Goal: Information Seeking & Learning: Learn about a topic

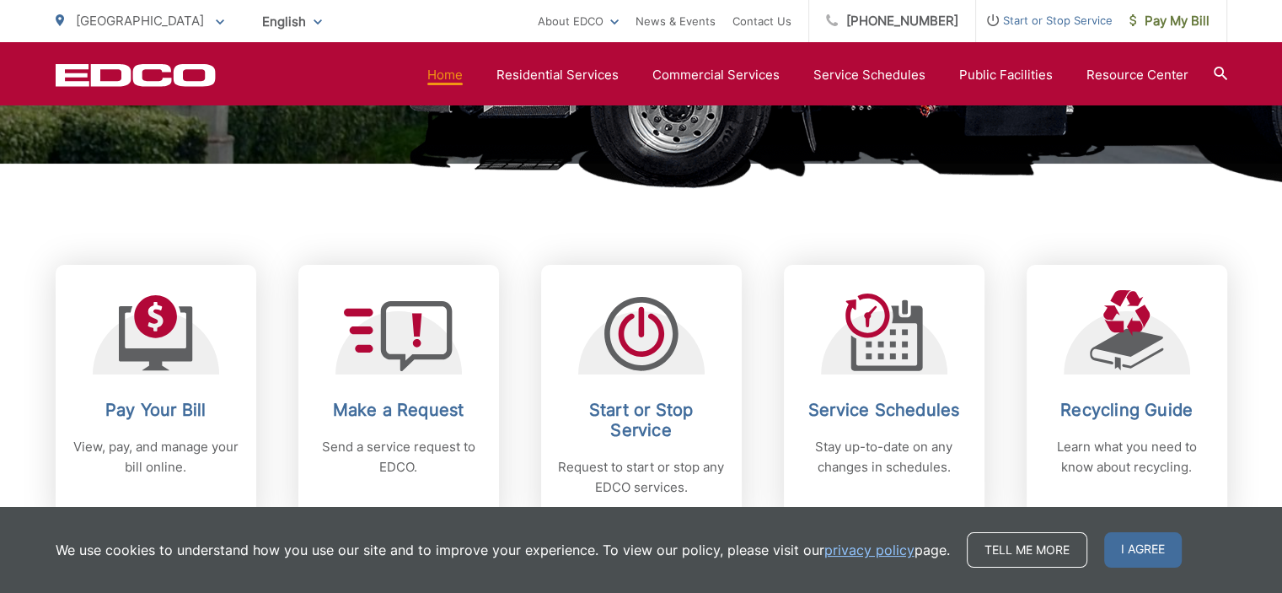
scroll to position [674, 0]
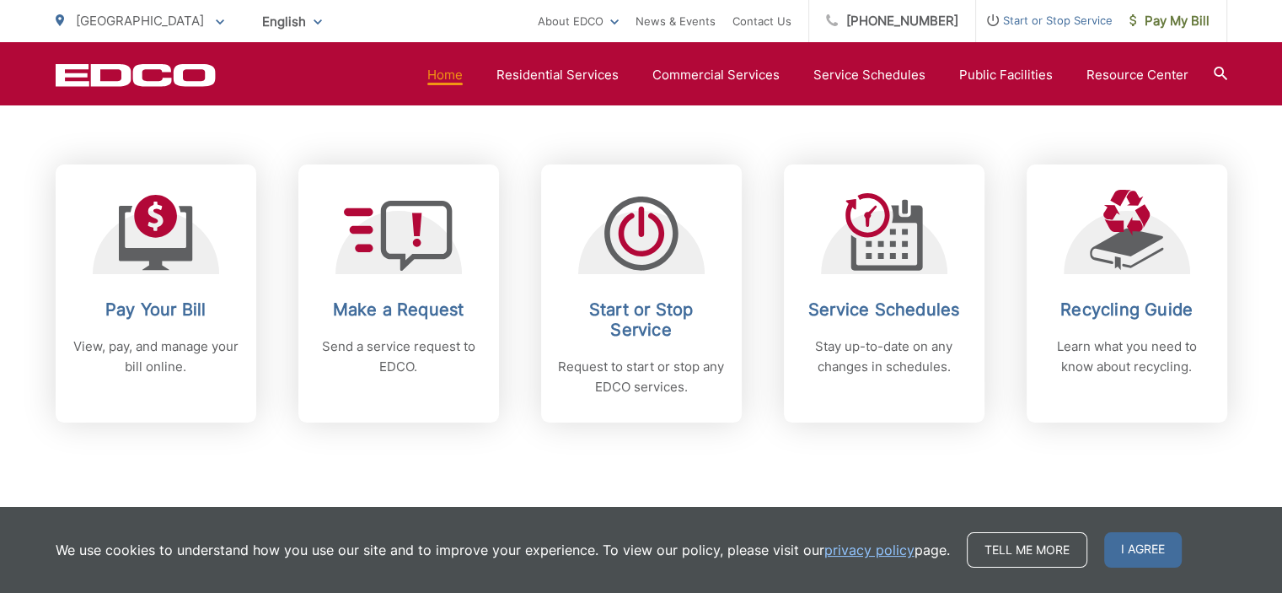
click at [867, 459] on div "Subscribe to EDCO service alerts, upcoming events & environmental news: Submit" at bounding box center [642, 527] width 1172 height 210
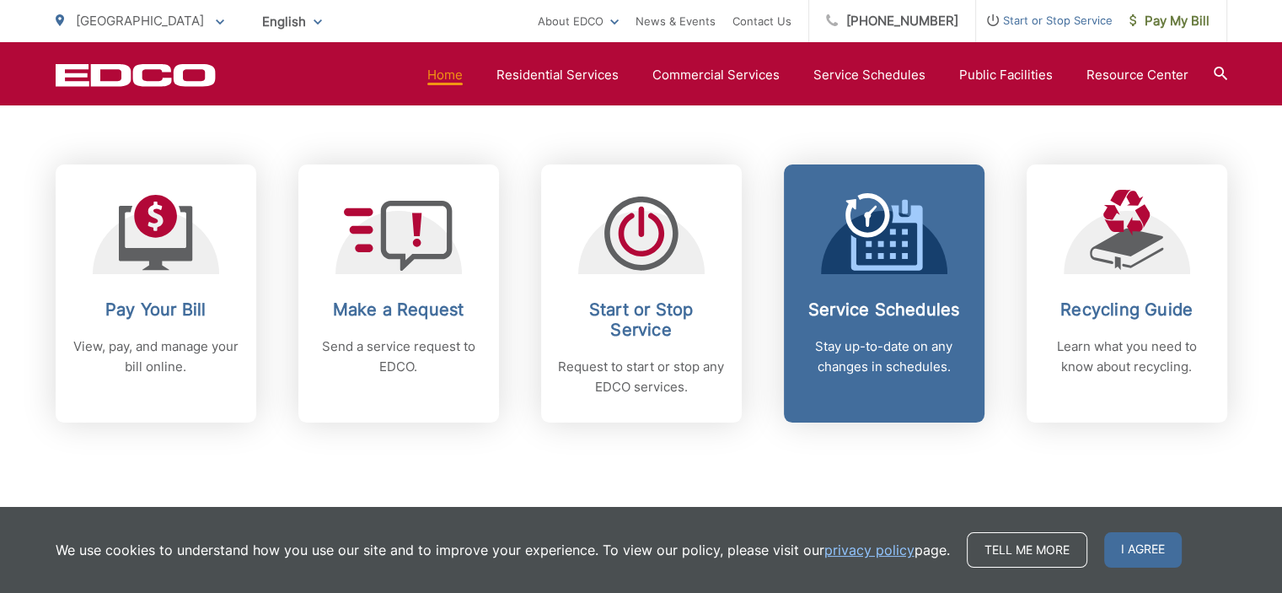
click at [900, 362] on p "Stay up-to-date on any changes in schedules." at bounding box center [884, 356] width 167 height 40
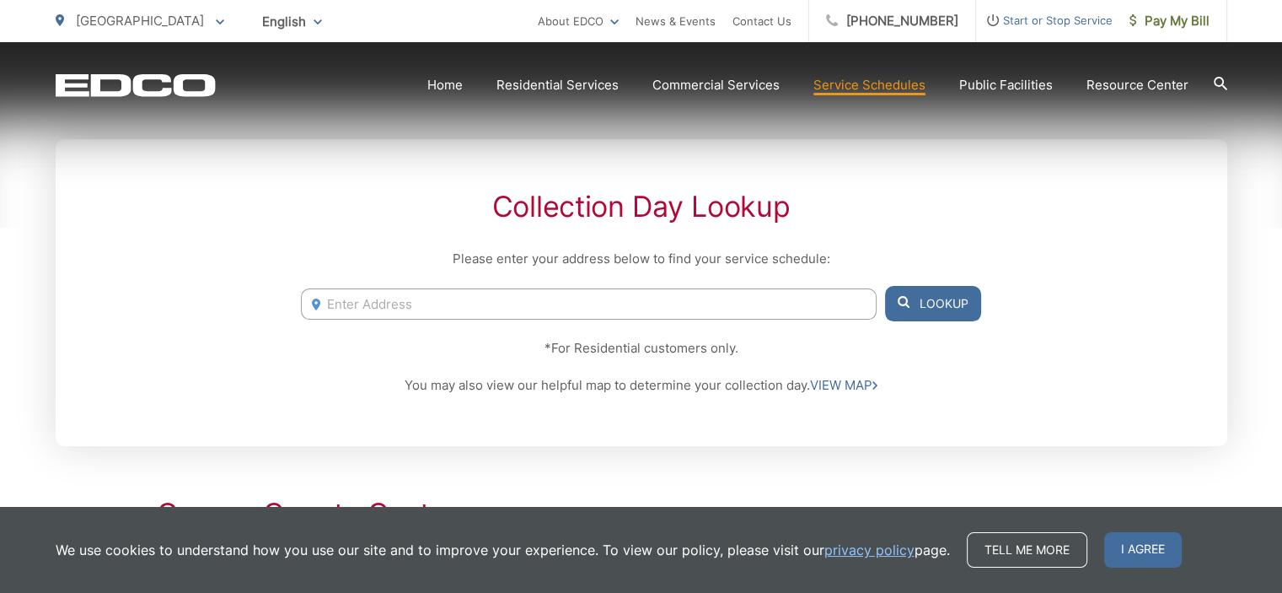
scroll to position [337, 0]
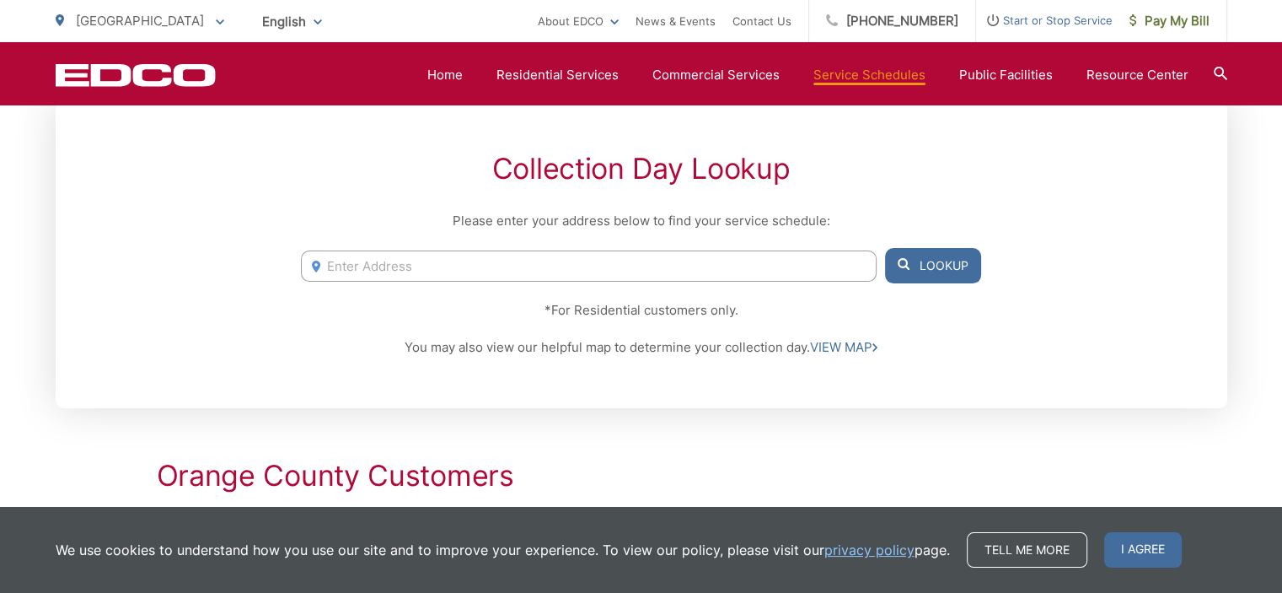
click at [381, 267] on input "Enter Address" at bounding box center [588, 265] width 575 height 31
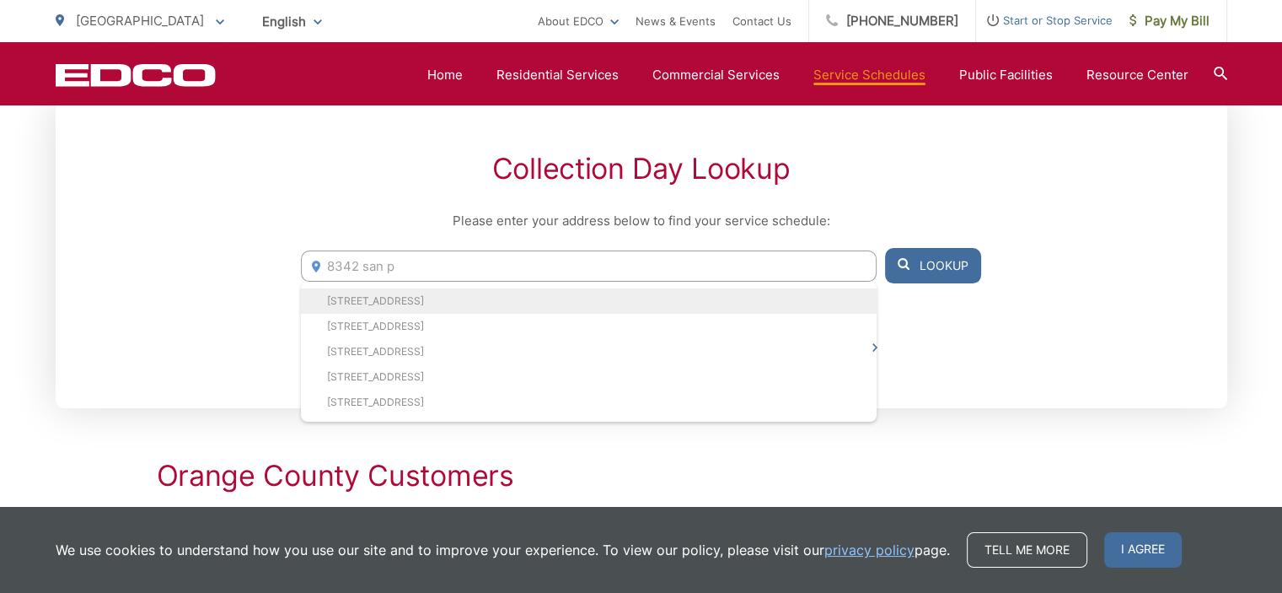
click at [425, 298] on li "8342 San Pablo Dr, Buena Park, CA, 90620" at bounding box center [588, 300] width 575 height 25
type input "8342 San Pablo Dr, Buena Park, CA, 90620"
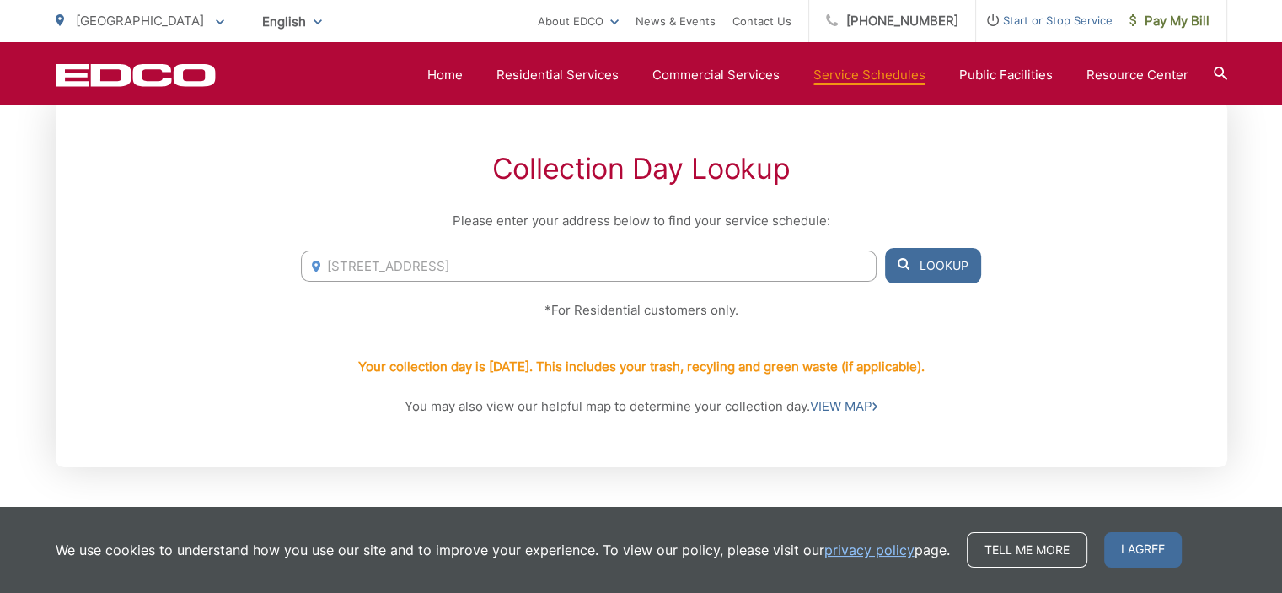
click at [922, 264] on button "Lookup" at bounding box center [933, 265] width 96 height 35
click at [919, 260] on button "Lookup" at bounding box center [933, 265] width 96 height 35
drag, startPoint x: 939, startPoint y: 362, endPoint x: 343, endPoint y: 355, distance: 596.0
click at [345, 357] on div "Your collection day is Thursday. This includes your trash, recyling and green w…" at bounding box center [640, 366] width 679 height 59
copy p "Your collection day is Thursday. This includes your trash, recyling and green w…"
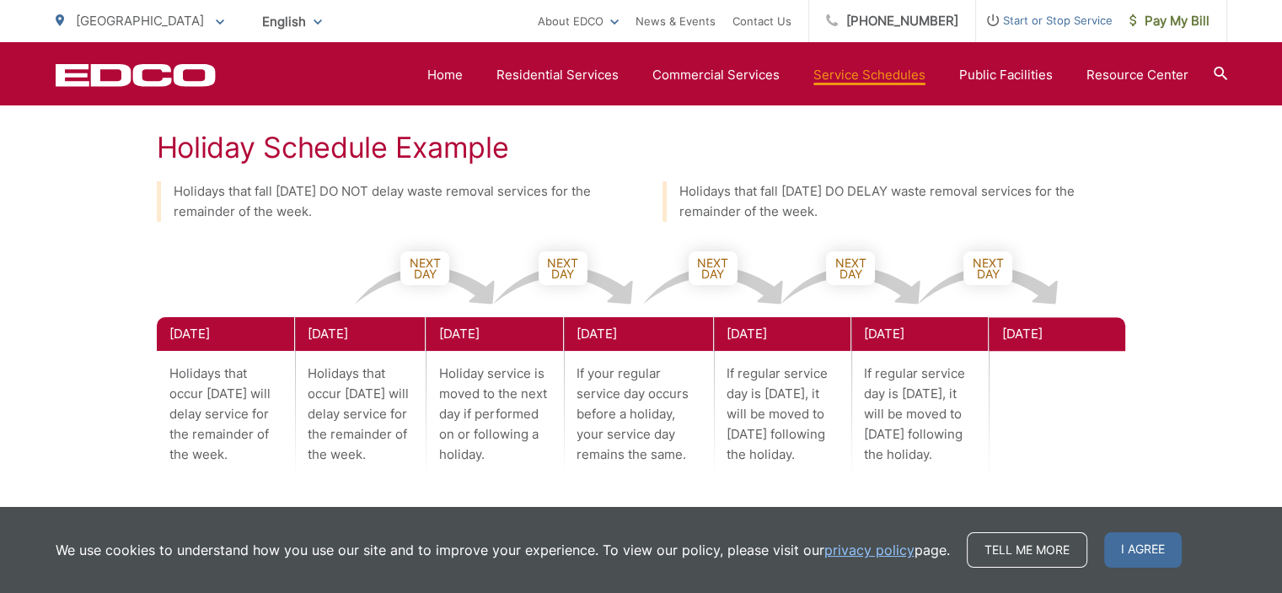
scroll to position [1012, 0]
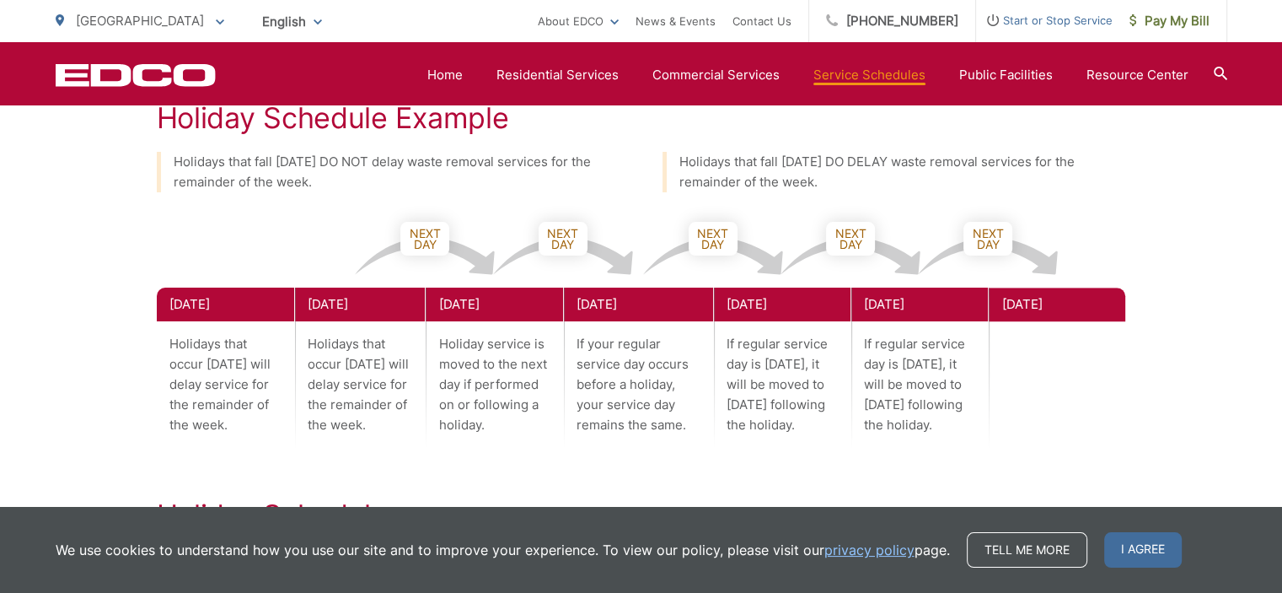
drag, startPoint x: 169, startPoint y: 342, endPoint x: 266, endPoint y: 432, distance: 132.5
click at [268, 434] on p "Holidays that occur on Sunday will delay service for the remainder of the week." at bounding box center [225, 384] width 137 height 126
copy p "Holidays that occur on Sunday will delay service for the remainder of the week."
drag, startPoint x: 327, startPoint y: 340, endPoint x: 381, endPoint y: 357, distance: 56.5
click at [381, 357] on p "Holidays that occur on Monday will delay service for the remainder of the week." at bounding box center [360, 384] width 131 height 126
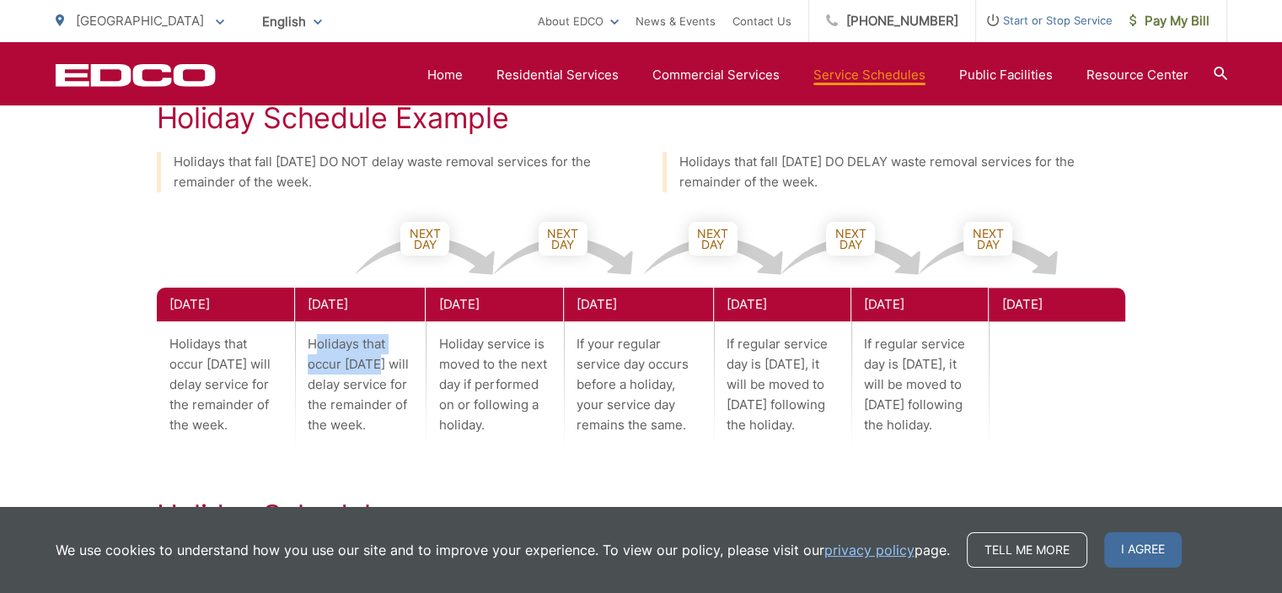
drag, startPoint x: 309, startPoint y: 346, endPoint x: 388, endPoint y: 421, distance: 107.9
click at [394, 424] on p "Holidays that occur on Monday will delay service for the remainder of the week." at bounding box center [360, 384] width 131 height 126
copy p "Holidays that occur on Monday will delay service for the remainder of the week."
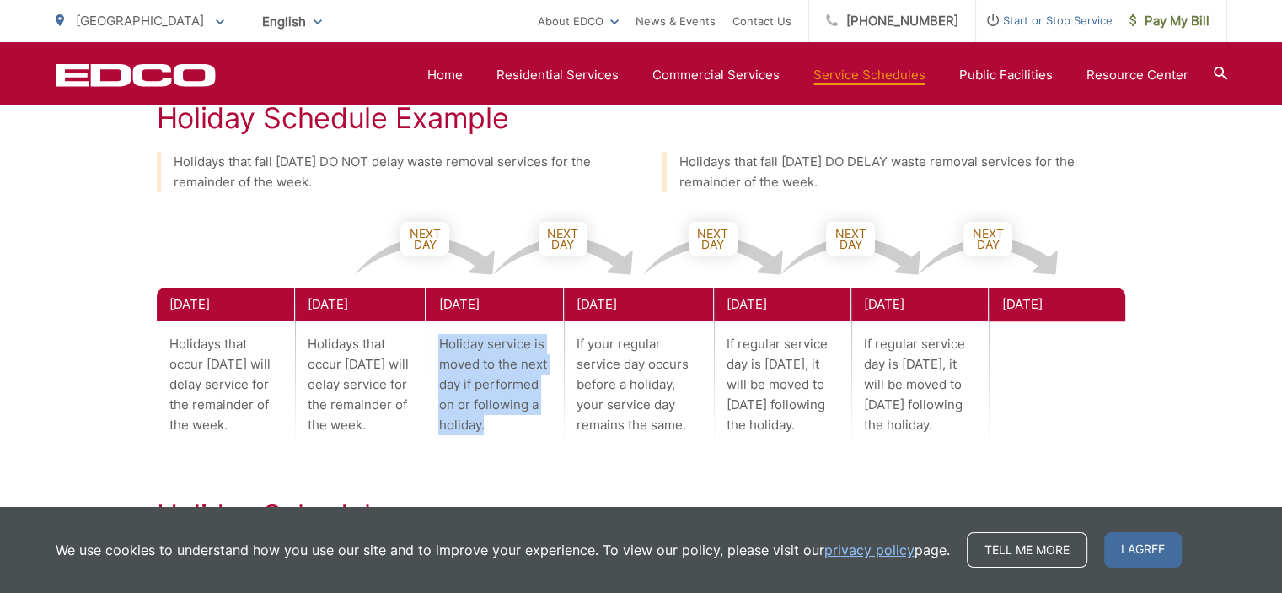
drag, startPoint x: 443, startPoint y: 342, endPoint x: 529, endPoint y: 404, distance: 106.4
click at [546, 416] on p "Holiday service is moved to the next day if performed on or following a holiday." at bounding box center [494, 384] width 137 height 126
copy p "Holiday service is moved to the next day if performed on or following a holiday."
drag, startPoint x: 723, startPoint y: 338, endPoint x: 792, endPoint y: 404, distance: 95.4
click at [802, 421] on p "If regular service day is Thursday, it will be moved to Friday following the ho…" at bounding box center [782, 384] width 137 height 126
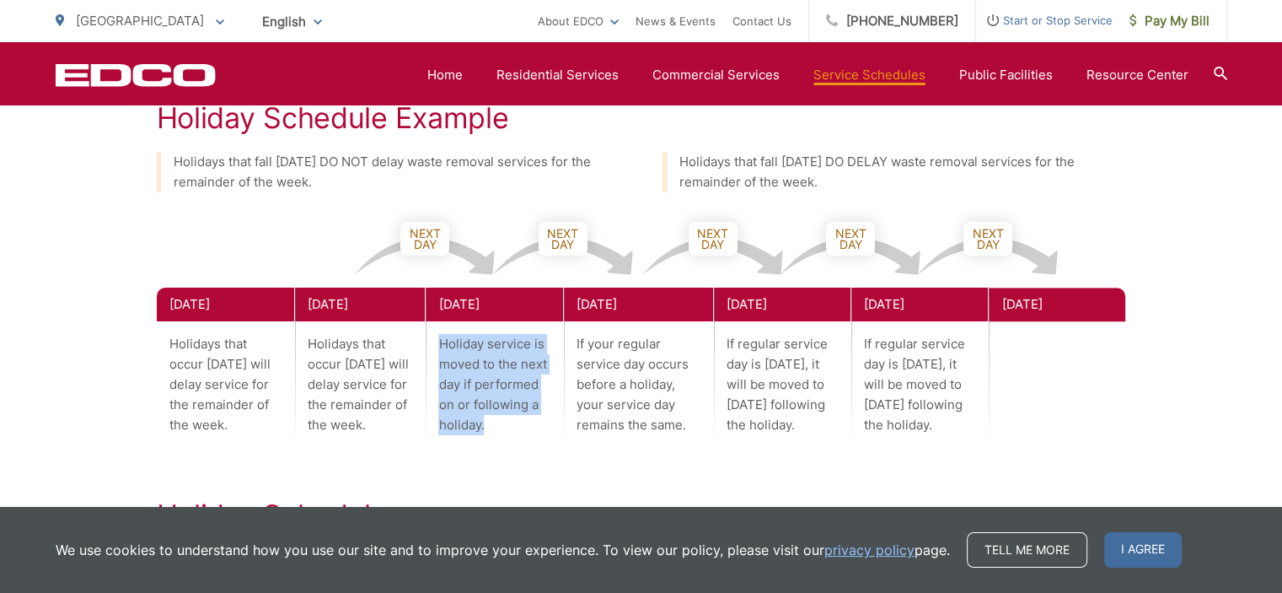
copy p "If regular service day is Thursday, it will be moved to Friday following the ho…"
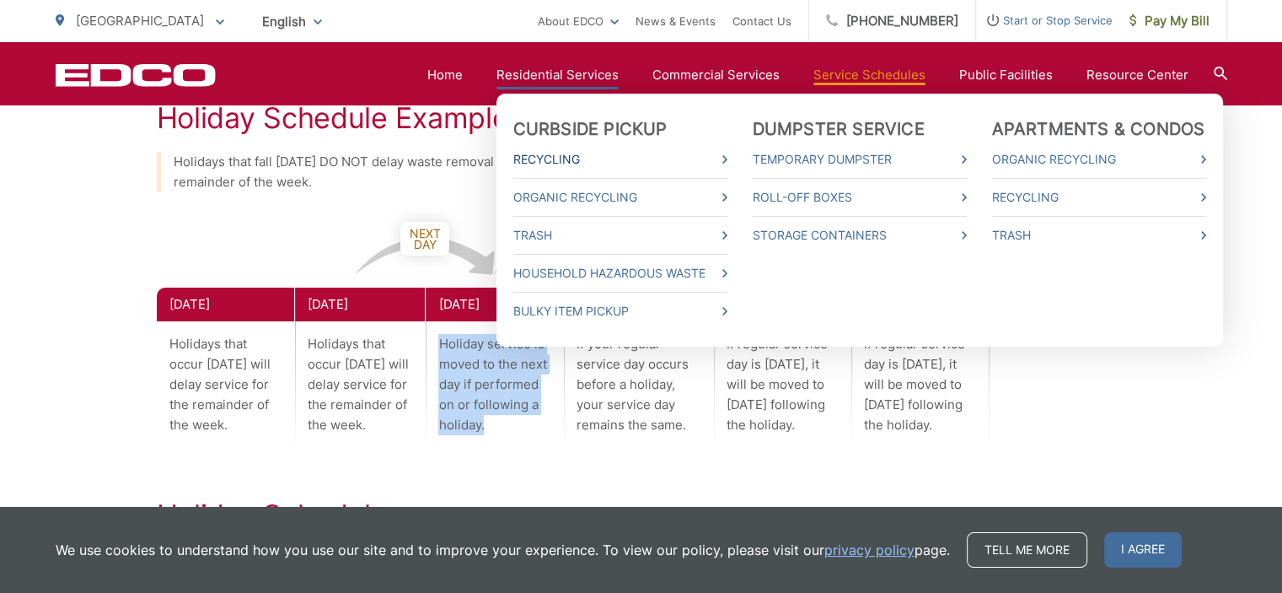
click at [552, 164] on link "Recycling" at bounding box center [620, 159] width 214 height 20
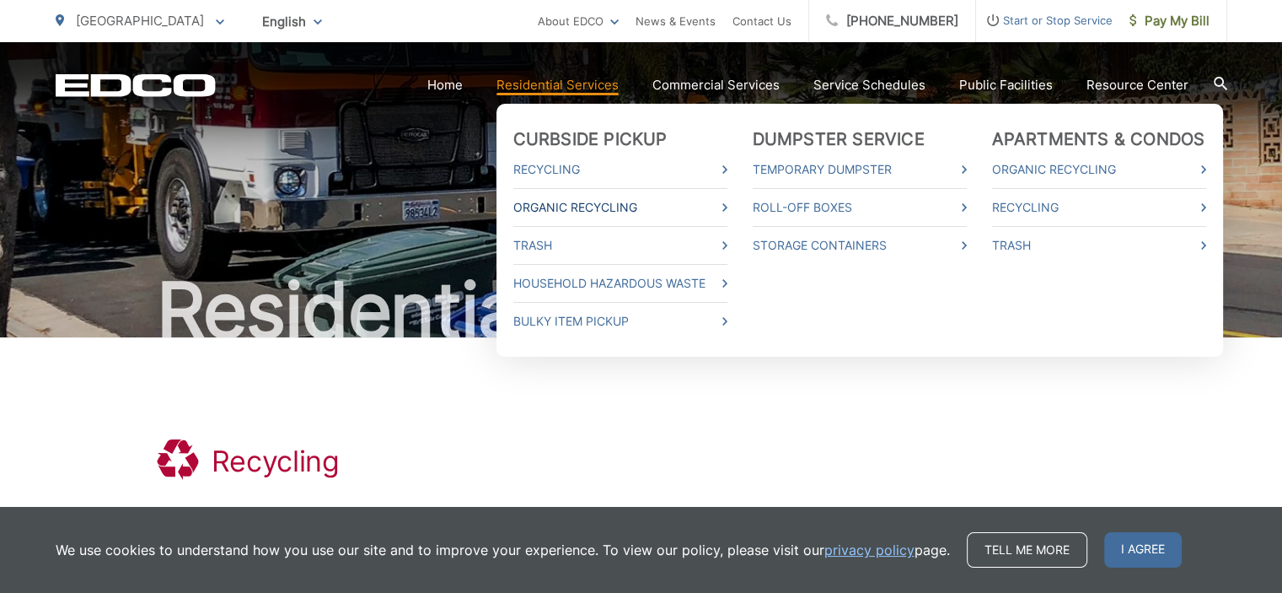
click at [596, 212] on link "Organic Recycling" at bounding box center [620, 207] width 214 height 20
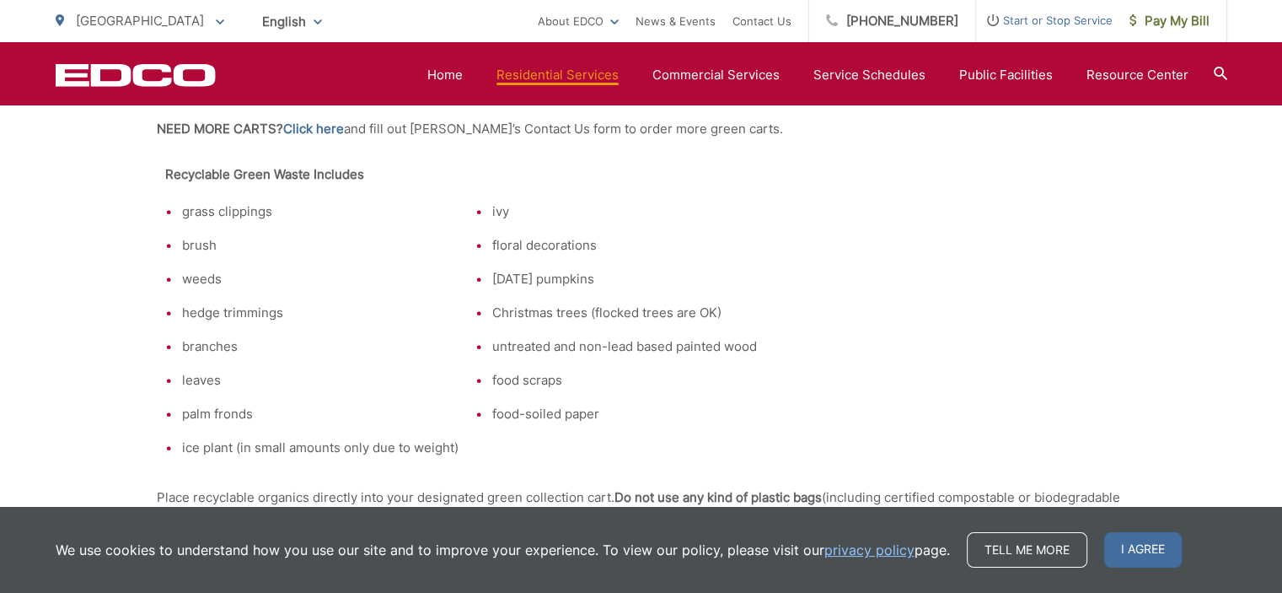
scroll to position [1012, 0]
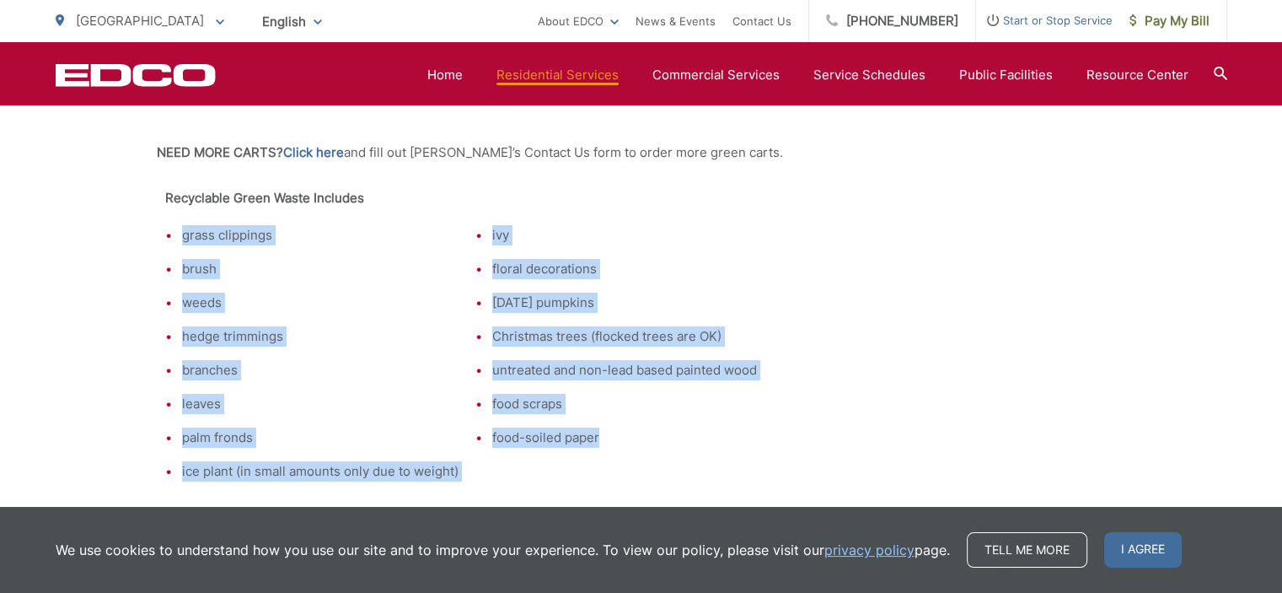
drag, startPoint x: 155, startPoint y: 228, endPoint x: 667, endPoint y: 440, distance: 554.0
click at [669, 441] on tr "grass clippings brush weeds hedge trimmings branches leaves palm fronds ice pla…" at bounding box center [461, 353] width 609 height 273
copy tr "grass clippings brush weeds hedge trimmings branches leaves palm fronds ice pla…"
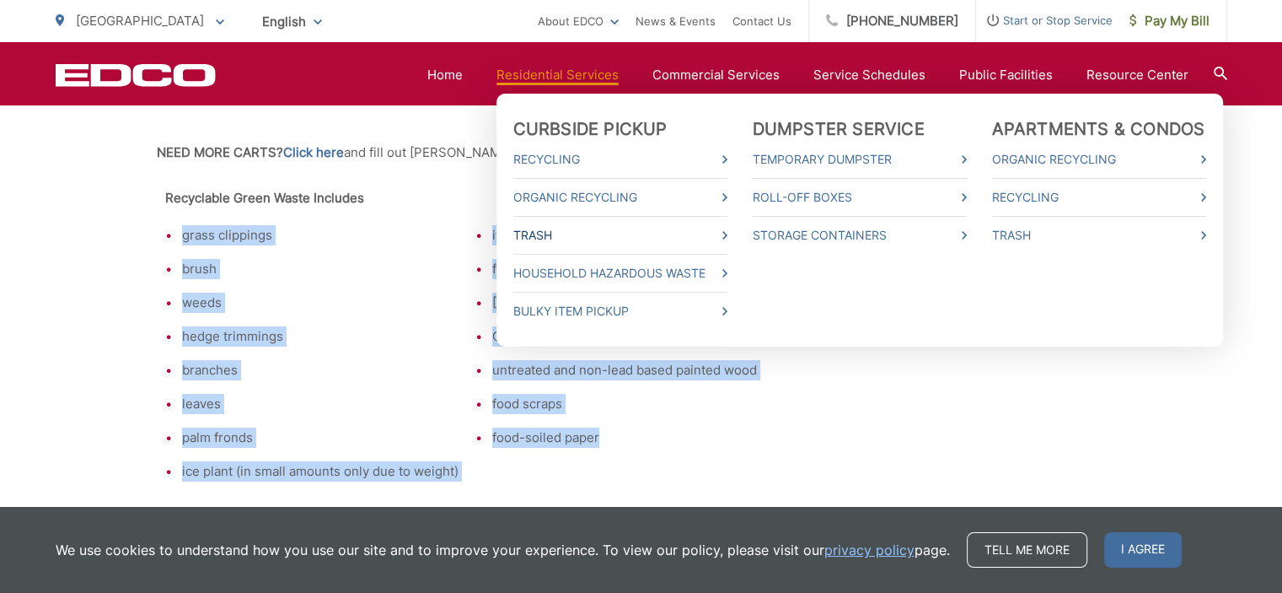
click at [577, 234] on link "Trash" at bounding box center [620, 235] width 214 height 20
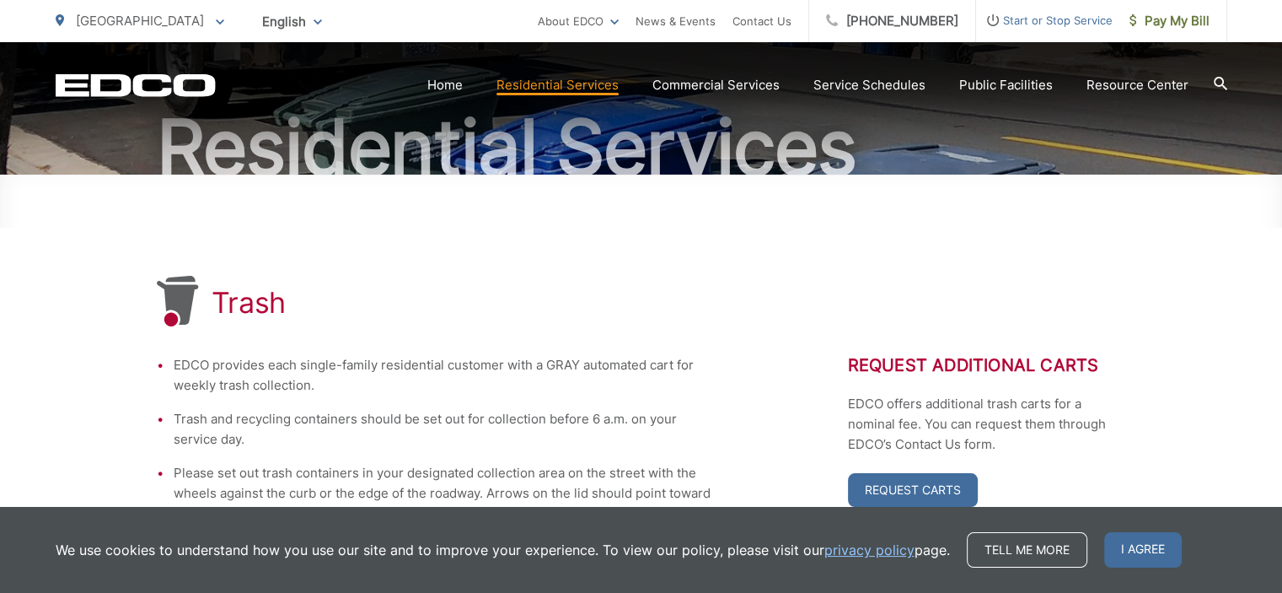
scroll to position [337, 0]
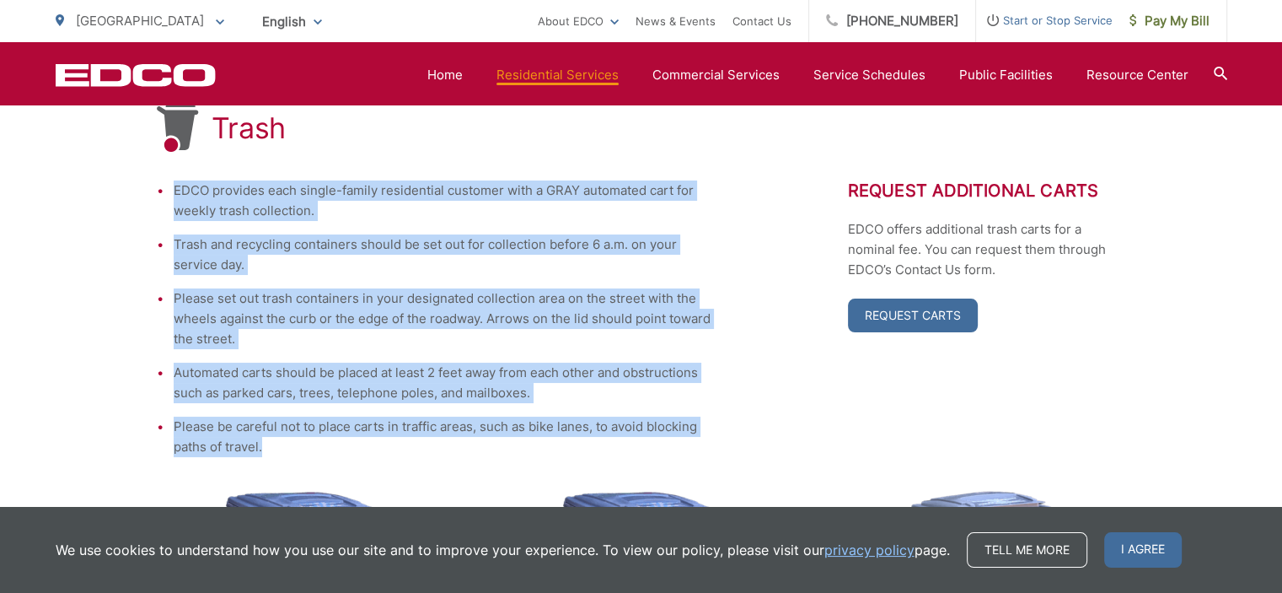
drag, startPoint x: 158, startPoint y: 184, endPoint x: 633, endPoint y: 441, distance: 539.8
click at [658, 448] on ul "EDCO provides each single-family residential customer with a GRAY automated car…" at bounding box center [435, 318] width 556 height 276
copy ul "EDCO provides each single-family residential customer with a GRAY automated car…"
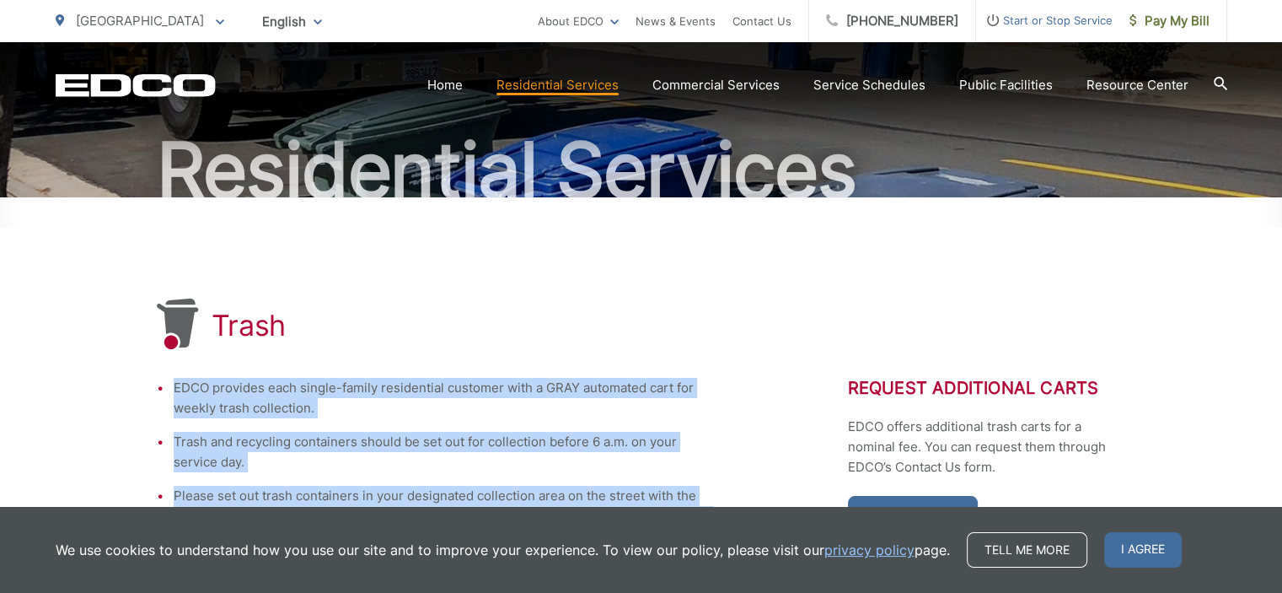
scroll to position [111, 0]
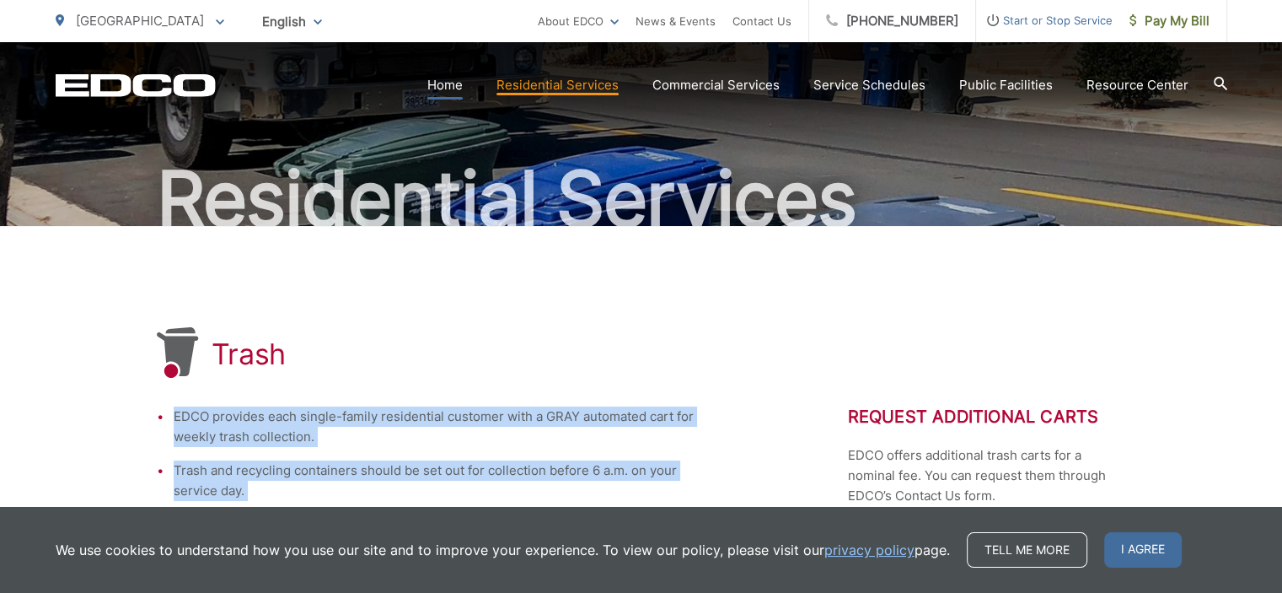
click at [463, 87] on link "Home" at bounding box center [444, 85] width 35 height 20
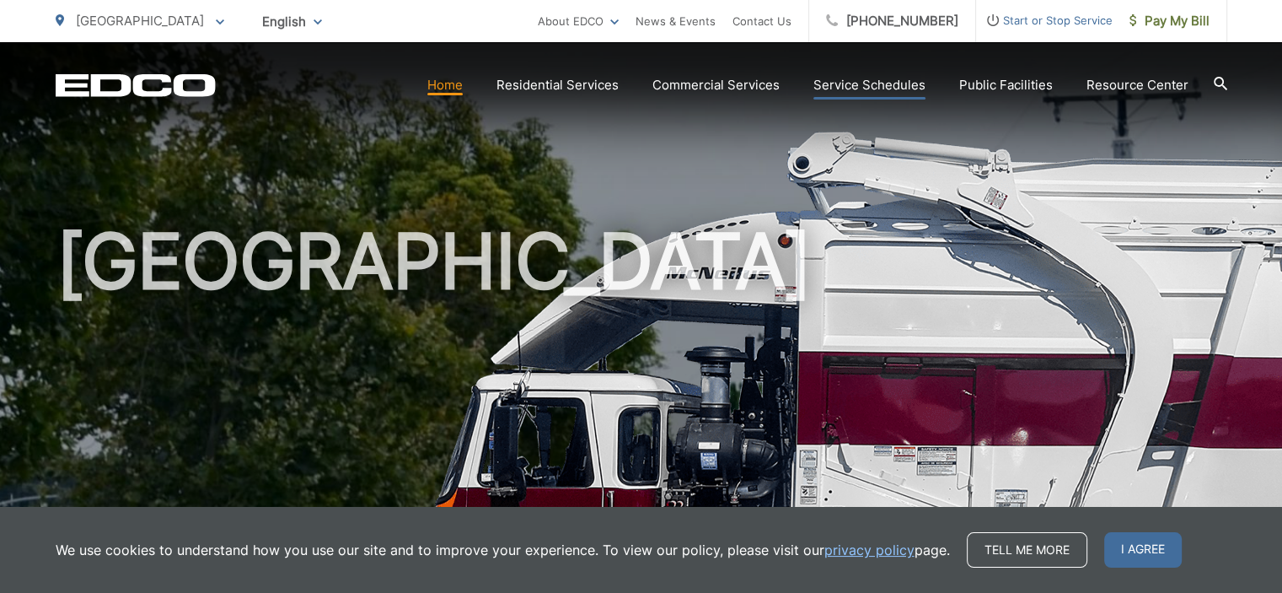
click at [899, 83] on link "Service Schedules" at bounding box center [869, 85] width 112 height 20
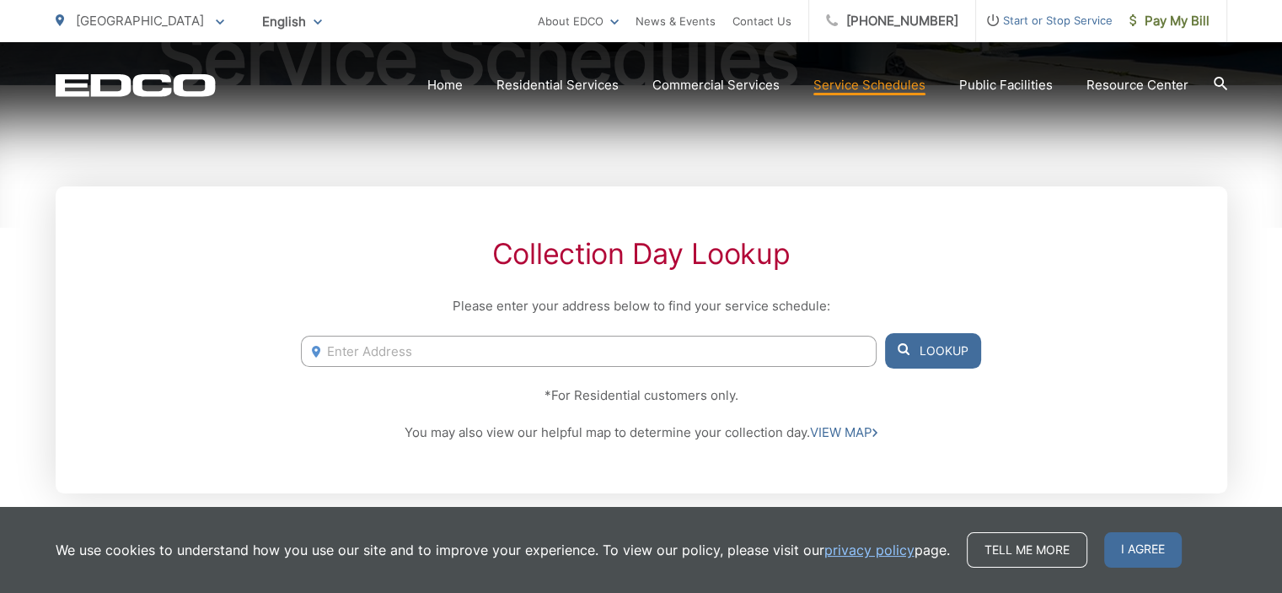
scroll to position [253, 0]
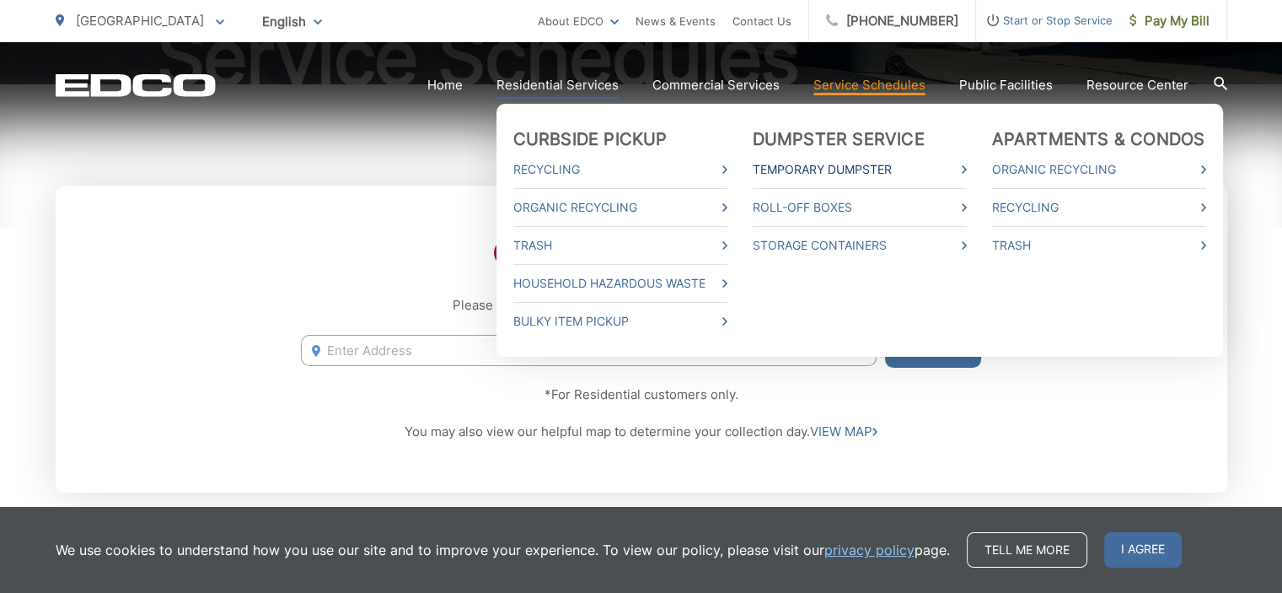
click at [849, 172] on link "Temporary Dumpster" at bounding box center [860, 169] width 214 height 20
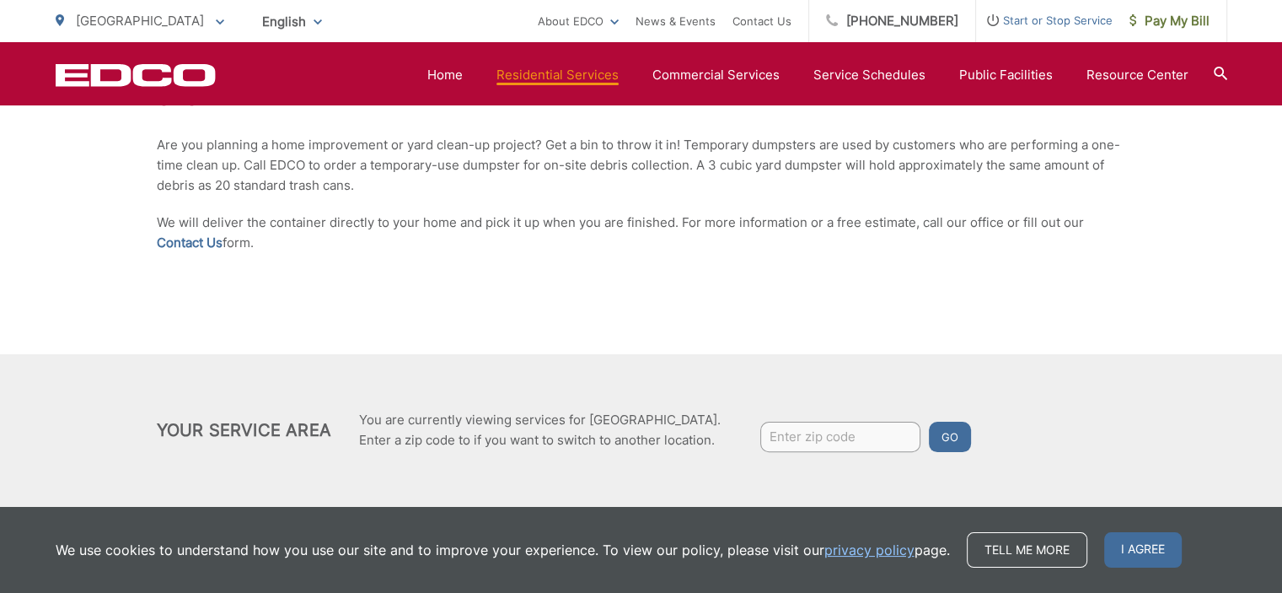
scroll to position [388, 0]
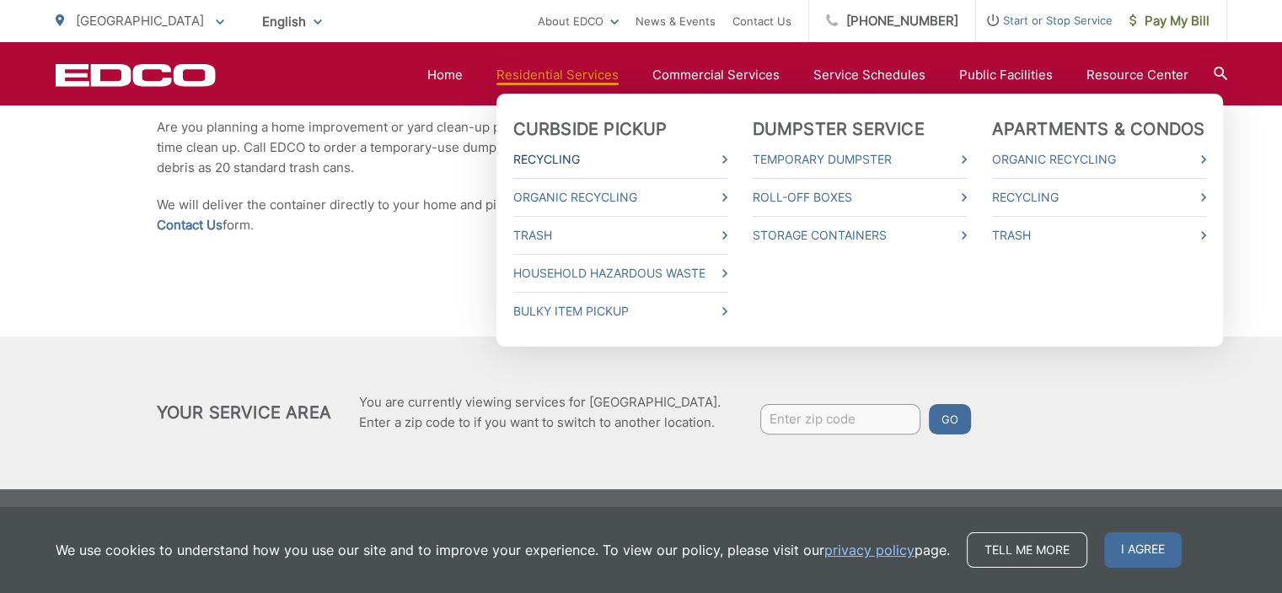
click at [563, 154] on link "Recycling" at bounding box center [620, 159] width 214 height 20
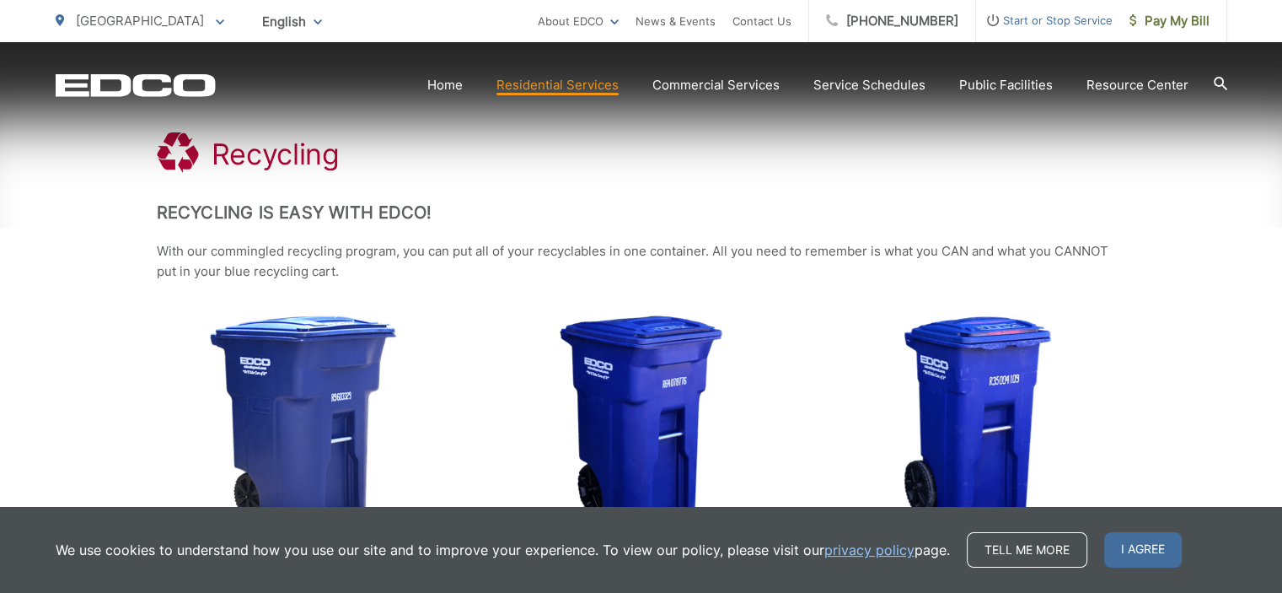
scroll to position [337, 0]
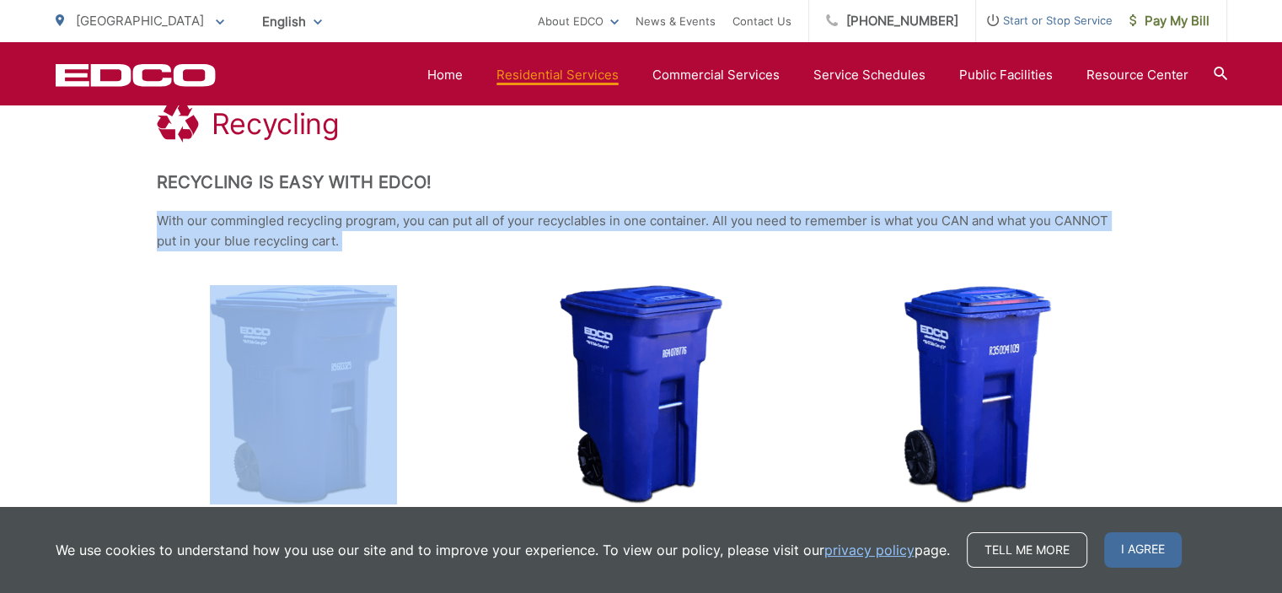
drag, startPoint x: 147, startPoint y: 217, endPoint x: 341, endPoint y: 196, distance: 194.9
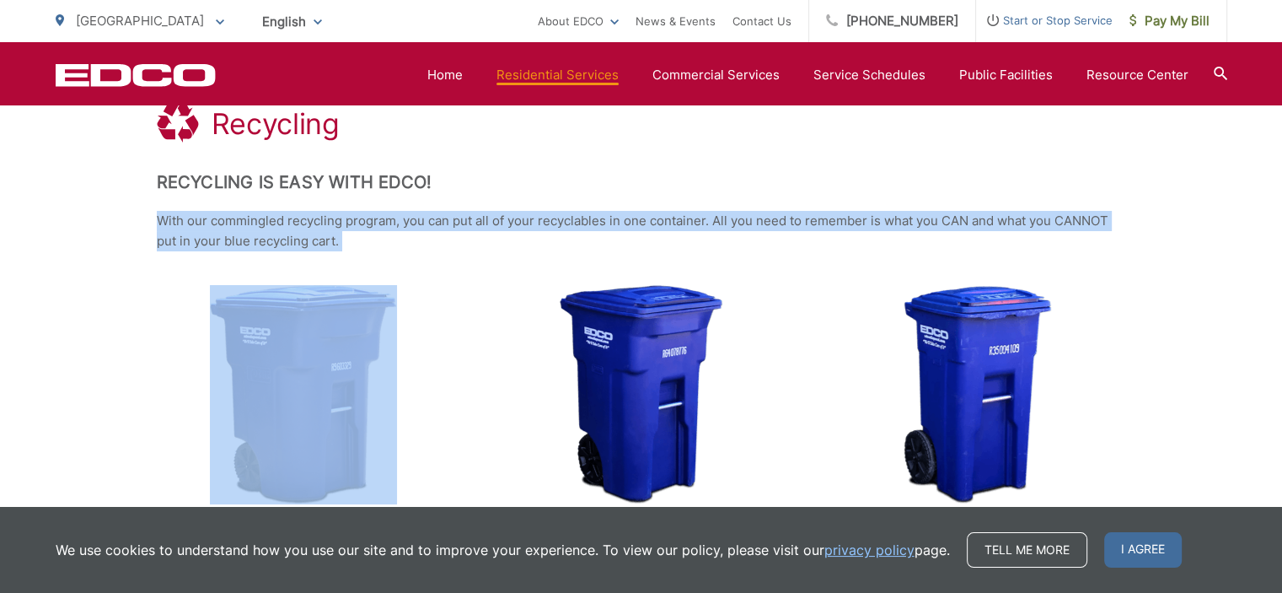
drag, startPoint x: 153, startPoint y: 215, endPoint x: 326, endPoint y: 256, distance: 177.7
copy div "With our commingled recycling program, you can put all of your recyclables in o…"
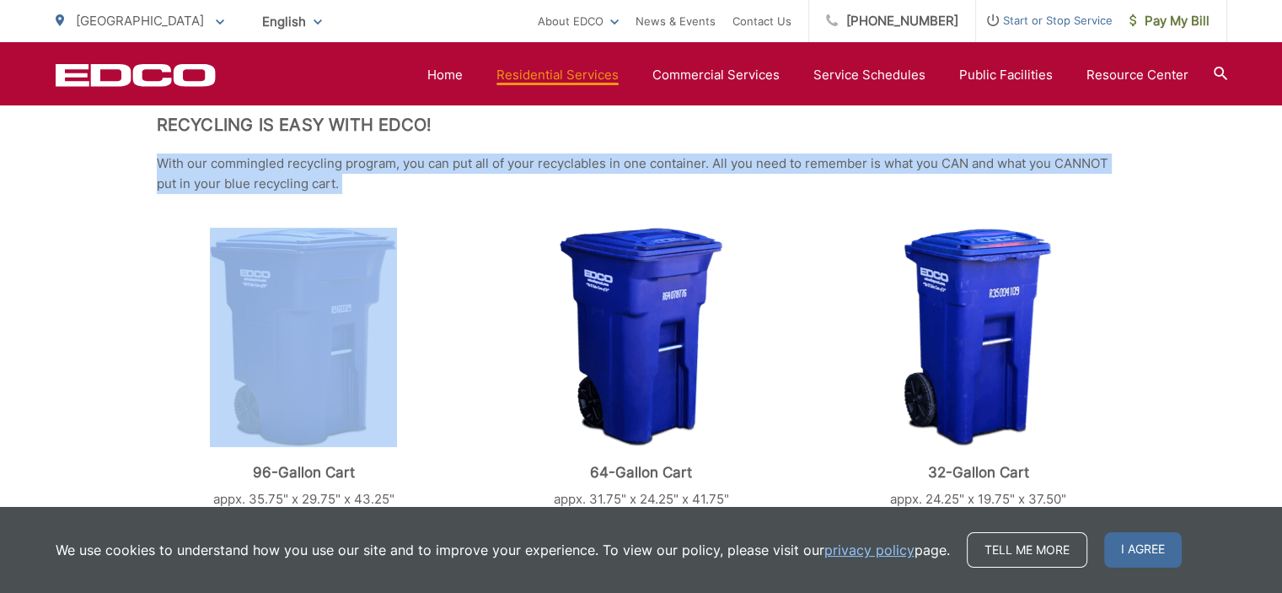
scroll to position [84, 0]
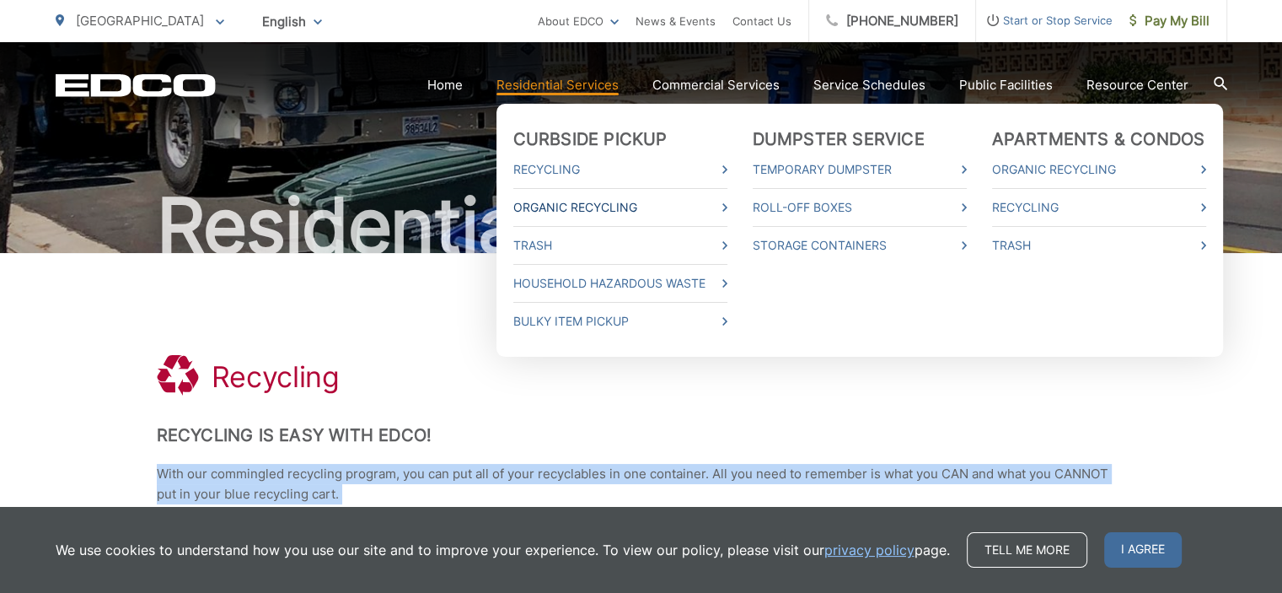
click at [566, 210] on link "Organic Recycling" at bounding box center [620, 207] width 214 height 20
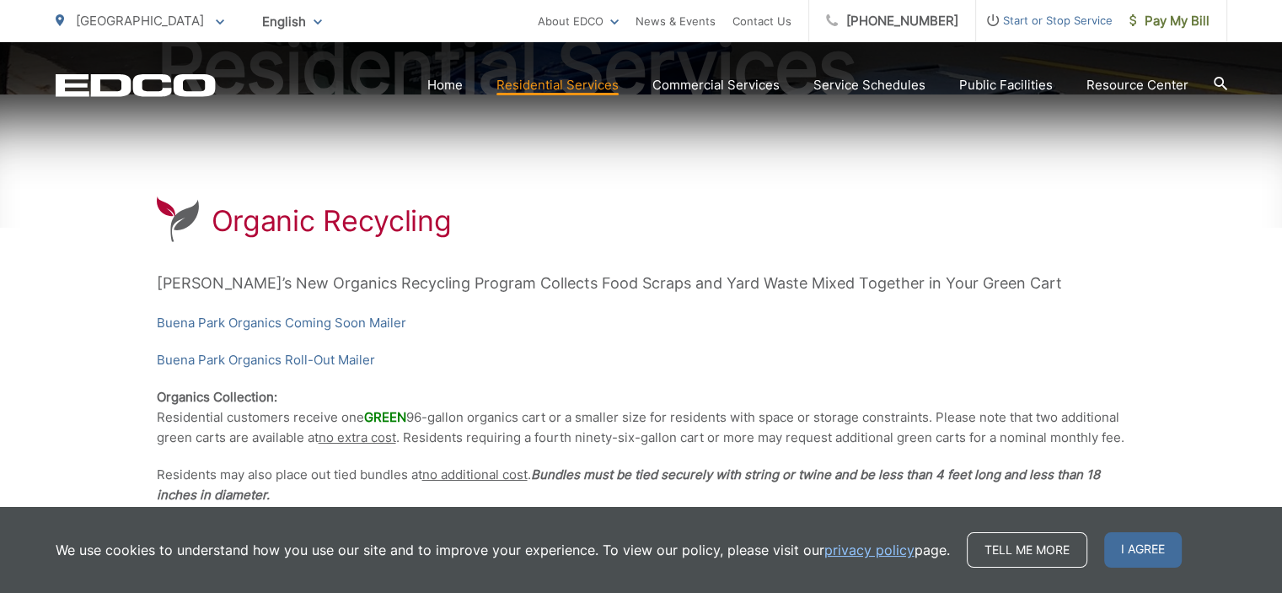
scroll to position [253, 0]
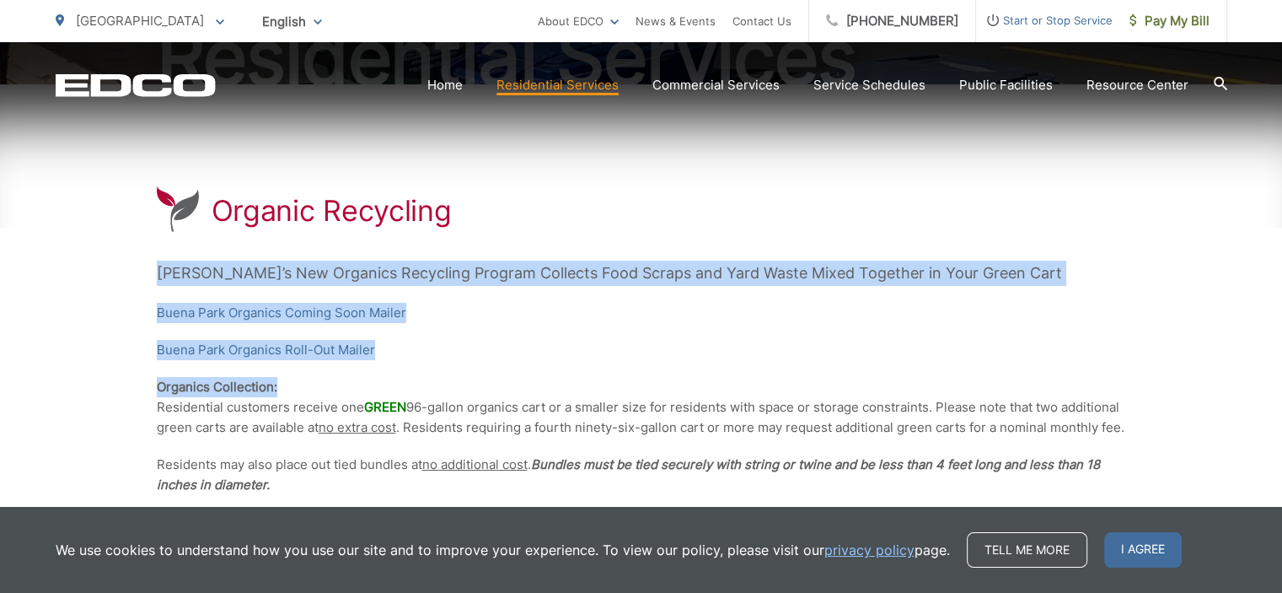
drag, startPoint x: 157, startPoint y: 266, endPoint x: 382, endPoint y: 384, distance: 253.7
copy div "EDCO’s New Organics Recycling Program Collects Food Scraps and Yard Waste Mixed…"
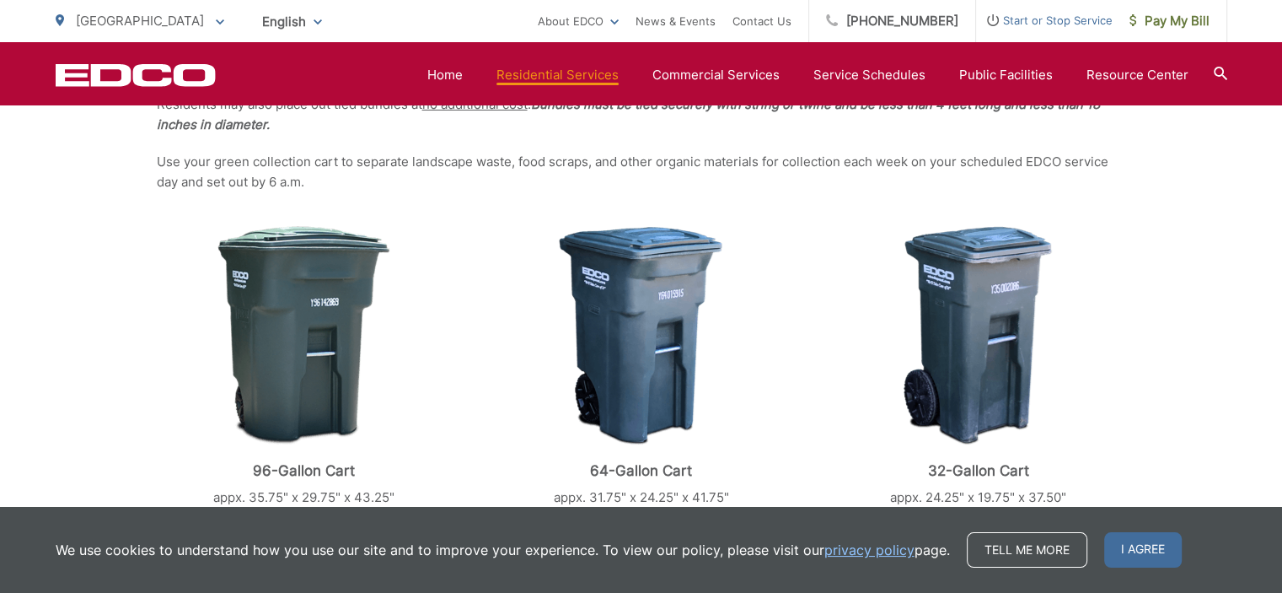
scroll to position [506, 0]
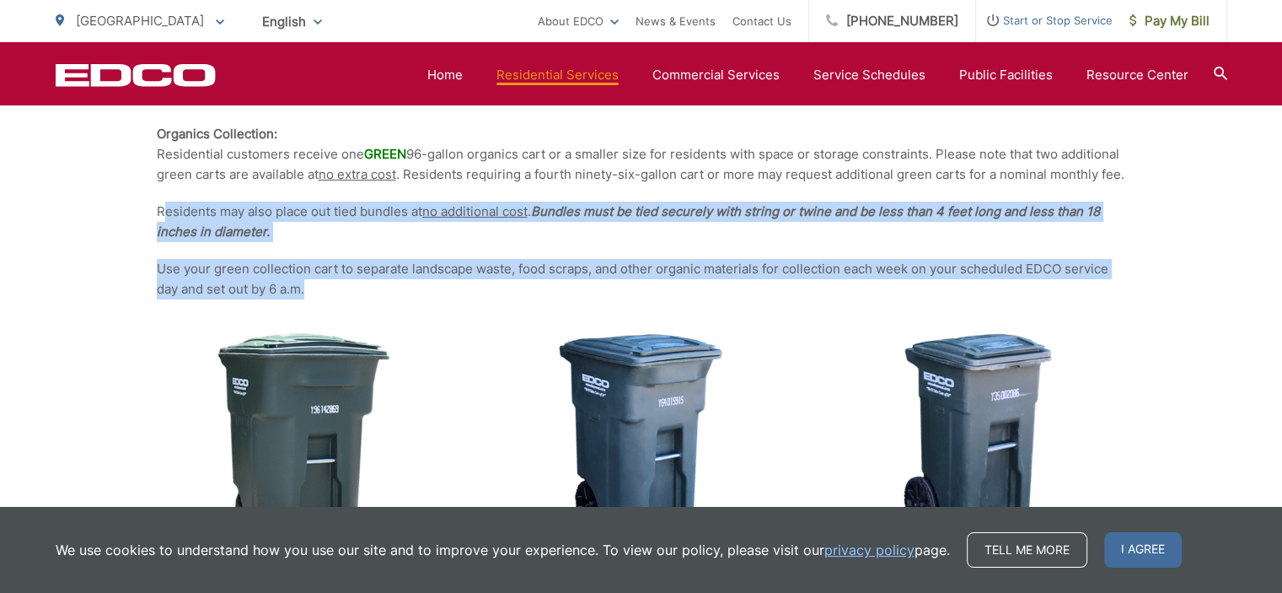
drag, startPoint x: 164, startPoint y: 198, endPoint x: 378, endPoint y: 293, distance: 235.1
copy div "esidents may also place out tied bundles at no additional cost . Bundles must b…"
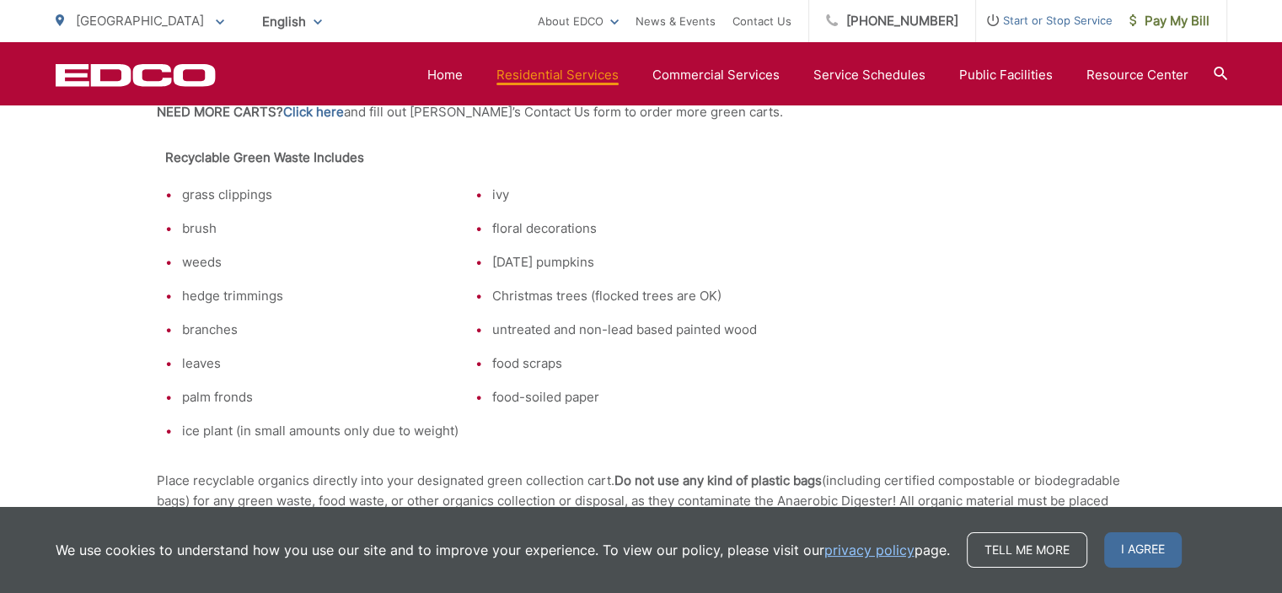
scroll to position [1012, 0]
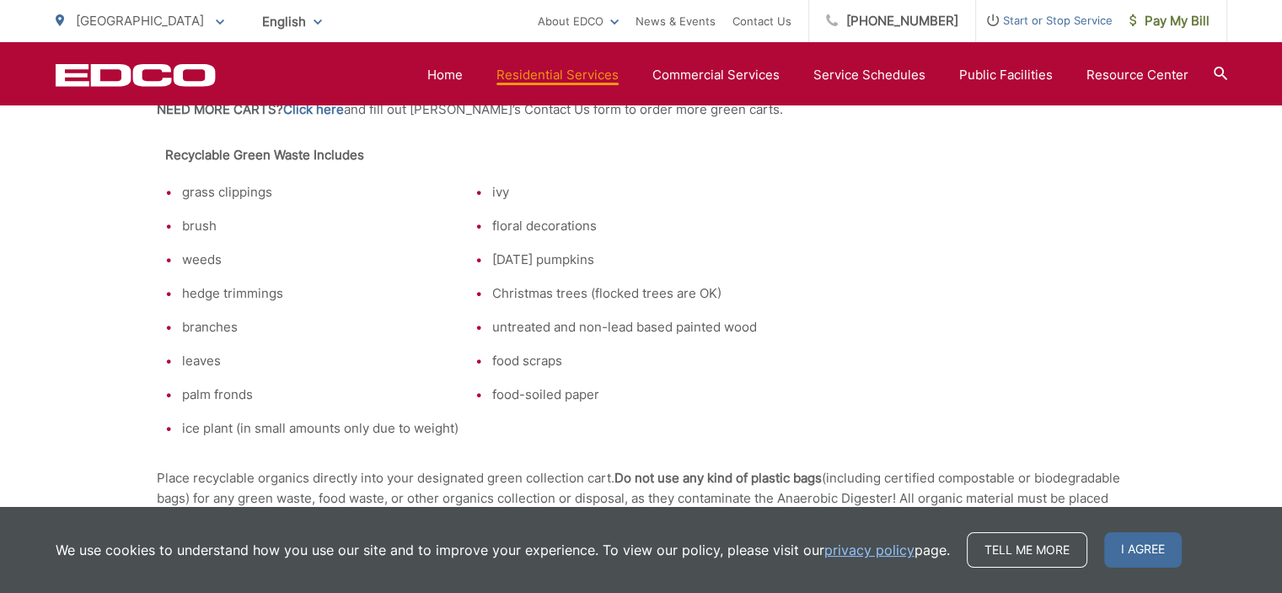
scroll to position [1096, 0]
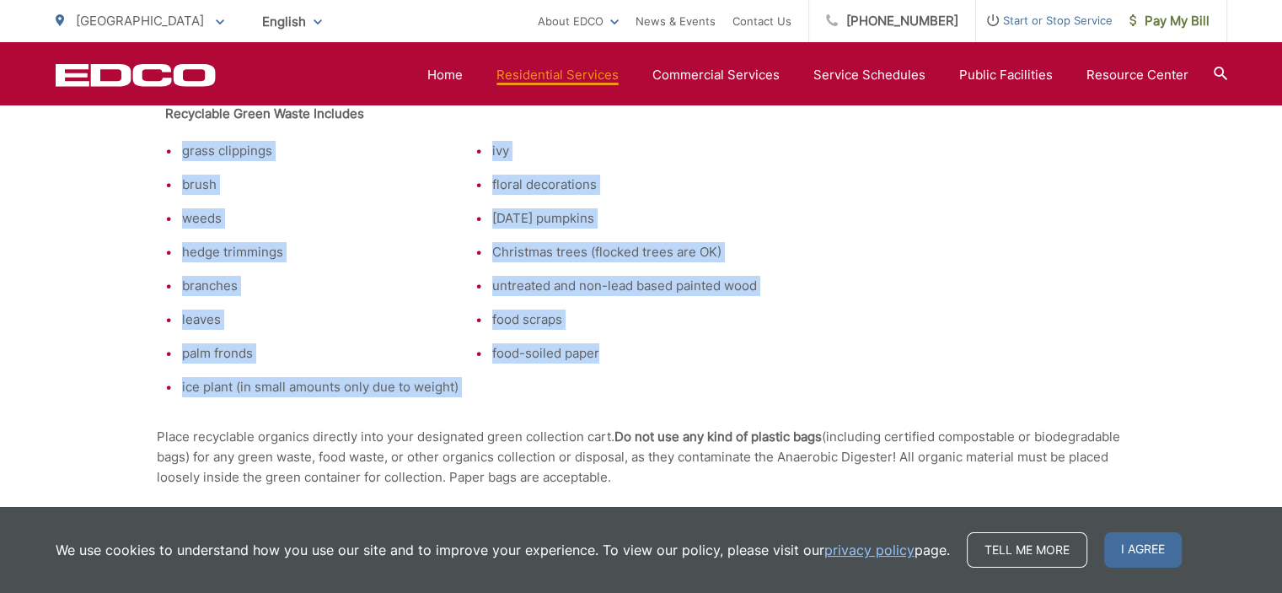
drag, startPoint x: 179, startPoint y: 151, endPoint x: 607, endPoint y: 313, distance: 457.8
click at [670, 346] on tr "grass clippings brush weeds hedge trimmings branches leaves palm fronds ice pla…" at bounding box center [461, 268] width 609 height 273
copy tr "grass clippings brush weeds hedge trimmings branches leaves palm fronds ice pla…"
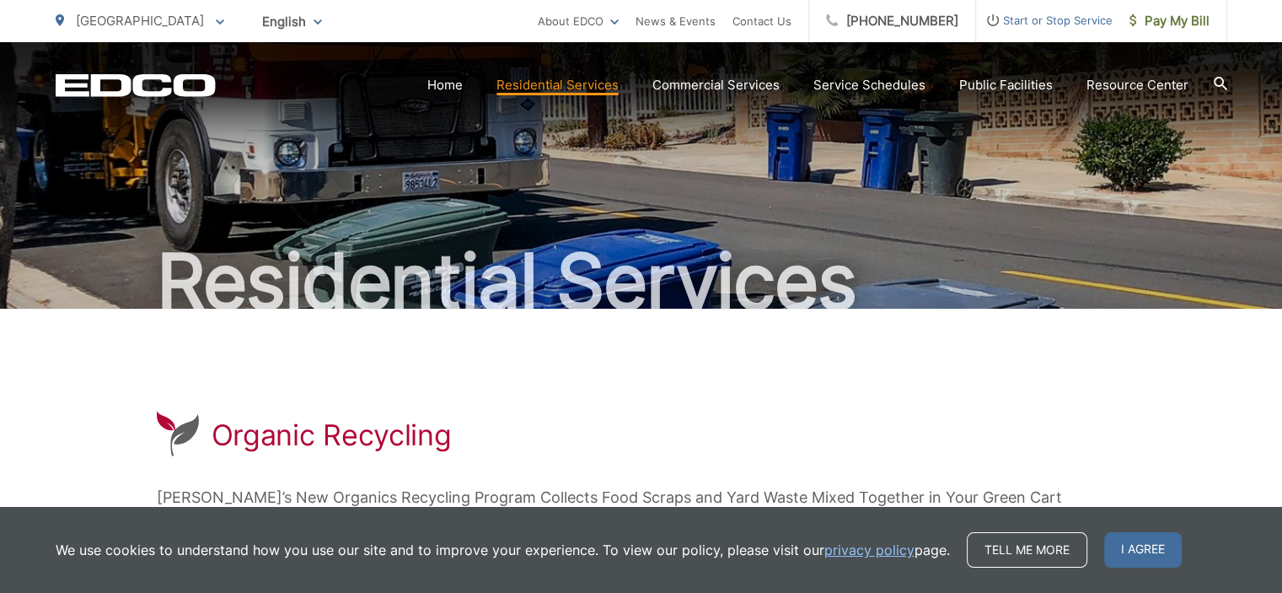
scroll to position [0, 0]
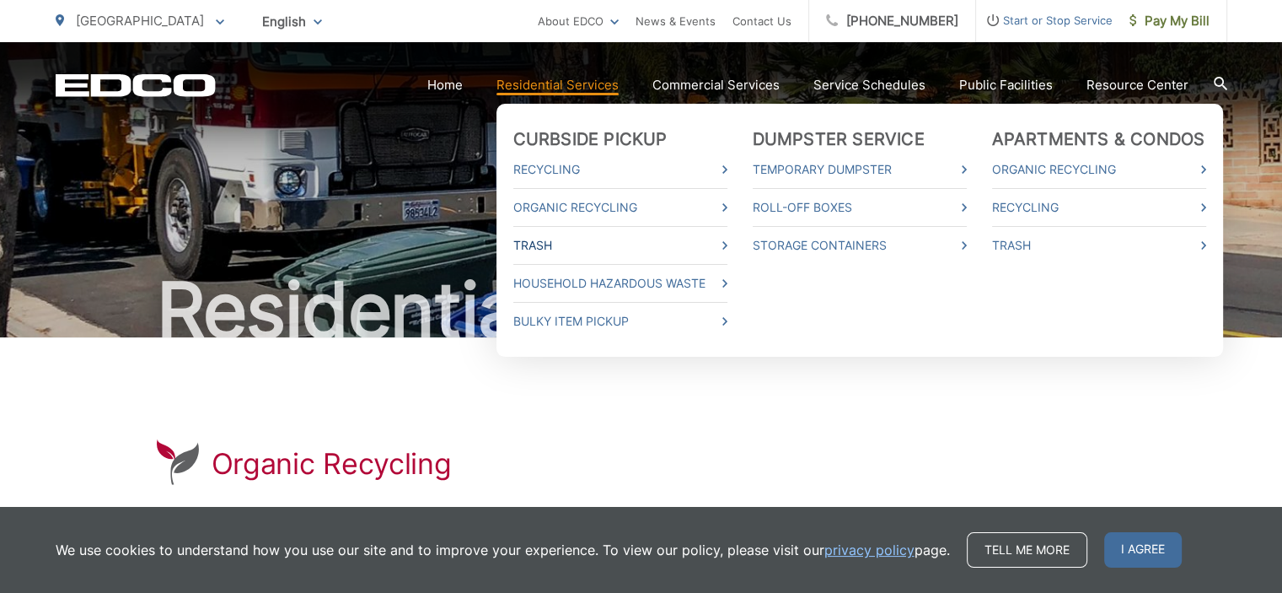
click at [552, 250] on link "Trash" at bounding box center [620, 245] width 214 height 20
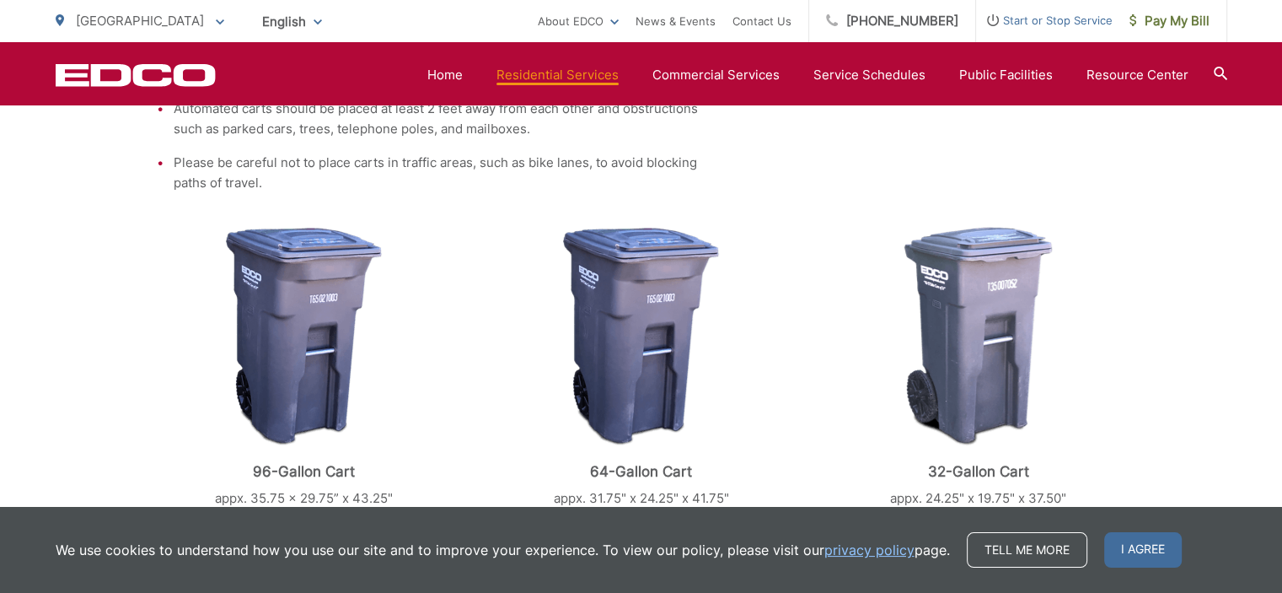
scroll to position [337, 0]
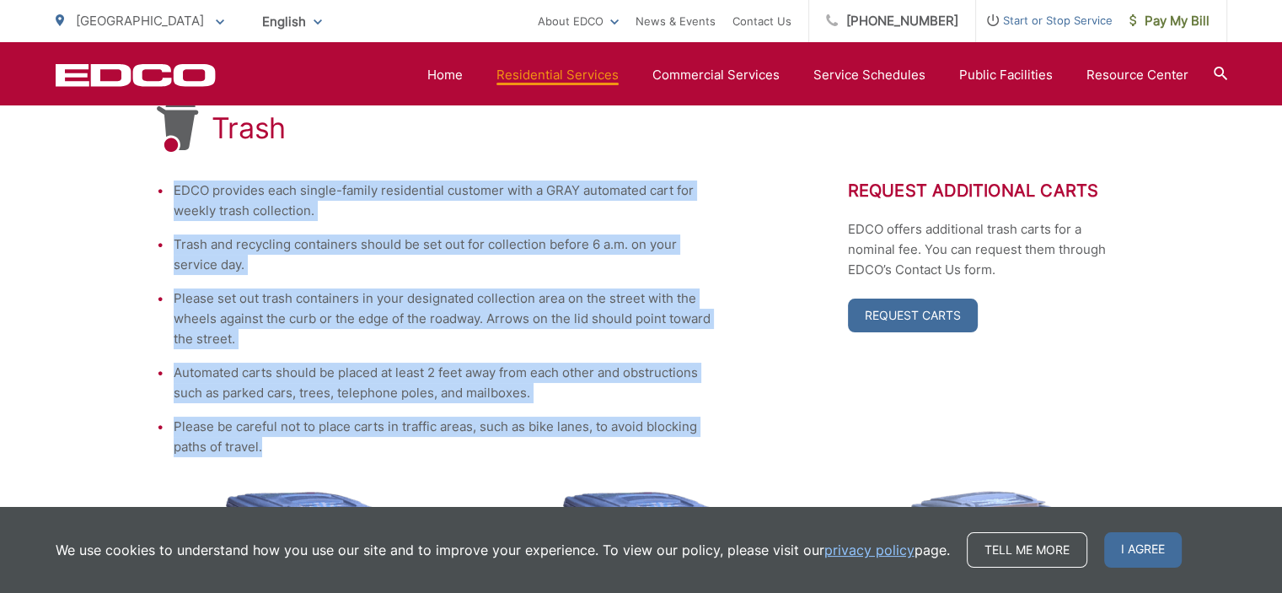
drag, startPoint x: 185, startPoint y: 181, endPoint x: 675, endPoint y: 442, distance: 554.7
click at [679, 445] on ul "EDCO provides each single-family residential customer with a GRAY automated car…" at bounding box center [435, 318] width 556 height 276
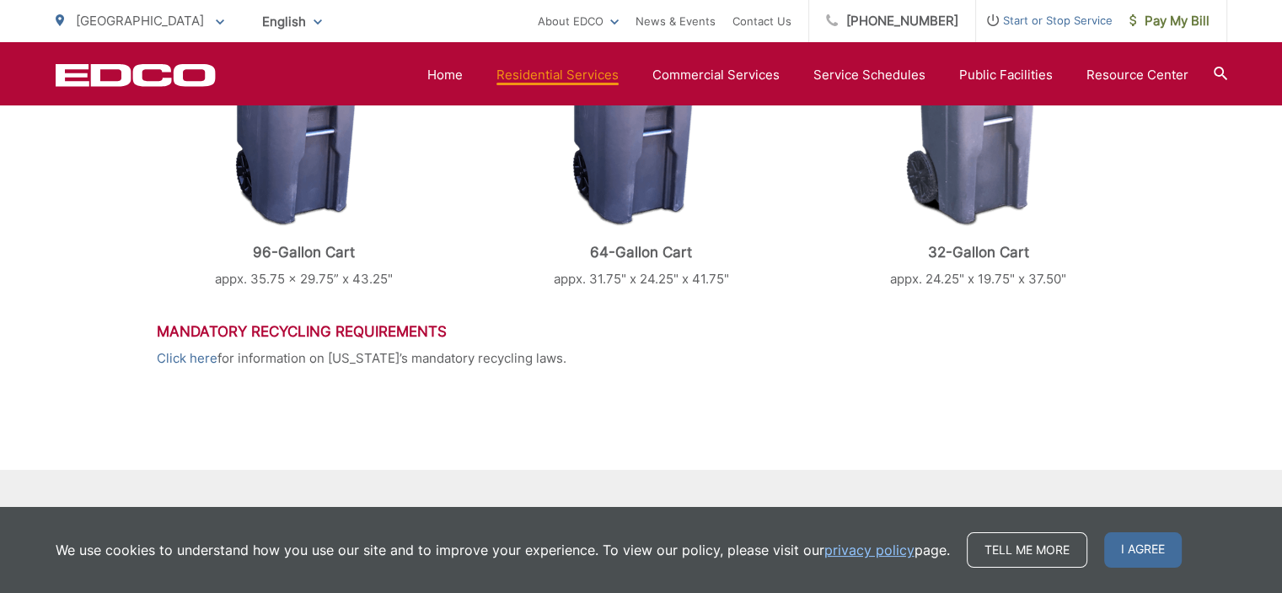
scroll to position [786, 0]
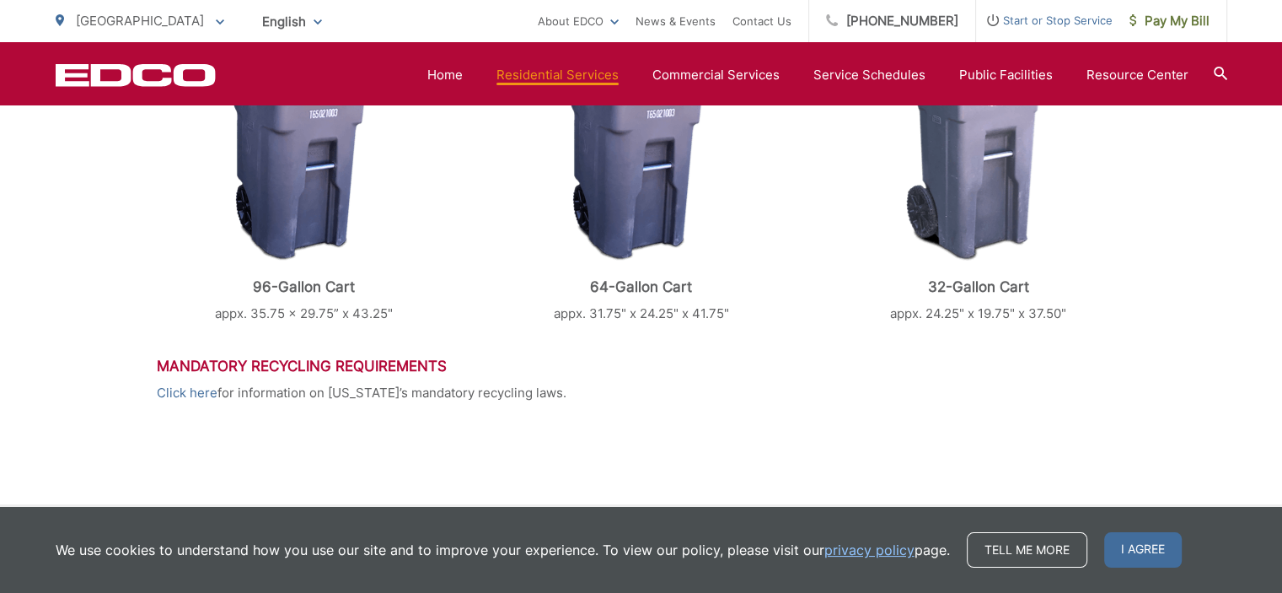
click at [213, 368] on h3 "Mandatory Recycling Requirements" at bounding box center [641, 365] width 969 height 17
click at [268, 398] on p "Click here for information on [US_STATE]’s mandatory recycling laws." at bounding box center [641, 393] width 969 height 20
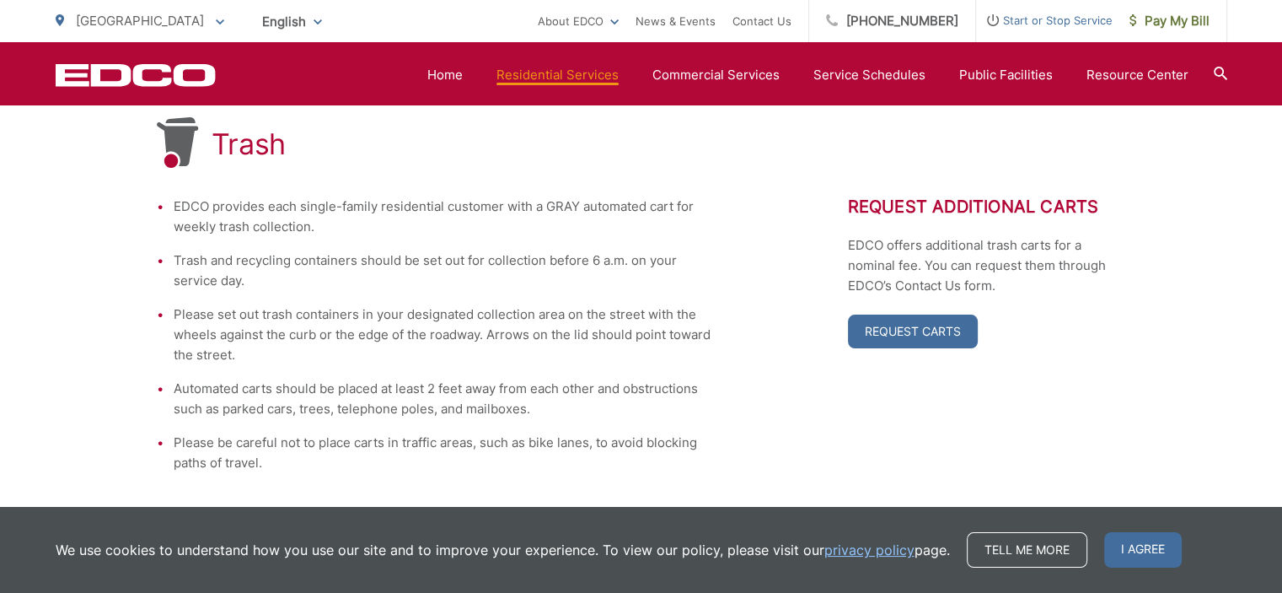
scroll to position [196, 0]
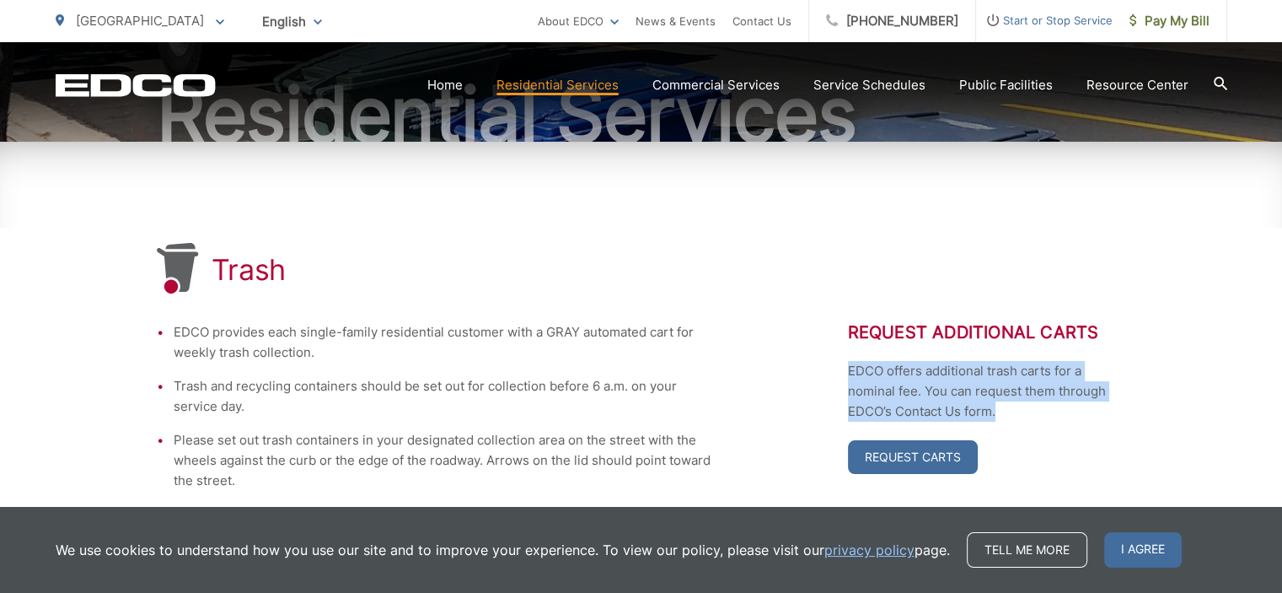
drag, startPoint x: 843, startPoint y: 368, endPoint x: 1097, endPoint y: 414, distance: 257.9
click at [1097, 414] on div "EDCO provides each single-family residential customer with a GRAY automated car…" at bounding box center [641, 460] width 969 height 276
copy p "EDCO offers additional trash carts for a nominal fee. You can request them thro…"
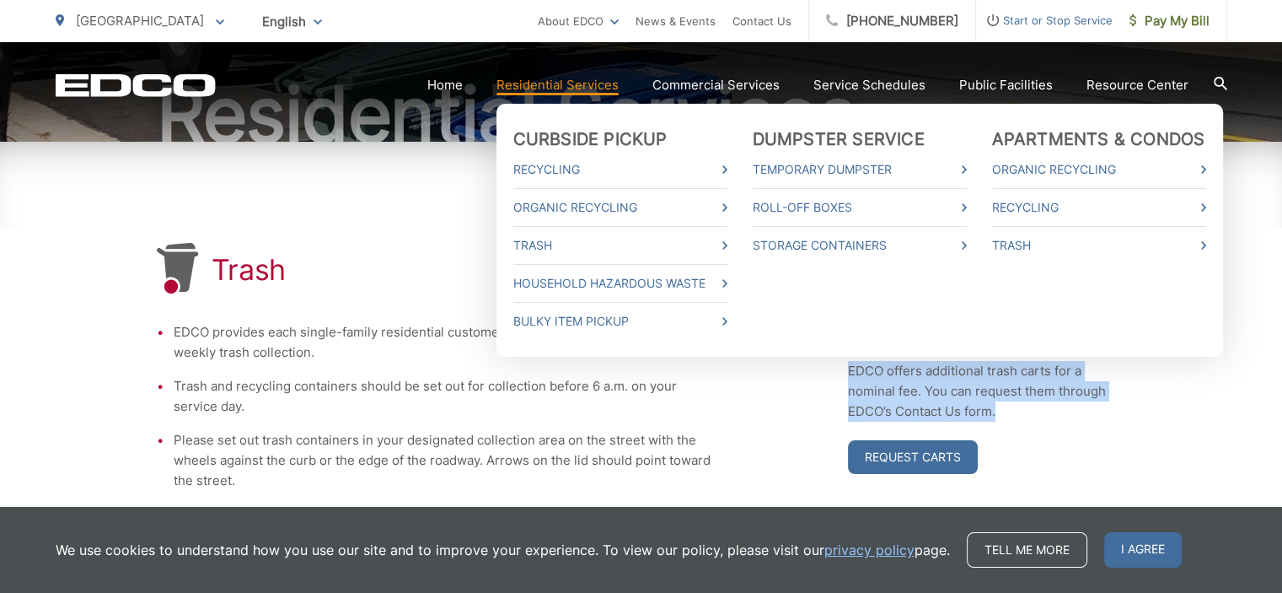
scroll to position [208, 0]
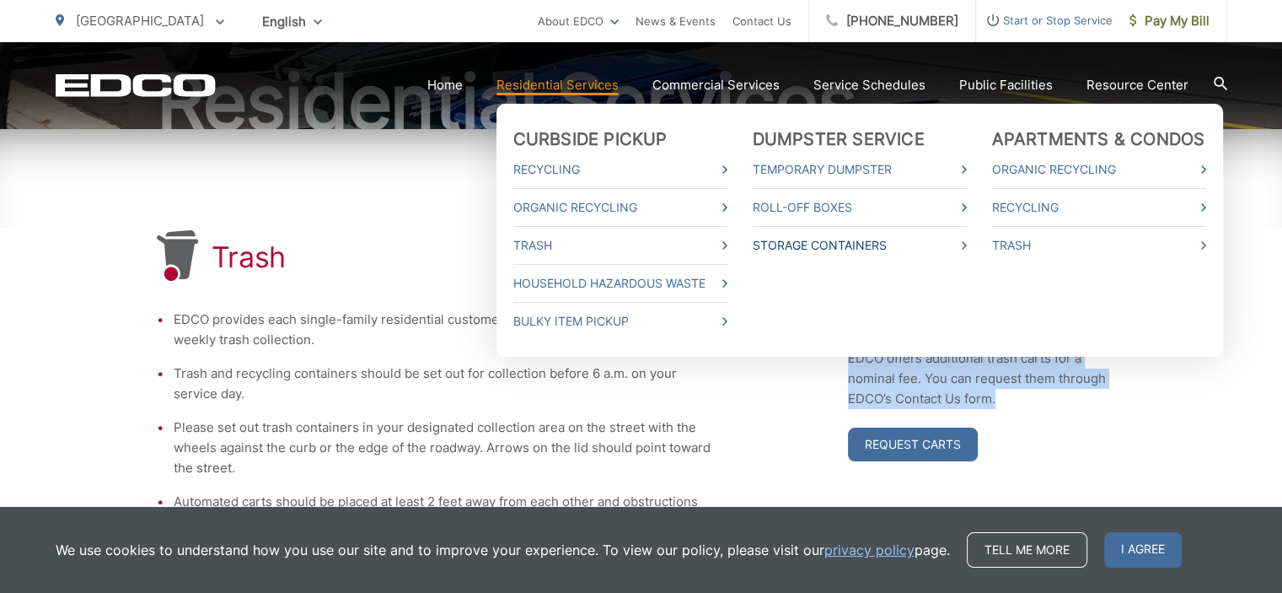
click at [820, 240] on link "Storage Containers" at bounding box center [860, 245] width 214 height 20
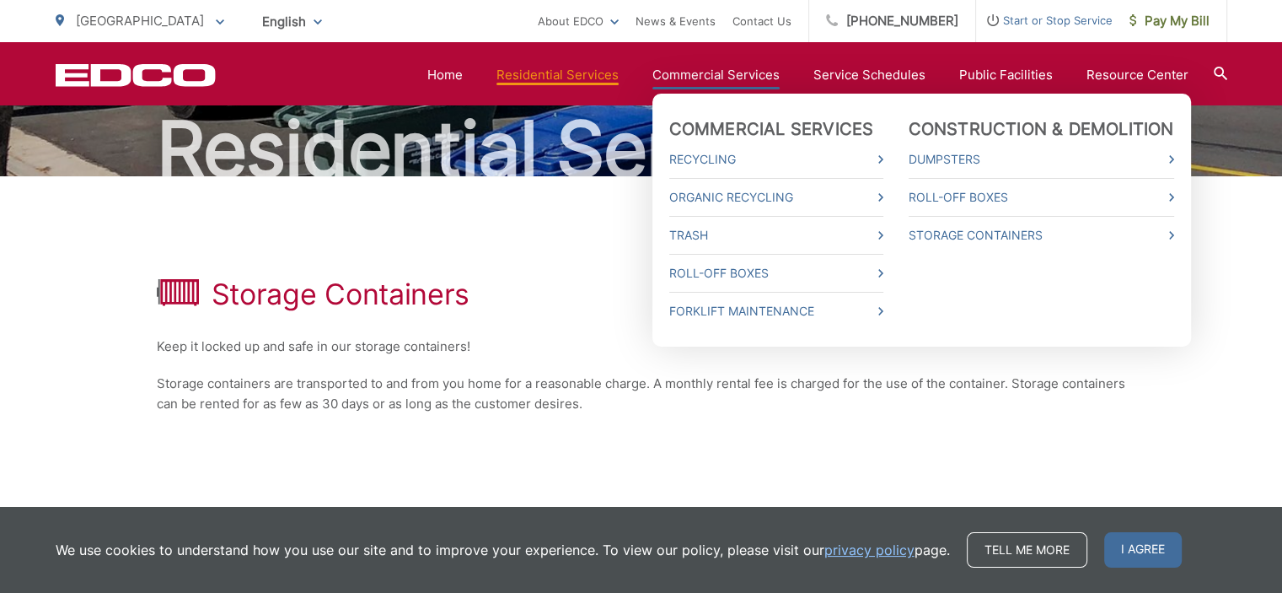
scroll to position [158, 0]
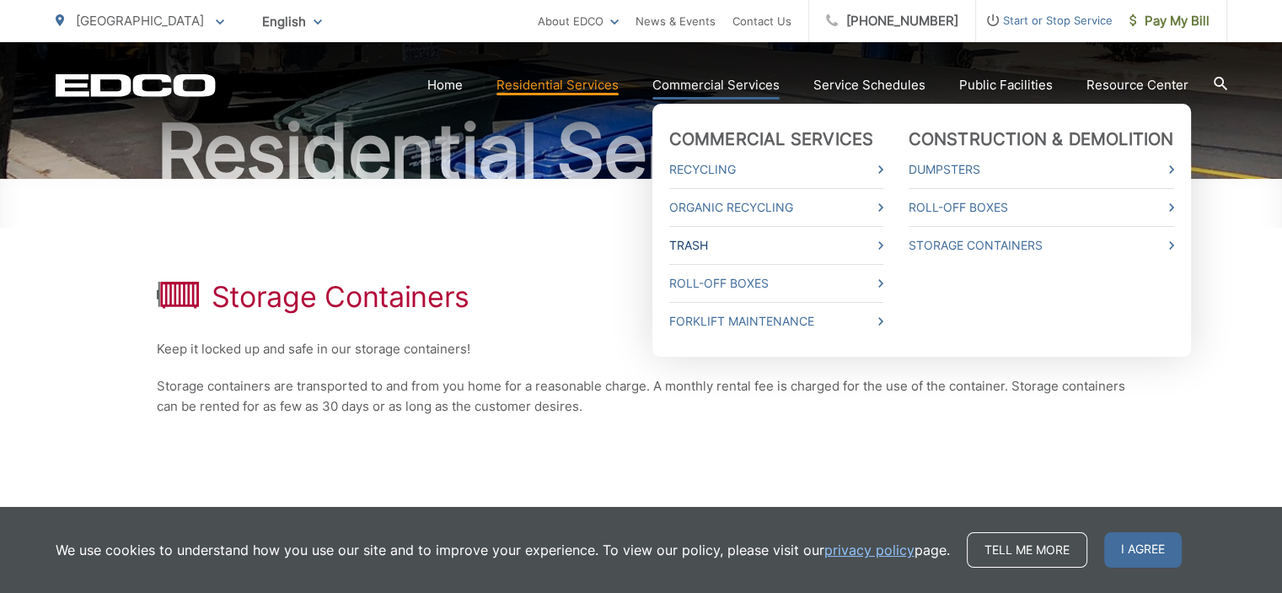
click at [721, 245] on link "Trash" at bounding box center [776, 245] width 214 height 20
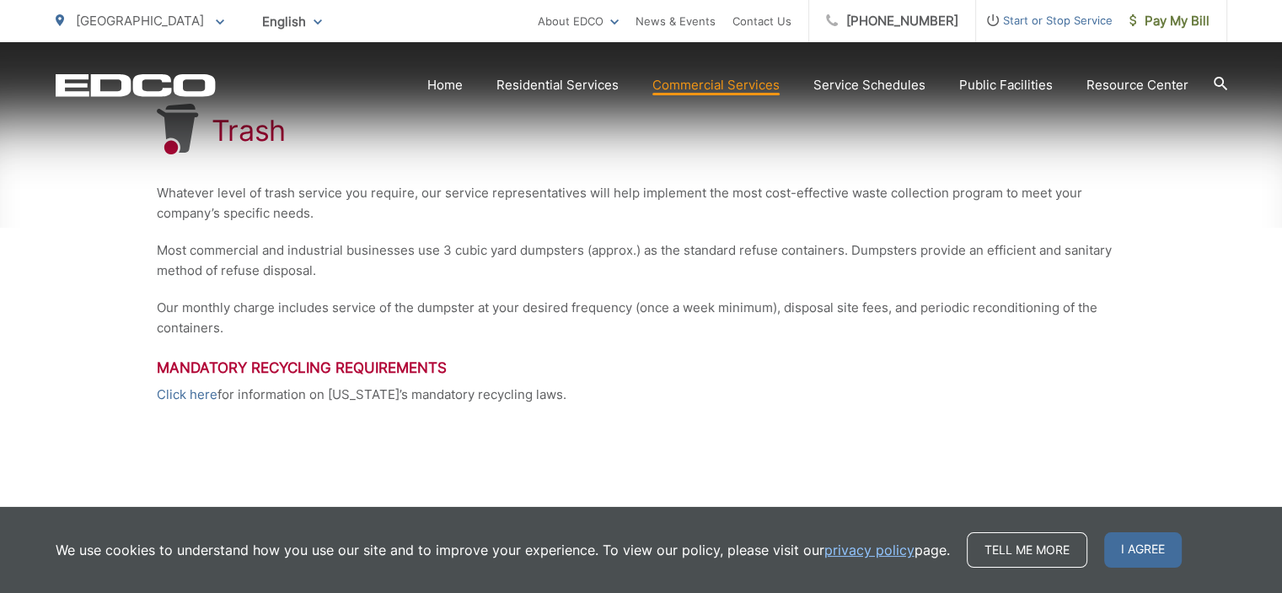
scroll to position [337, 0]
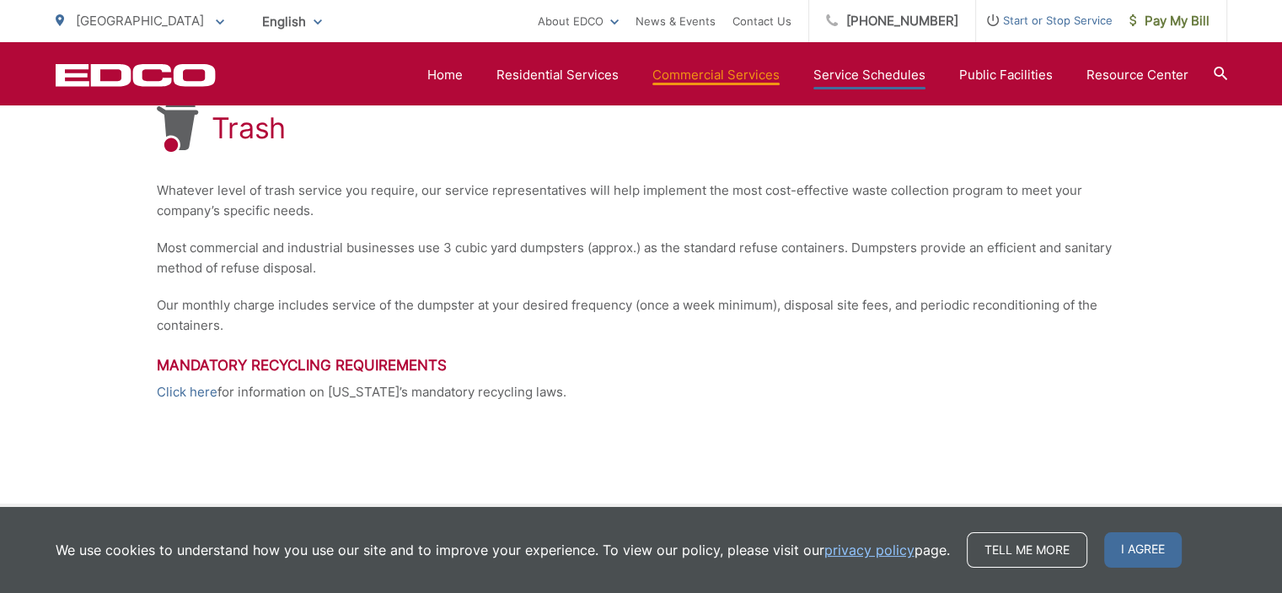
click at [863, 81] on link "Service Schedules" at bounding box center [869, 75] width 112 height 20
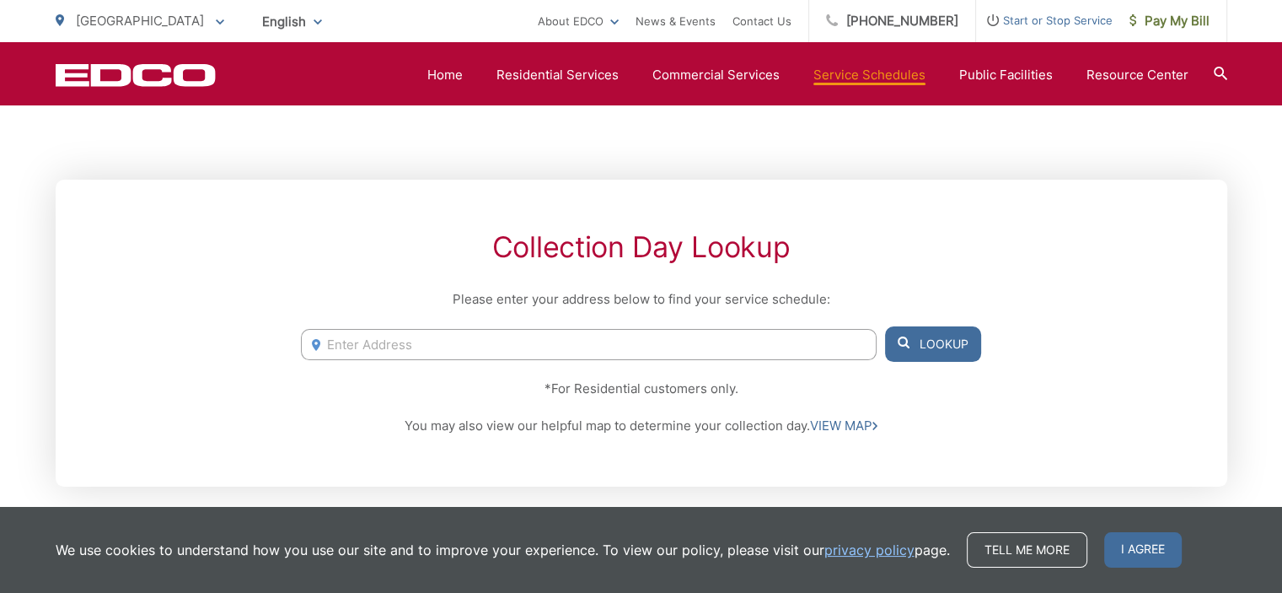
scroll to position [169, 0]
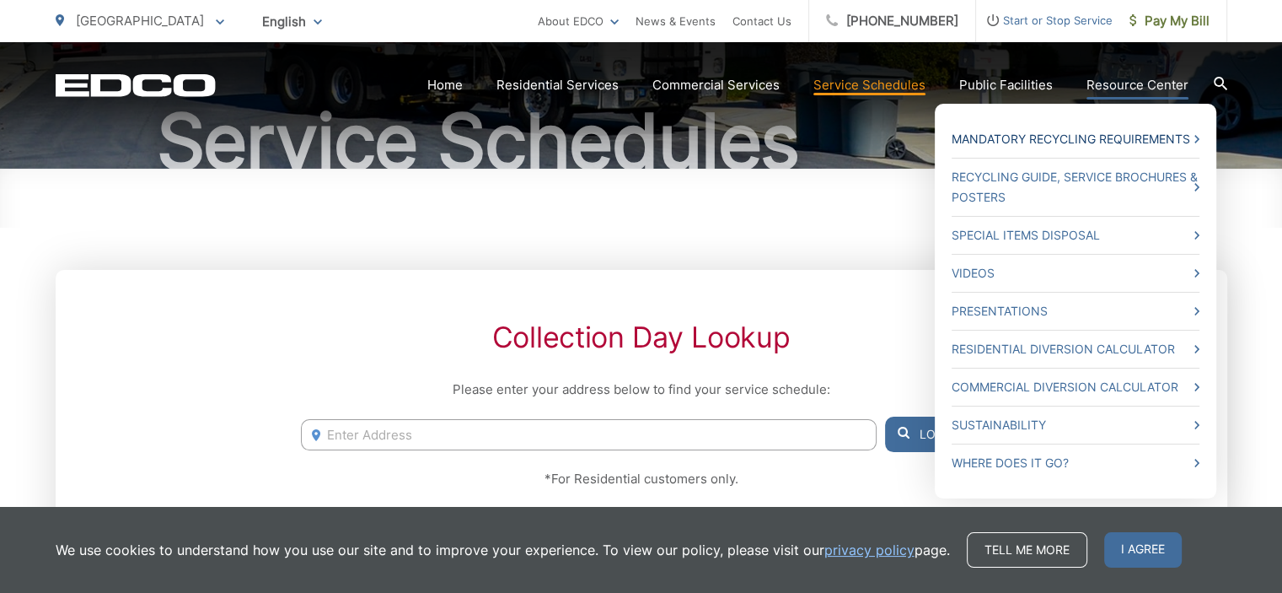
click at [1096, 137] on link "Mandatory Recycling Requirements" at bounding box center [1076, 139] width 248 height 20
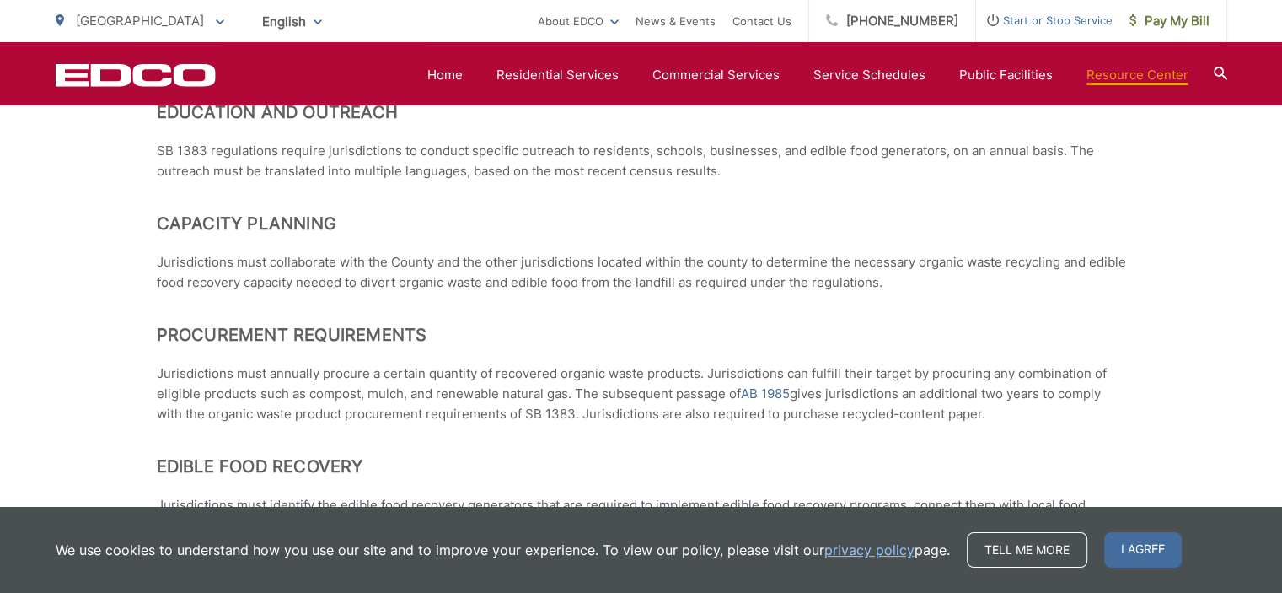
scroll to position [1433, 0]
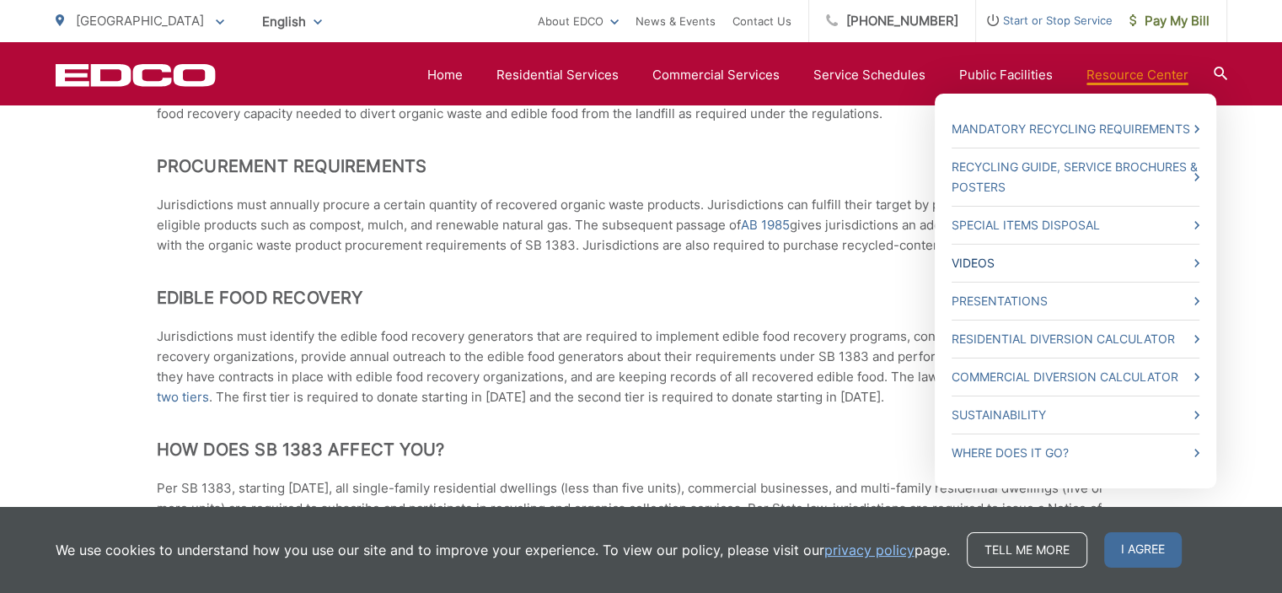
click at [1037, 267] on link "Videos" at bounding box center [1076, 263] width 248 height 20
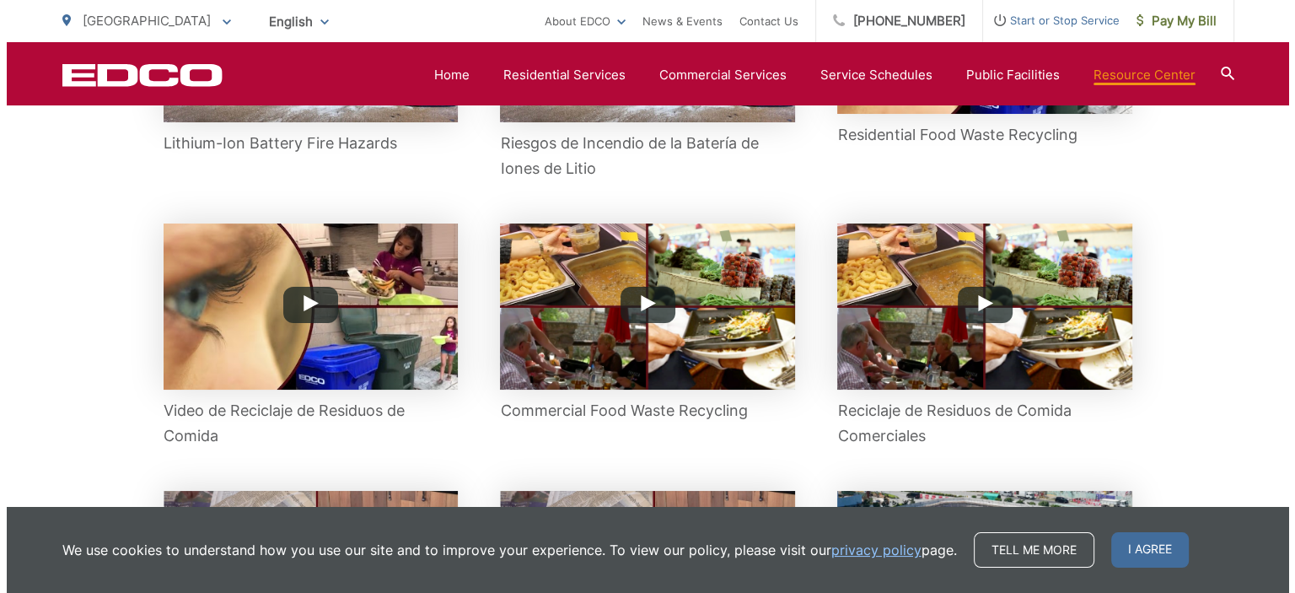
scroll to position [590, 0]
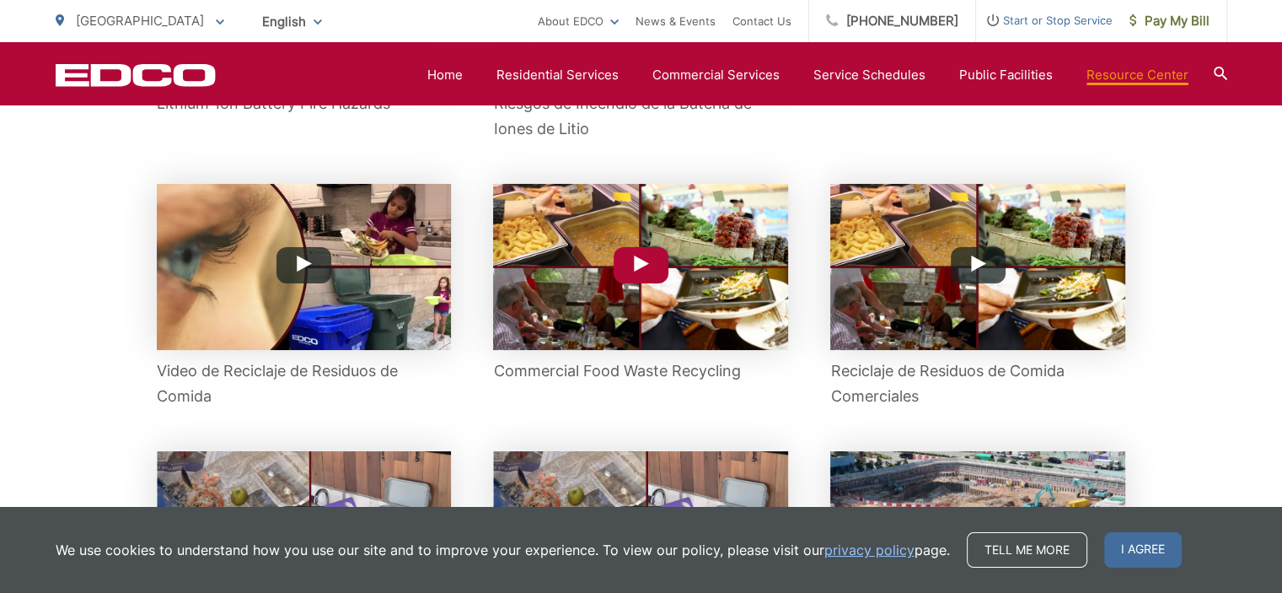
click at [637, 314] on img at bounding box center [640, 267] width 295 height 166
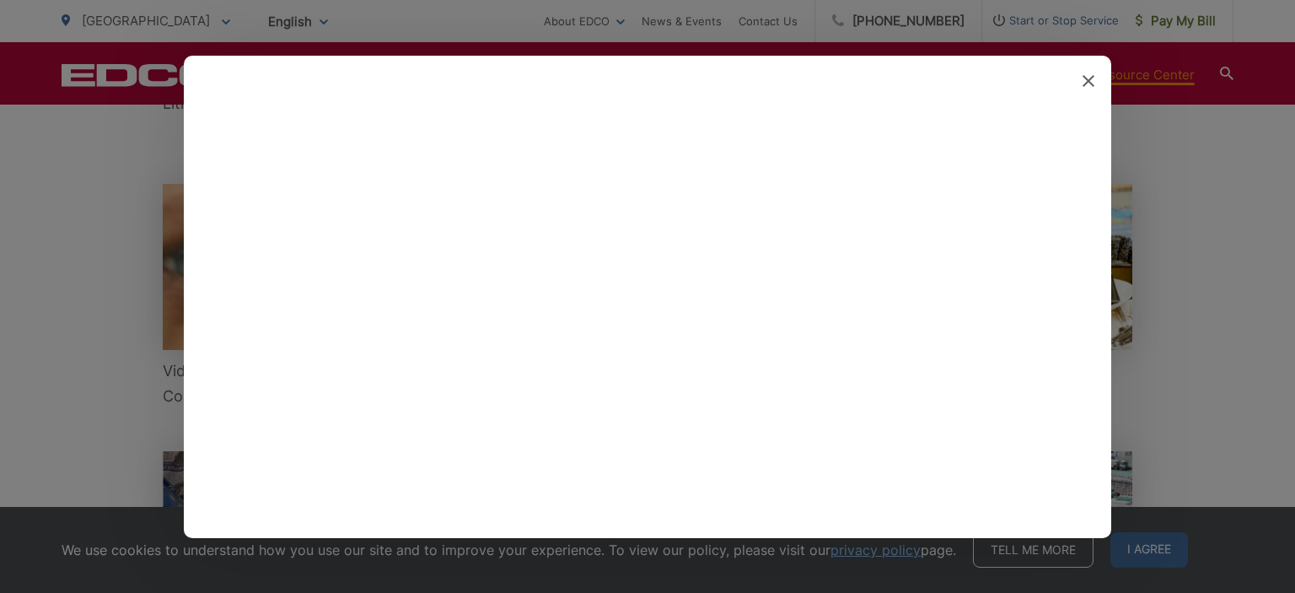
scroll to position [0, 0]
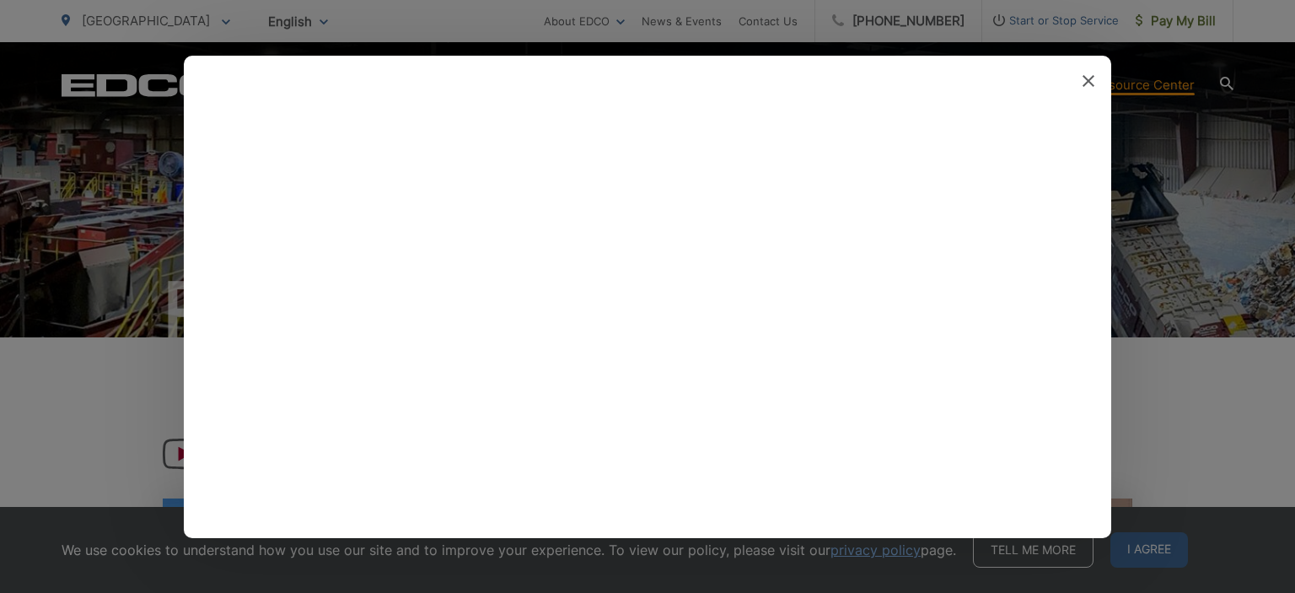
click at [1084, 76] on icon at bounding box center [1088, 81] width 12 height 12
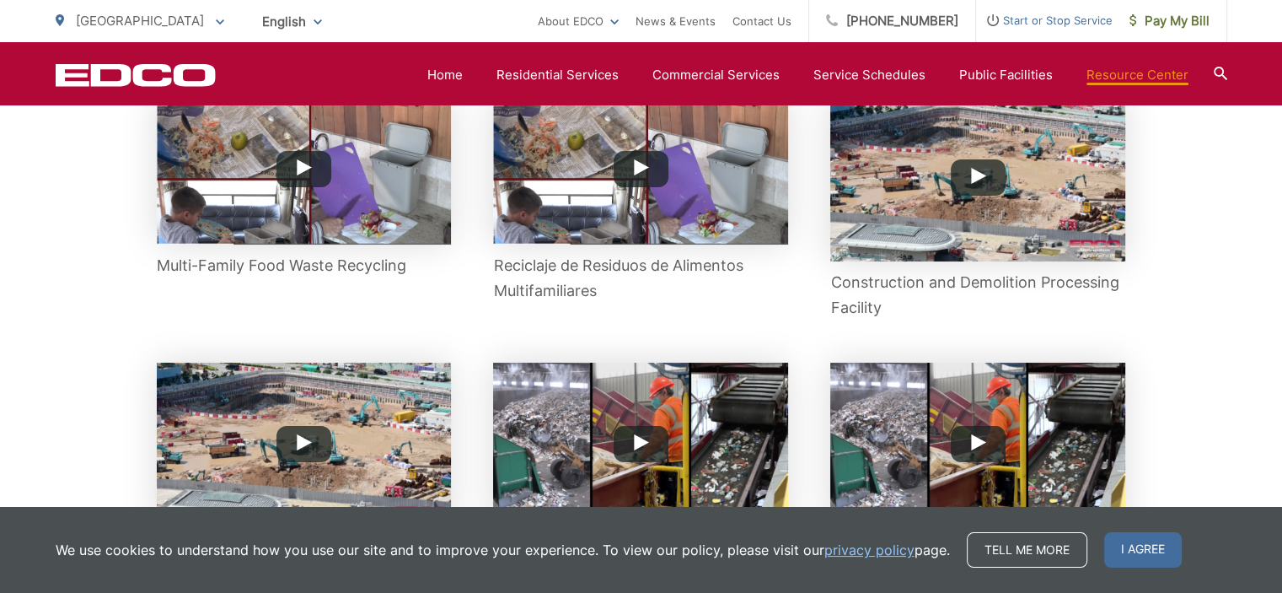
scroll to position [807, 0]
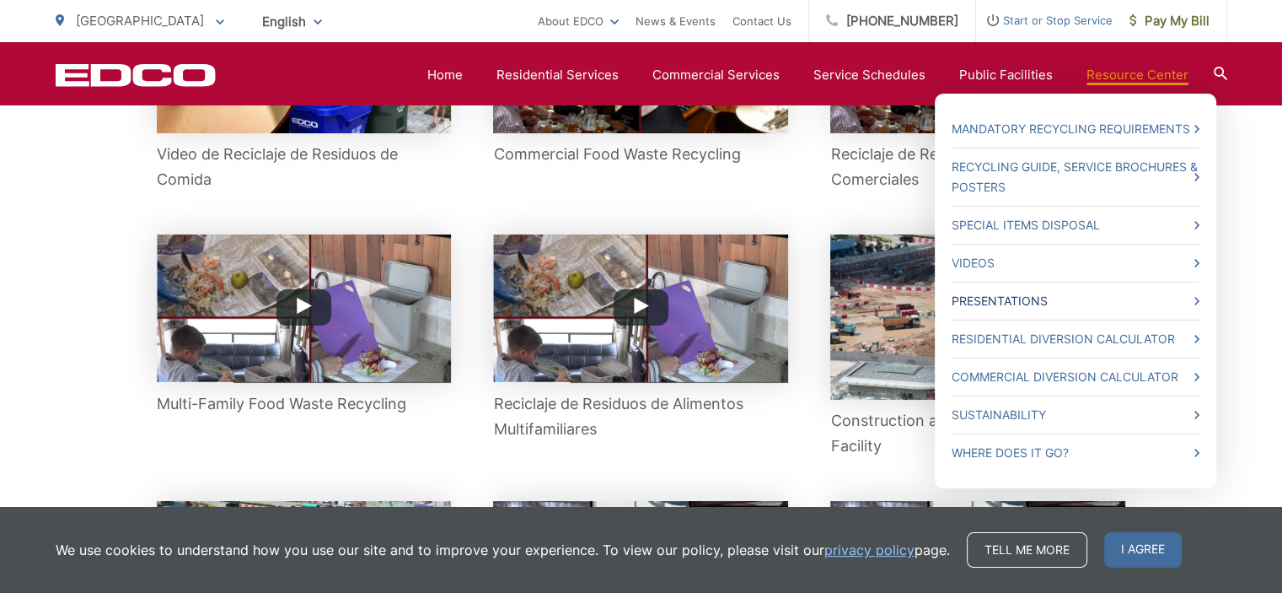
click at [1004, 303] on link "Presentations" at bounding box center [1076, 301] width 248 height 20
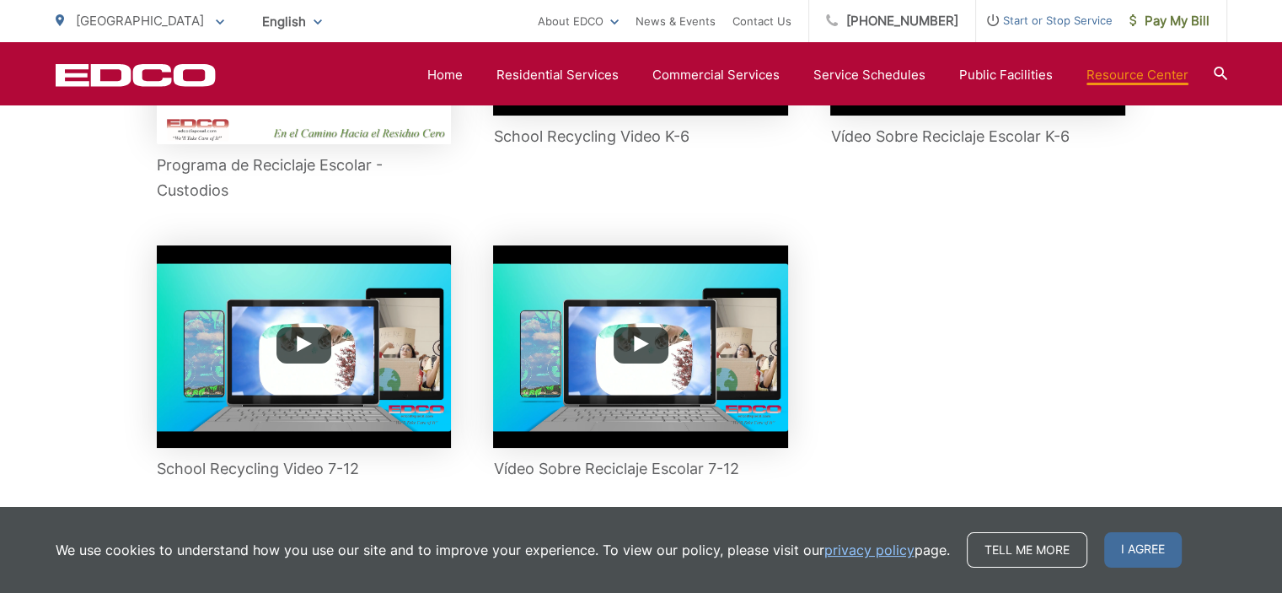
scroll to position [1311, 0]
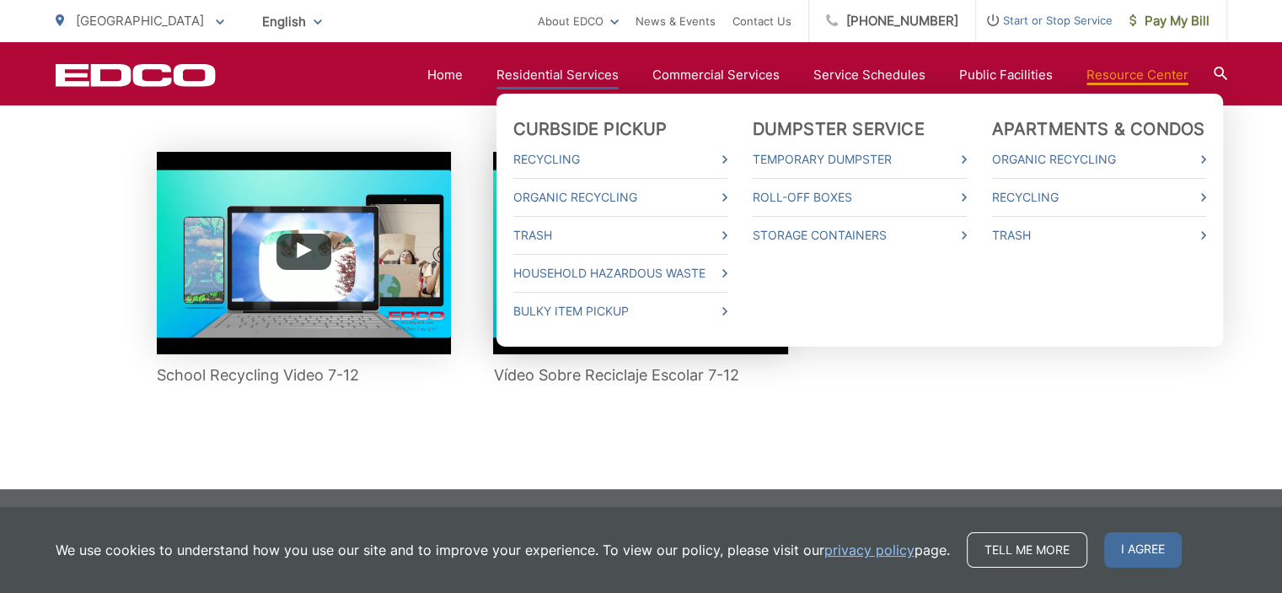
click at [539, 77] on link "Residential Services" at bounding box center [558, 75] width 122 height 20
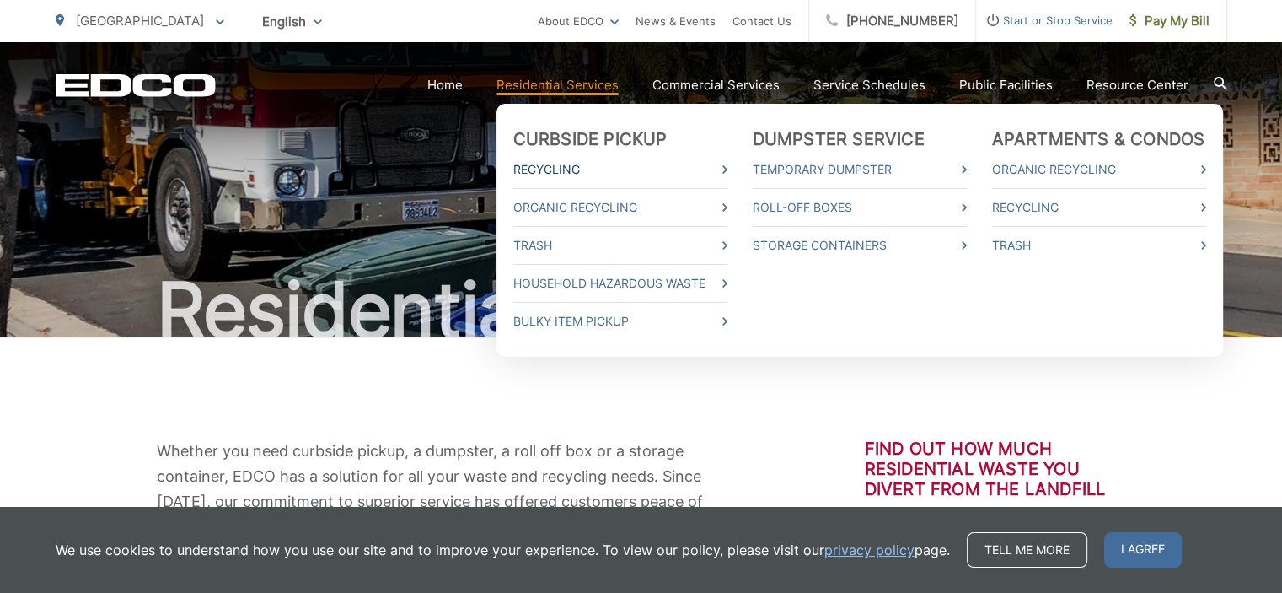
click at [576, 166] on link "Recycling" at bounding box center [620, 169] width 214 height 20
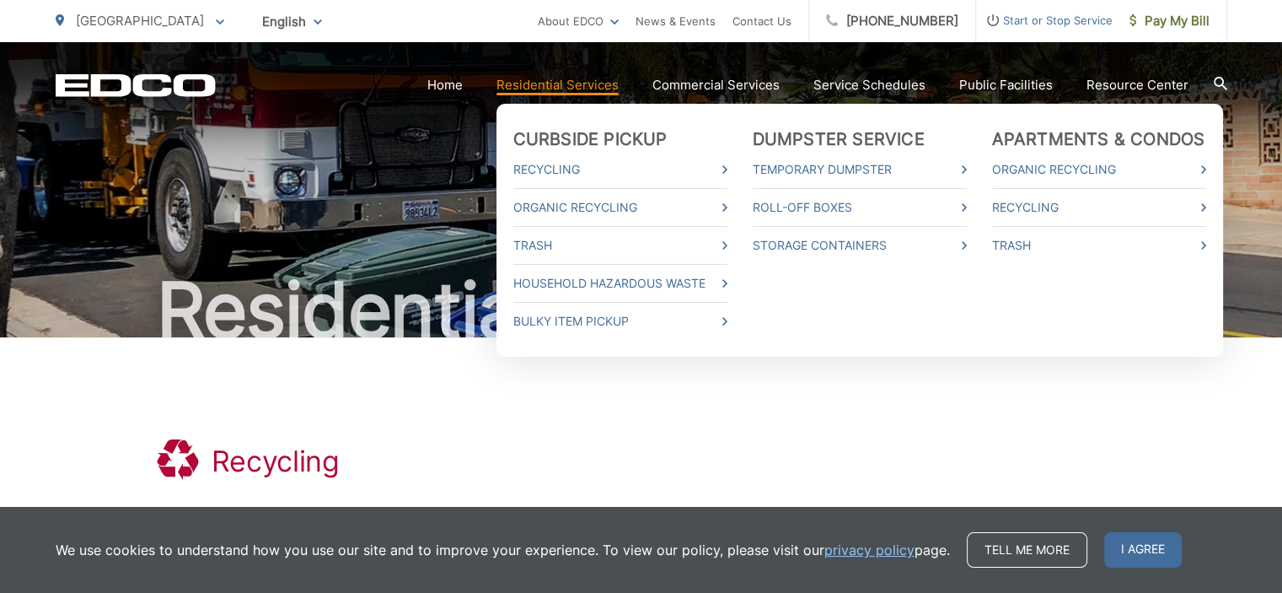
click at [555, 89] on link "Residential Services" at bounding box center [558, 85] width 122 height 20
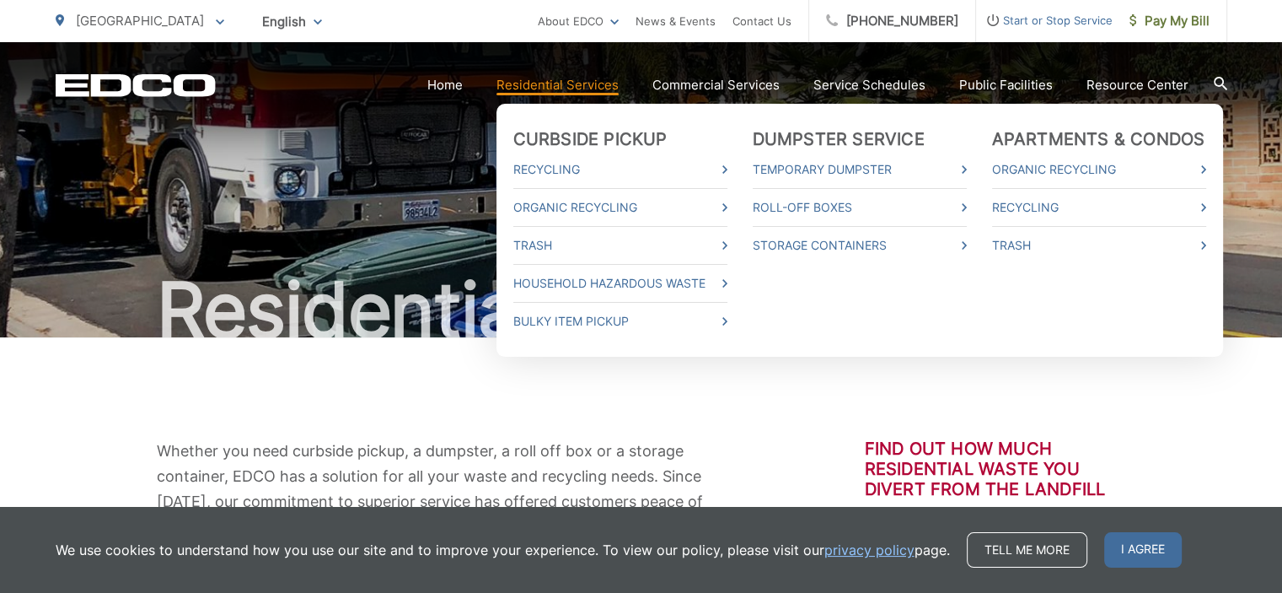
click at [564, 79] on link "Residential Services" at bounding box center [558, 85] width 122 height 20
click at [572, 205] on link "Organic Recycling" at bounding box center [620, 207] width 214 height 20
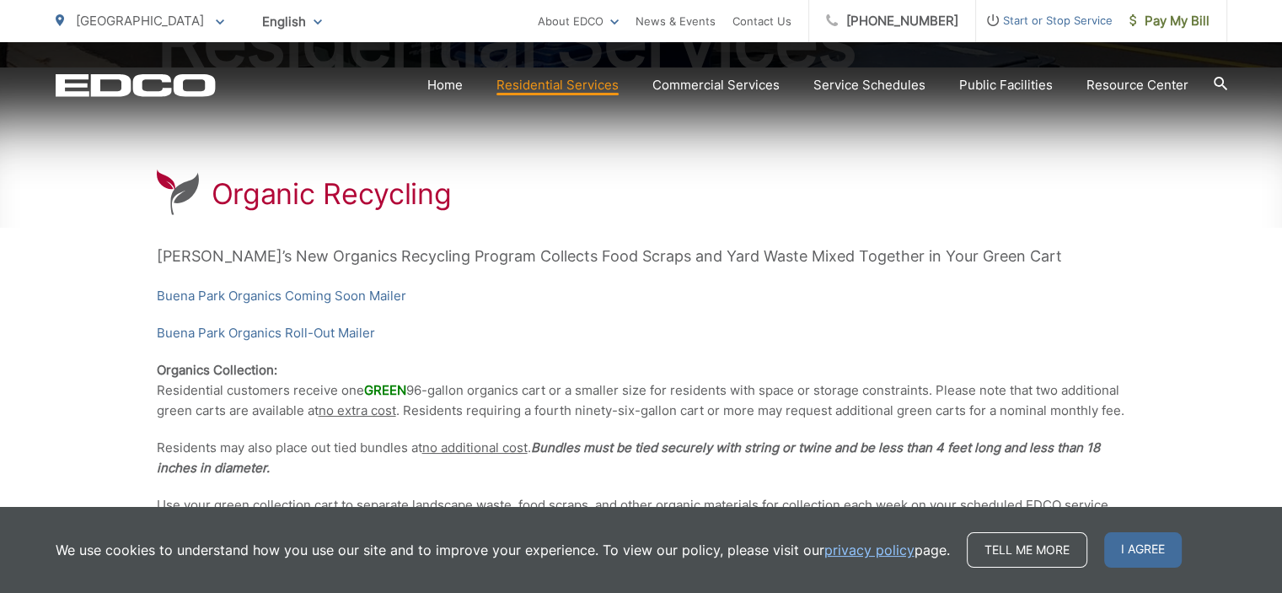
scroll to position [337, 0]
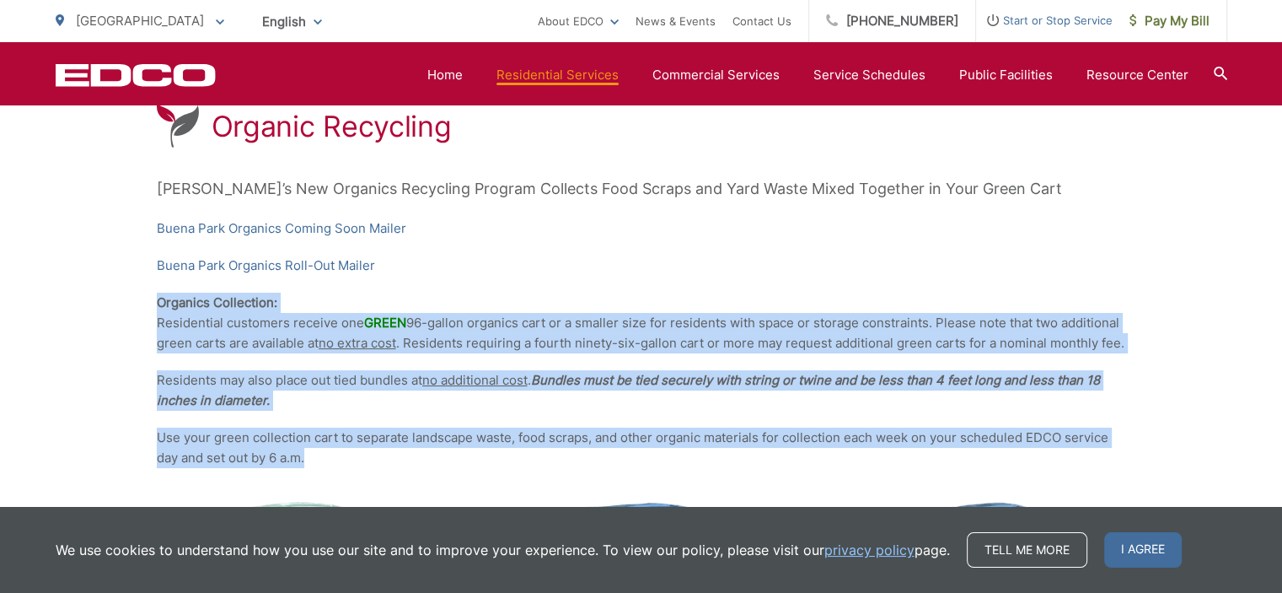
drag, startPoint x: 156, startPoint y: 293, endPoint x: 375, endPoint y: 459, distance: 275.0
copy div "Organics Collection: Residential customers receive one GREEN 96-gallon organics…"
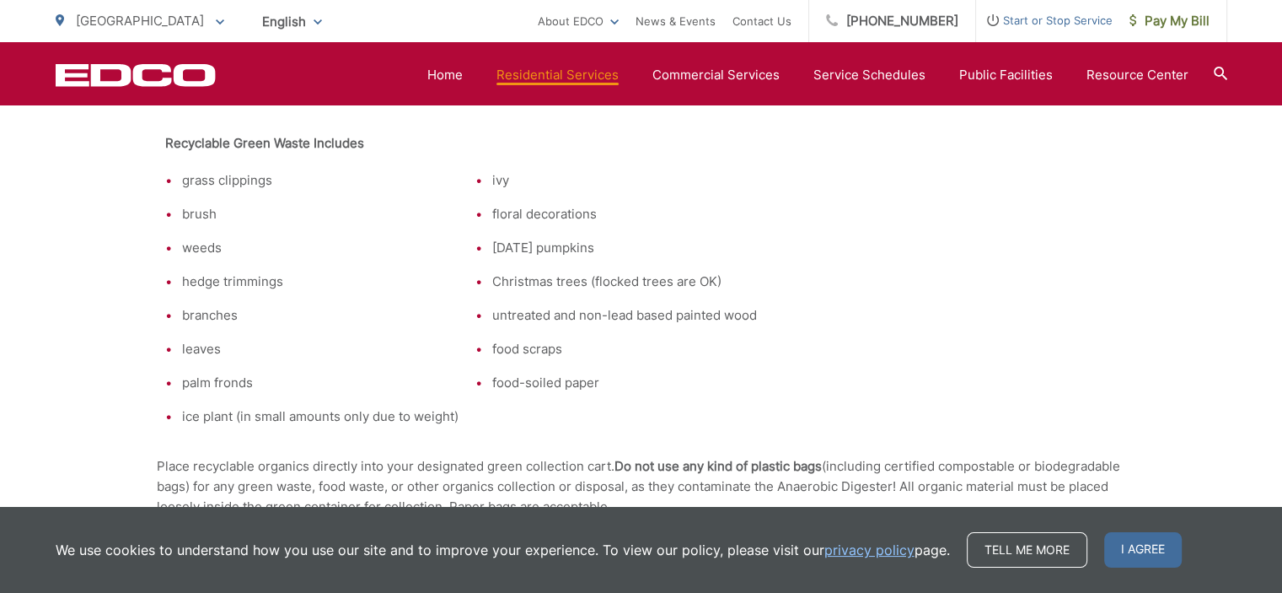
scroll to position [1096, 0]
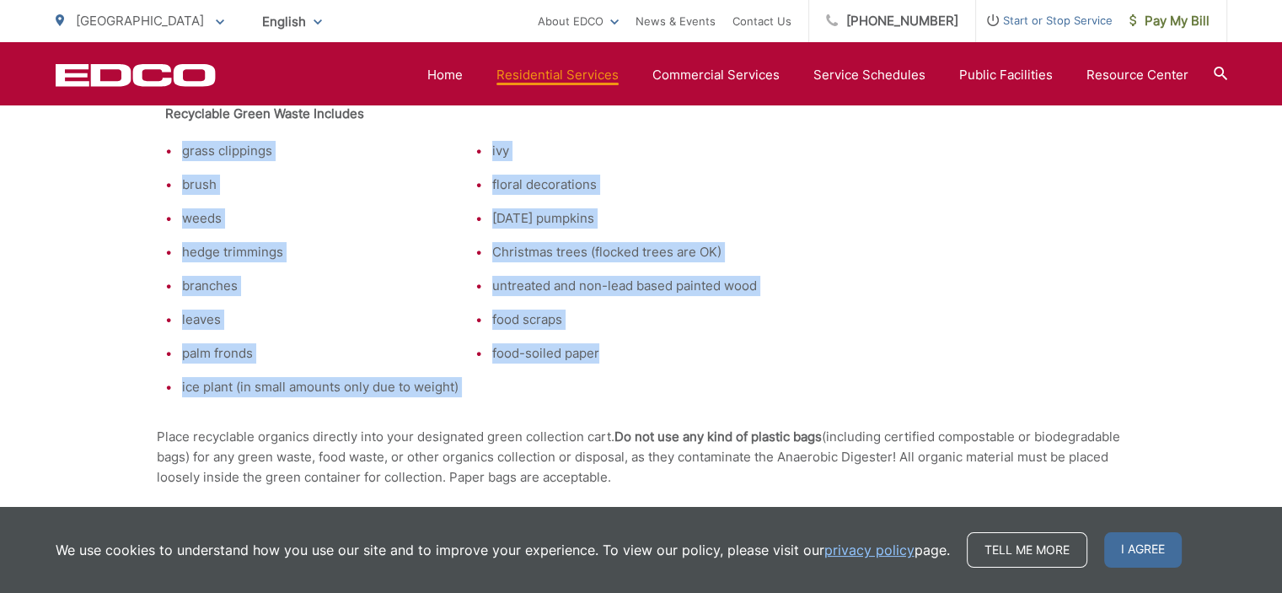
drag, startPoint x: 155, startPoint y: 151, endPoint x: 620, endPoint y: 341, distance: 502.5
click at [651, 354] on tr "grass clippings brush weeds hedge trimmings branches leaves palm fronds ice pla…" at bounding box center [461, 268] width 609 height 273
copy tr "grass clippings brush weeds hedge trimmings branches leaves palm fronds ice pla…"
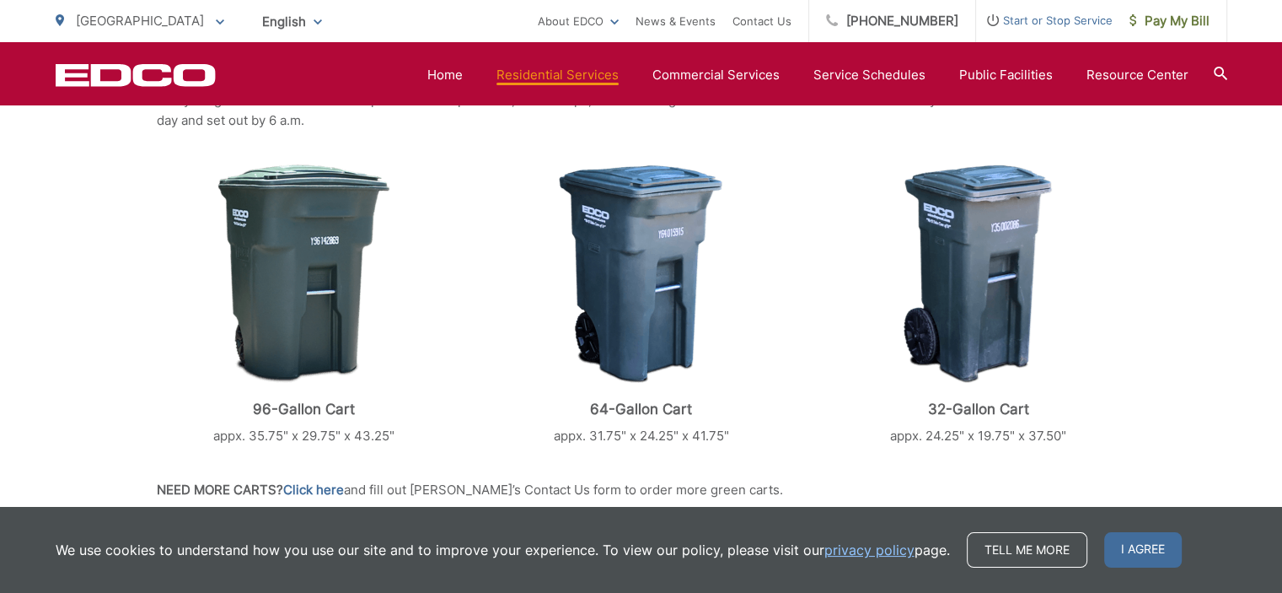
scroll to position [253, 0]
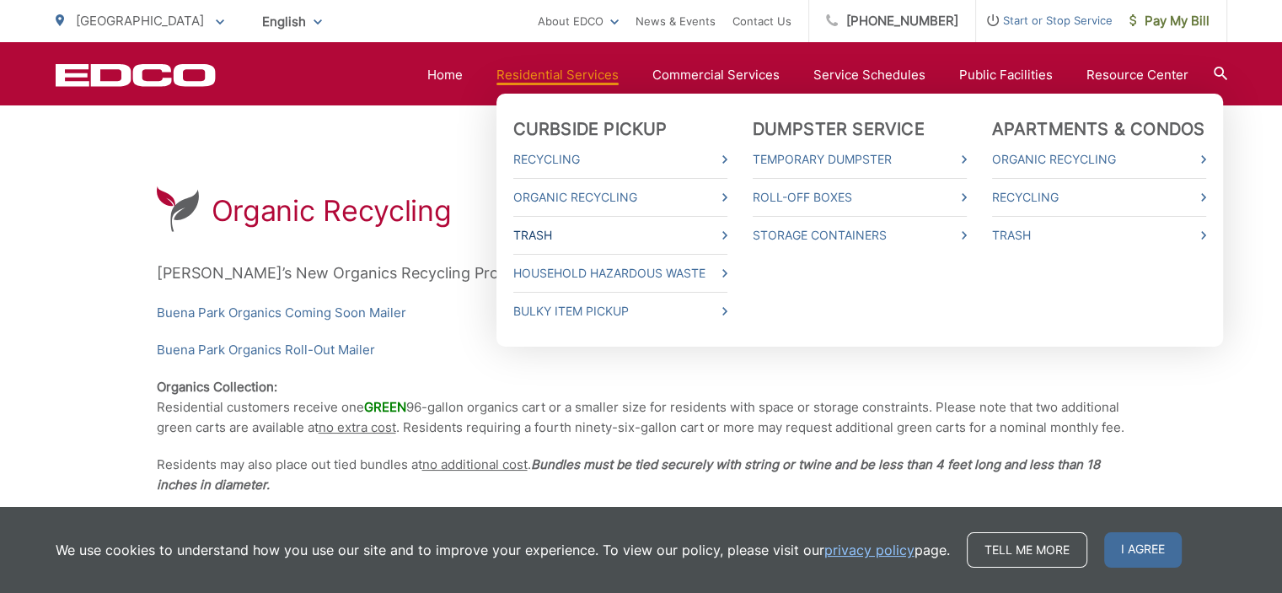
click at [557, 228] on link "Trash" at bounding box center [620, 235] width 214 height 20
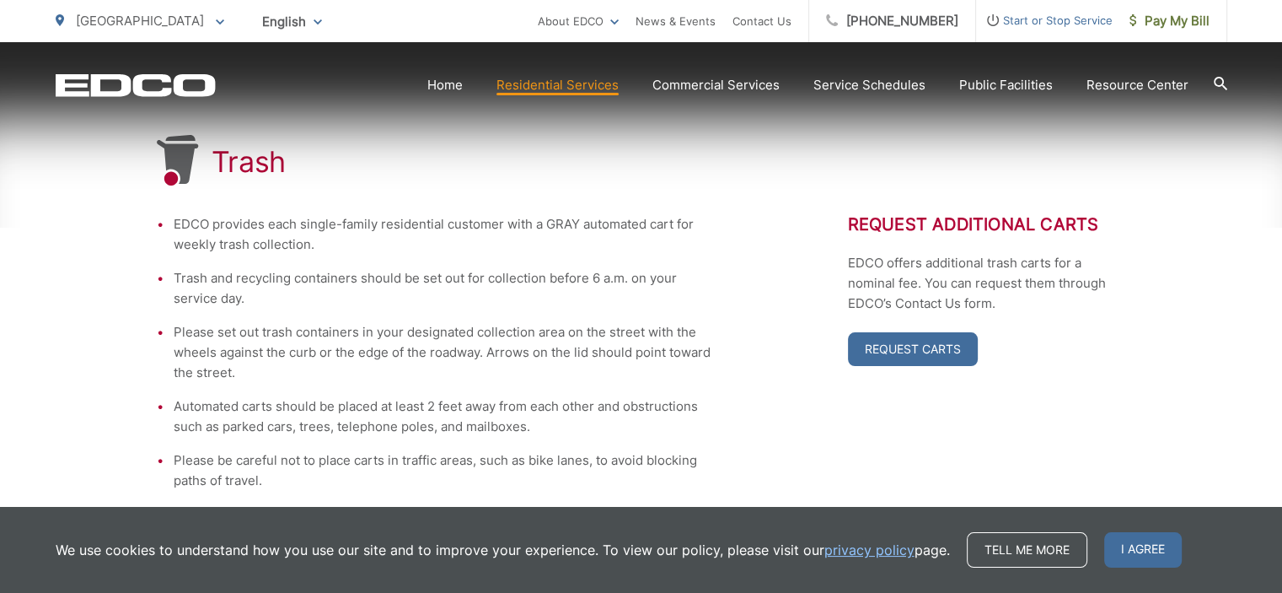
scroll to position [337, 0]
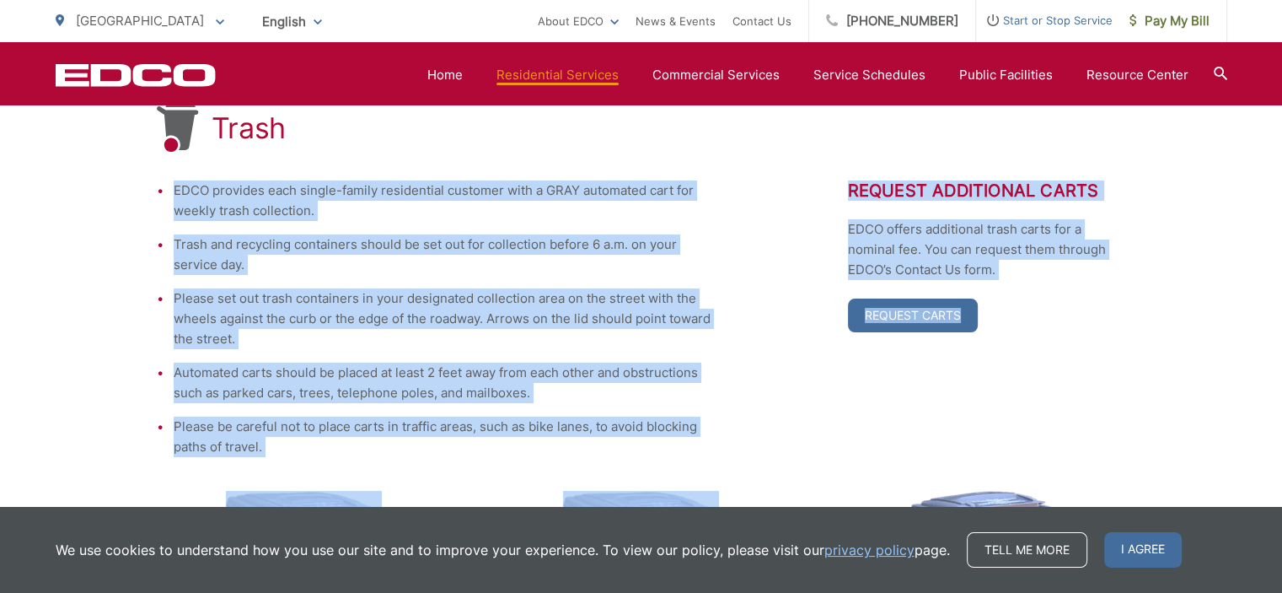
drag, startPoint x: 155, startPoint y: 174, endPoint x: 599, endPoint y: 406, distance: 500.3
click at [723, 455] on div "Trash EDCO provides each single-family residential customer with a GRAY automat…" at bounding box center [641, 476] width 969 height 953
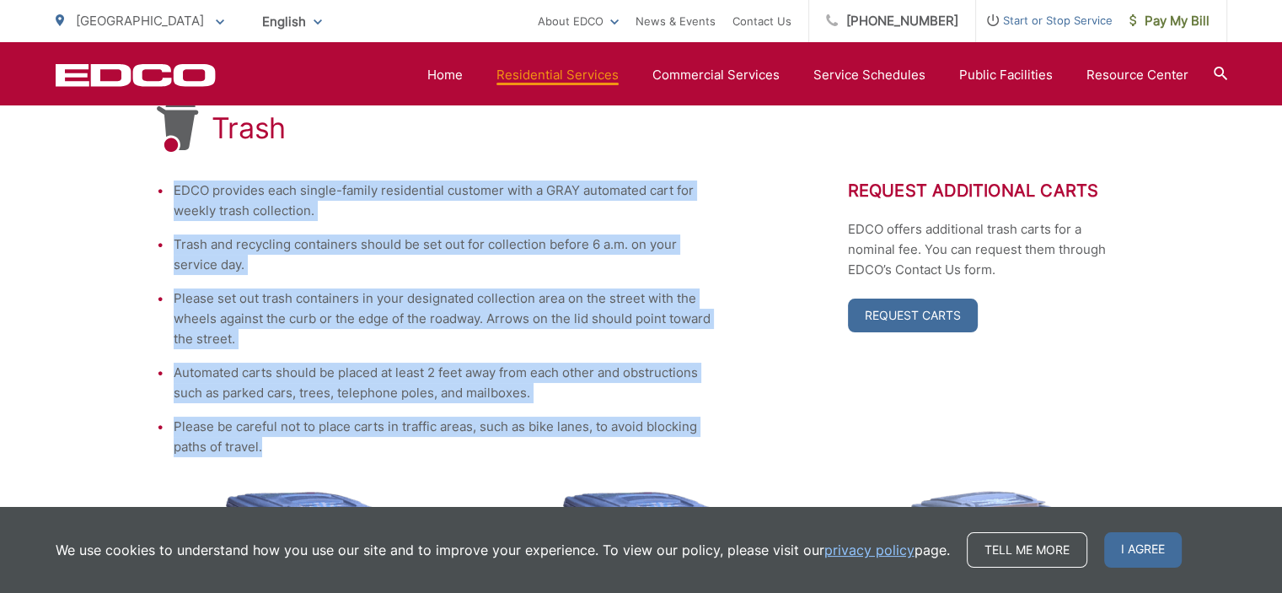
copy ul "EDCO provides each single-family residential customer with a GRAY automated car…"
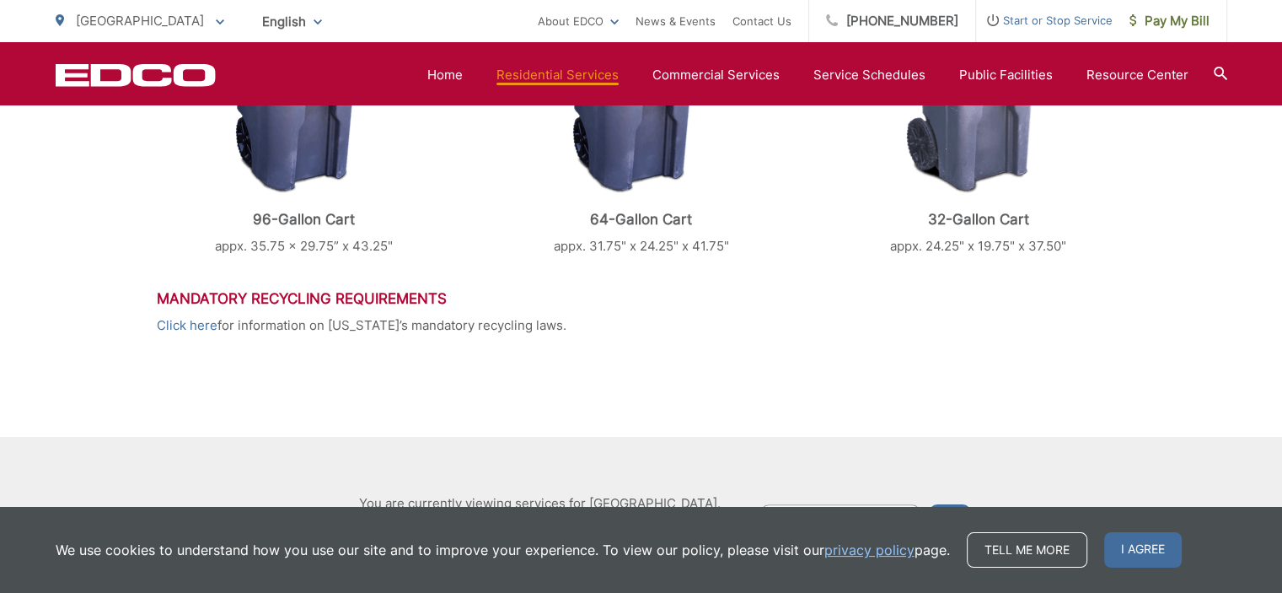
scroll to position [843, 0]
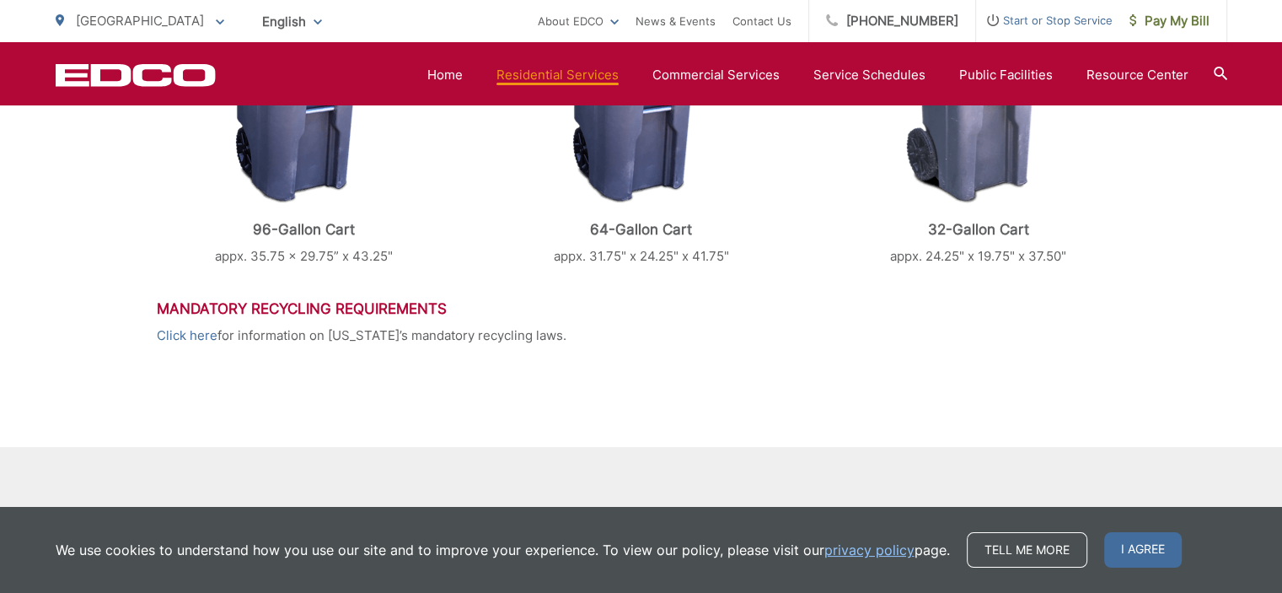
drag, startPoint x: 154, startPoint y: 294, endPoint x: 580, endPoint y: 373, distance: 433.0
click at [580, 373] on div "Trash EDCO provides each single-family residential customer with a GRAY automat…" at bounding box center [641, 46] width 1282 height 1105
copy div "Mandatory Recycling Requirements Click here for information on California’s man…"
click at [253, 308] on h3 "Mandatory Recycling Requirements" at bounding box center [641, 308] width 969 height 17
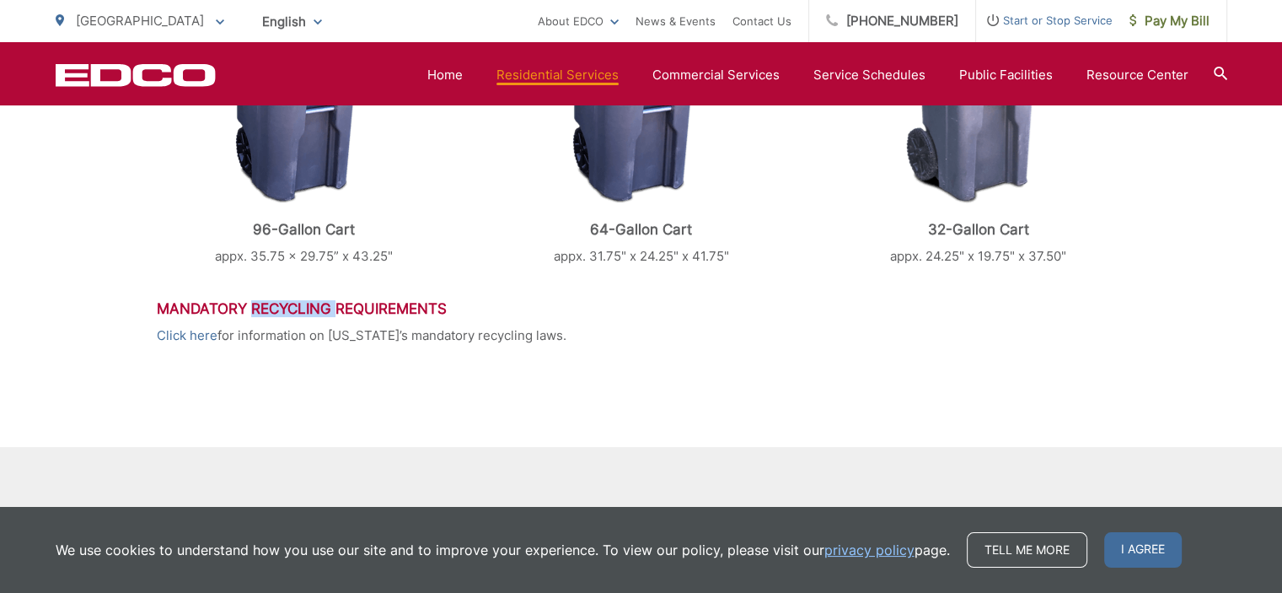
click at [253, 306] on h3 "Mandatory Recycling Requirements" at bounding box center [641, 308] width 969 height 17
drag, startPoint x: 292, startPoint y: 376, endPoint x: 297, endPoint y: 366, distance: 11.3
click at [317, 342] on p "Click here for information on California’s mandatory recycling laws." at bounding box center [641, 335] width 969 height 20
click at [317, 340] on p "Click here for information on California’s mandatory recycling laws." at bounding box center [641, 335] width 969 height 20
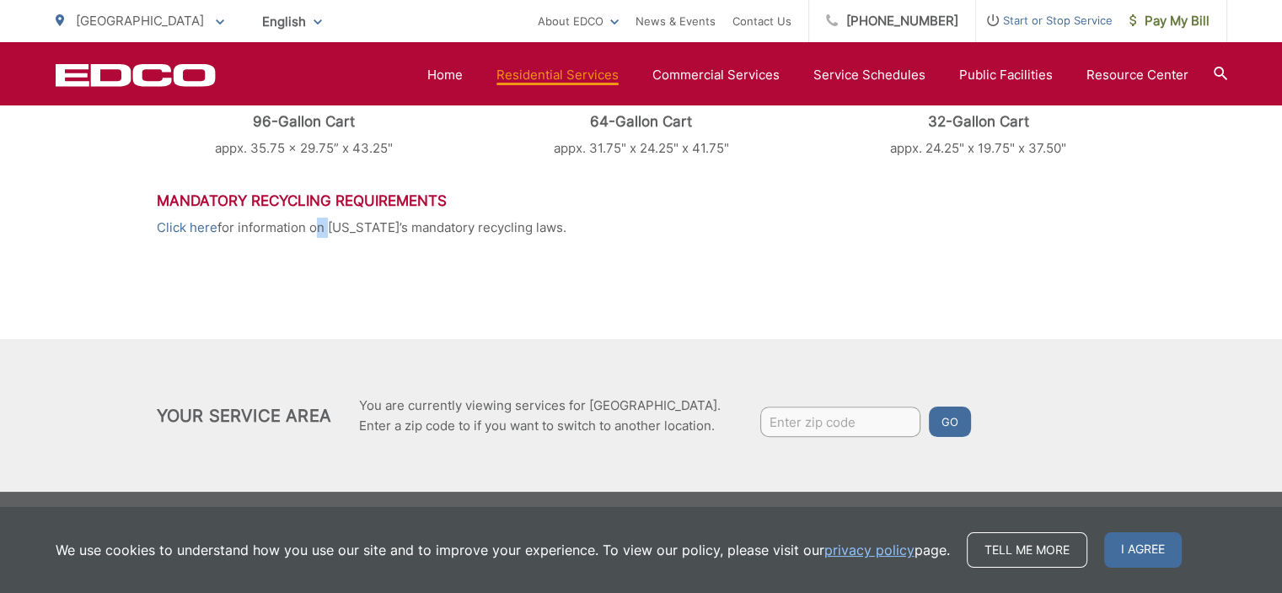
scroll to position [954, 0]
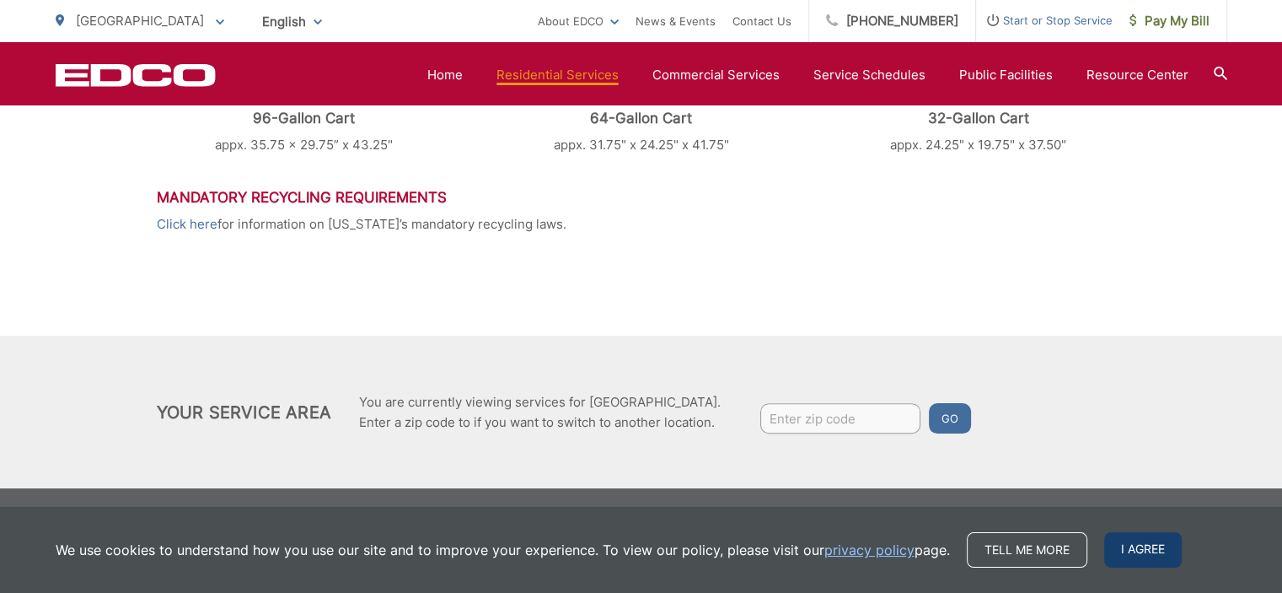
click at [1128, 550] on span "I agree" at bounding box center [1143, 549] width 78 height 35
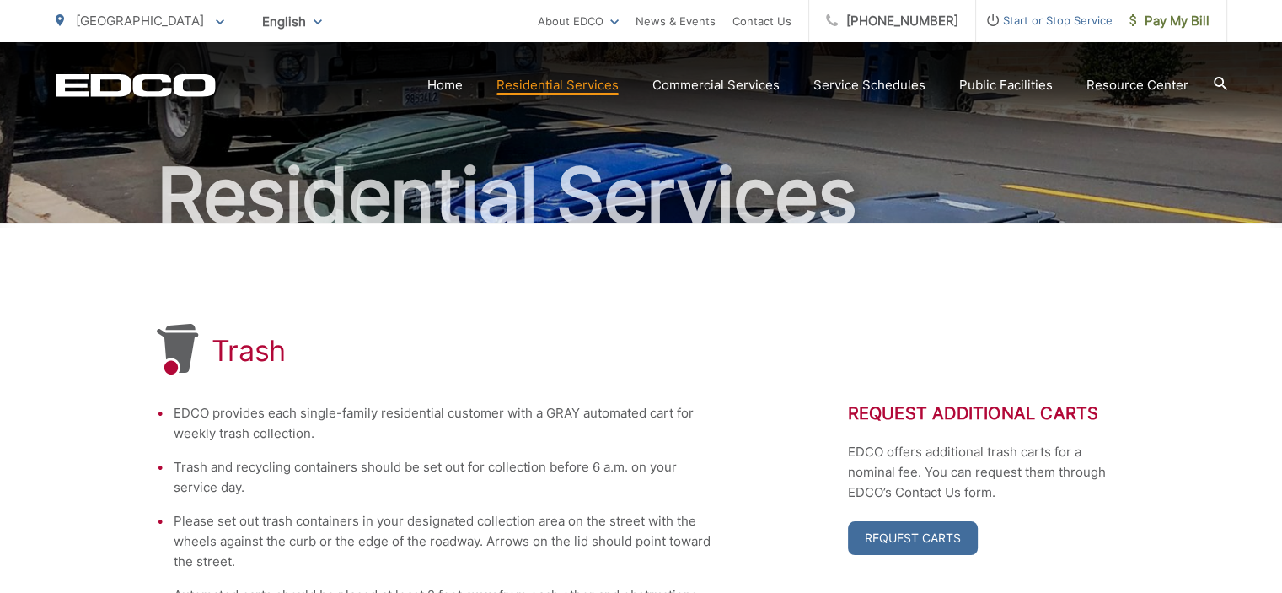
scroll to position [0, 0]
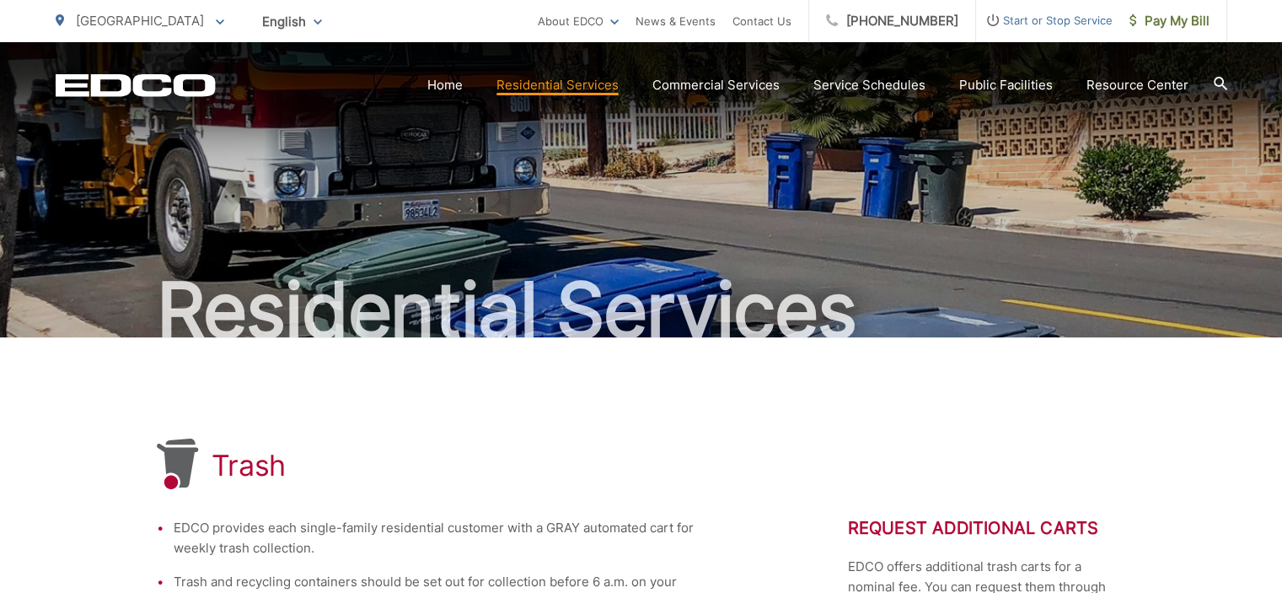
click at [216, 22] on icon at bounding box center [220, 21] width 8 height 5
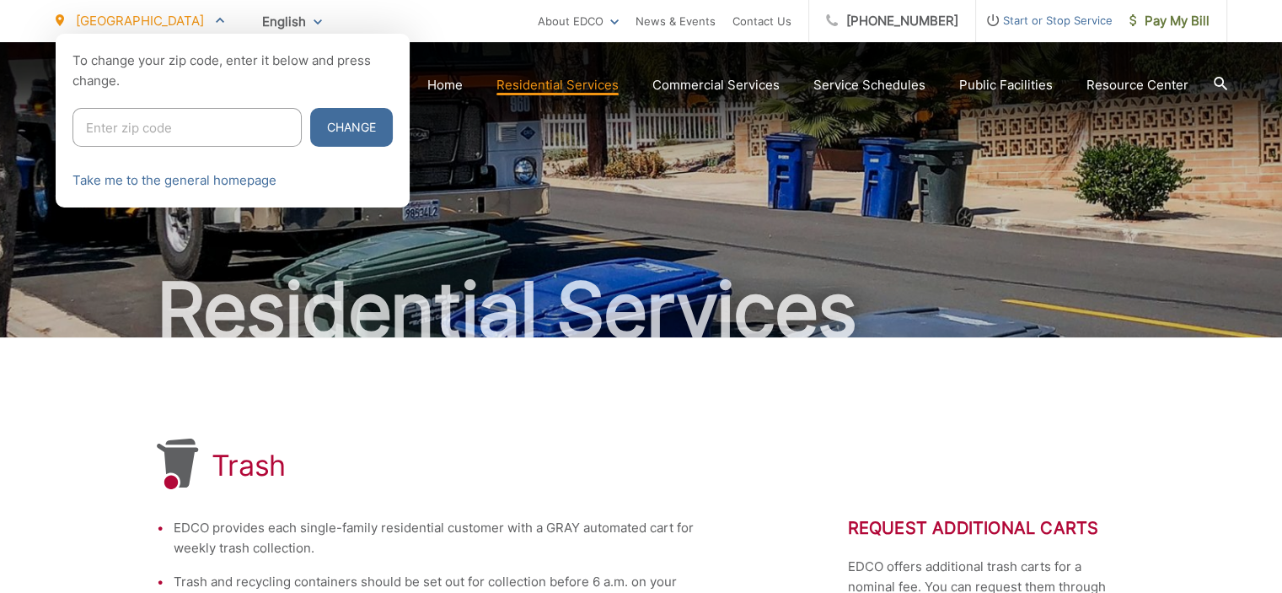
click at [707, 85] on div at bounding box center [641, 330] width 1282 height 593
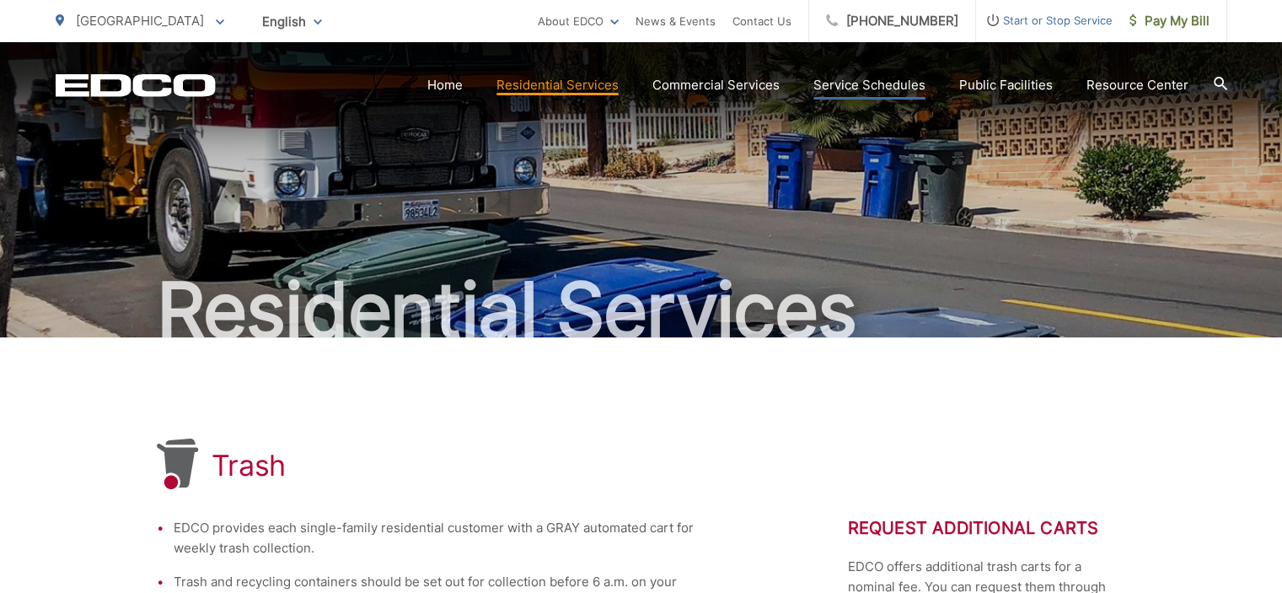
click at [840, 87] on link "Service Schedules" at bounding box center [869, 85] width 112 height 20
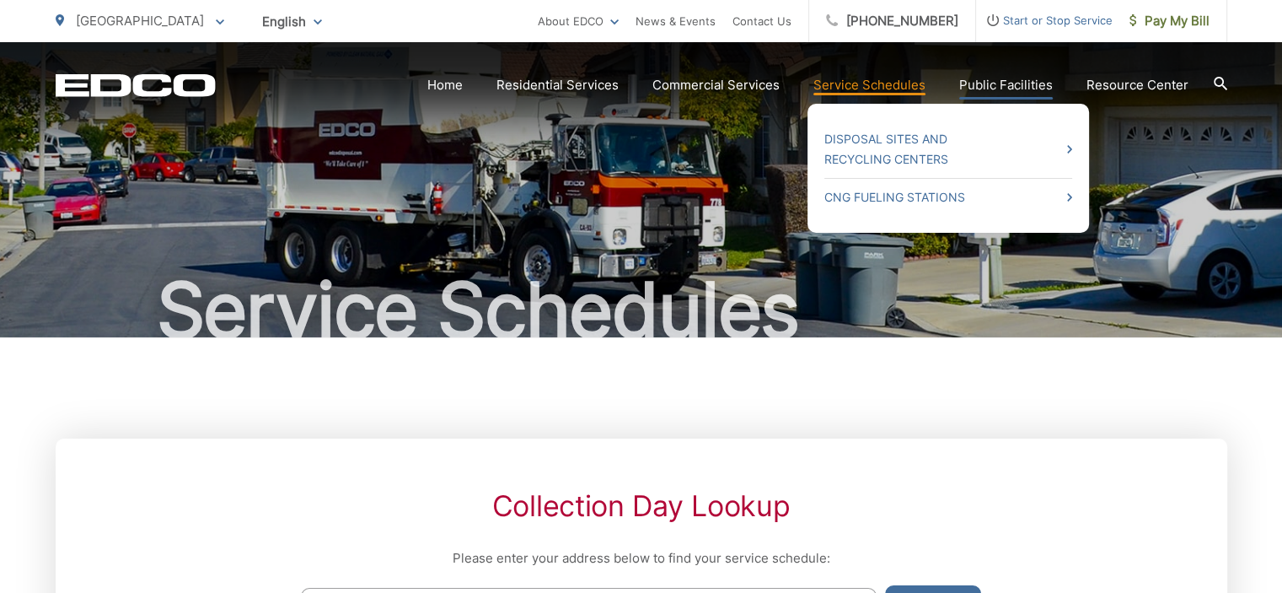
click at [1042, 83] on link "Public Facilities" at bounding box center [1006, 85] width 94 height 20
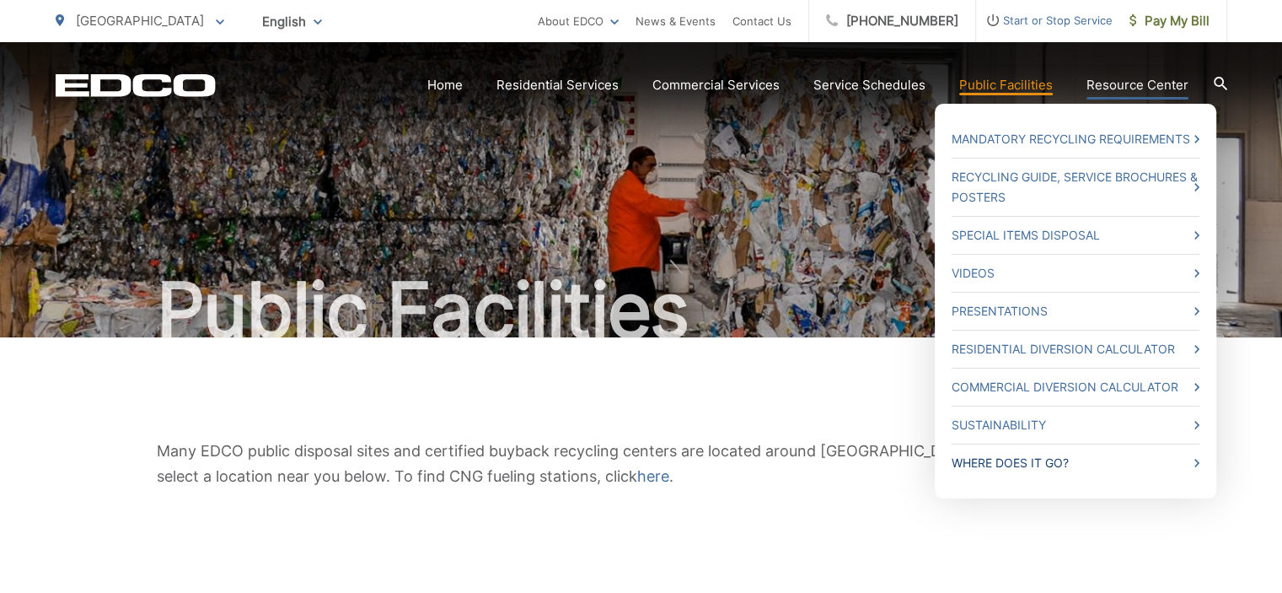
click at [1072, 459] on link "Where Does it Go?" at bounding box center [1076, 463] width 248 height 20
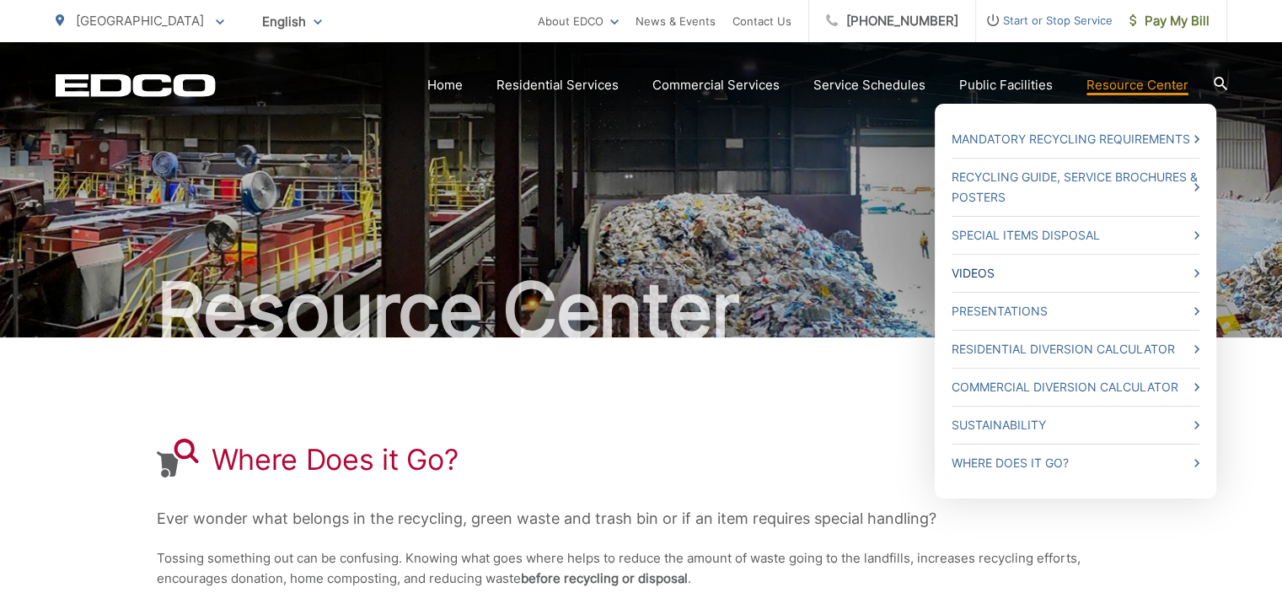
click at [1060, 276] on link "Videos" at bounding box center [1076, 273] width 248 height 20
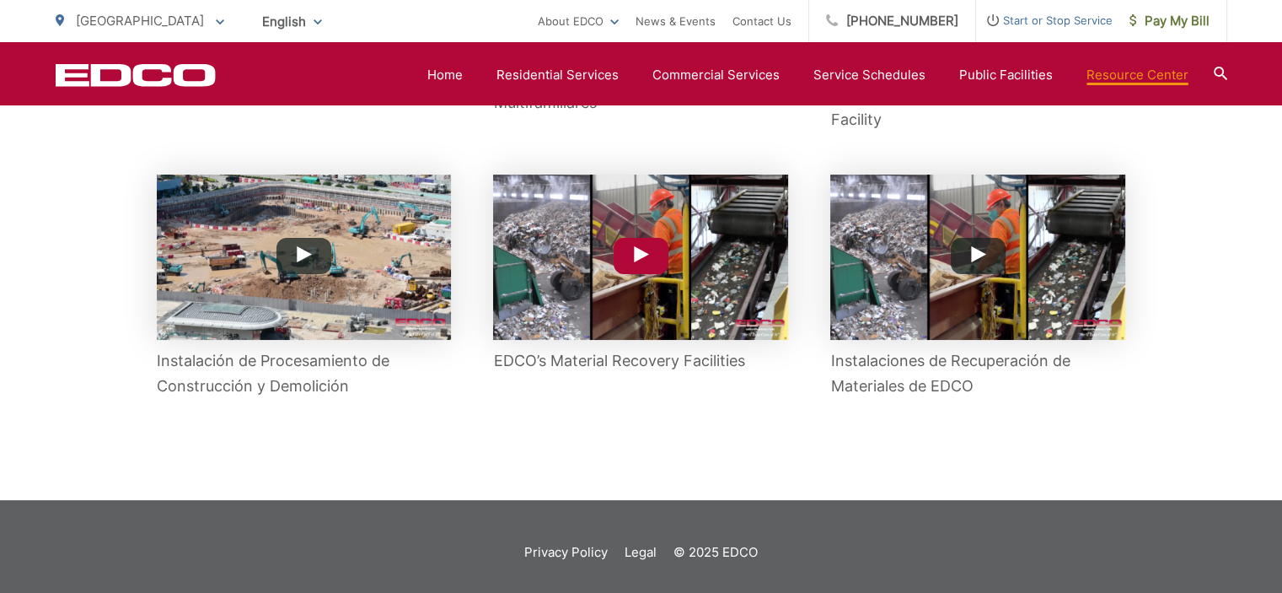
scroll to position [1144, 0]
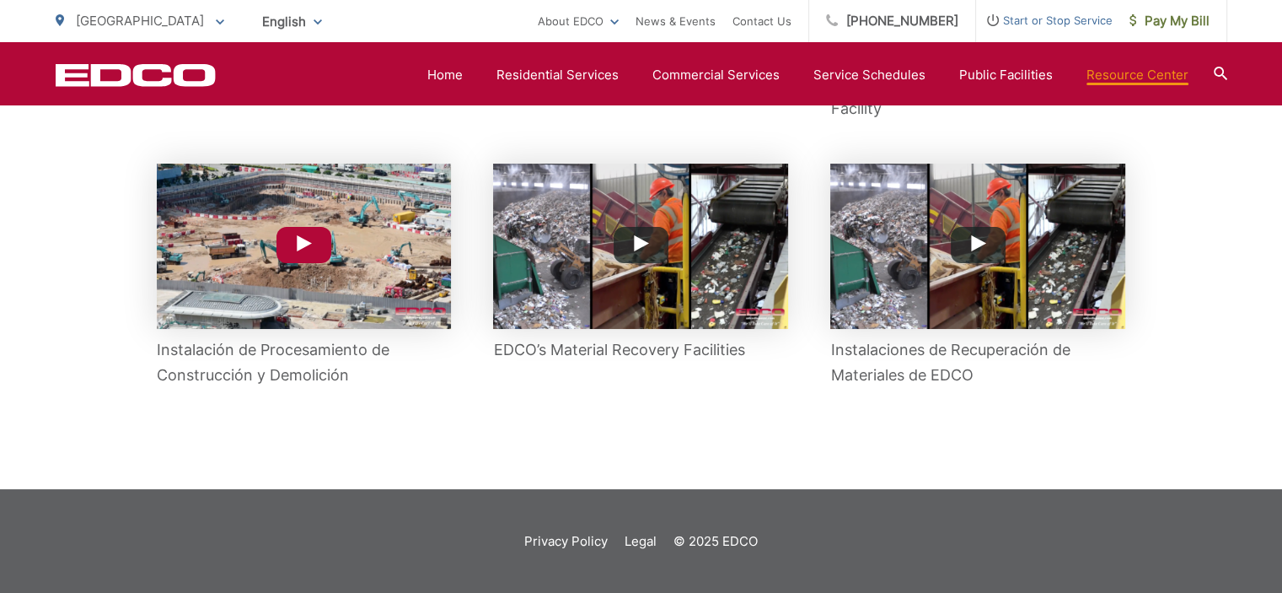
click at [388, 253] on img at bounding box center [304, 246] width 295 height 165
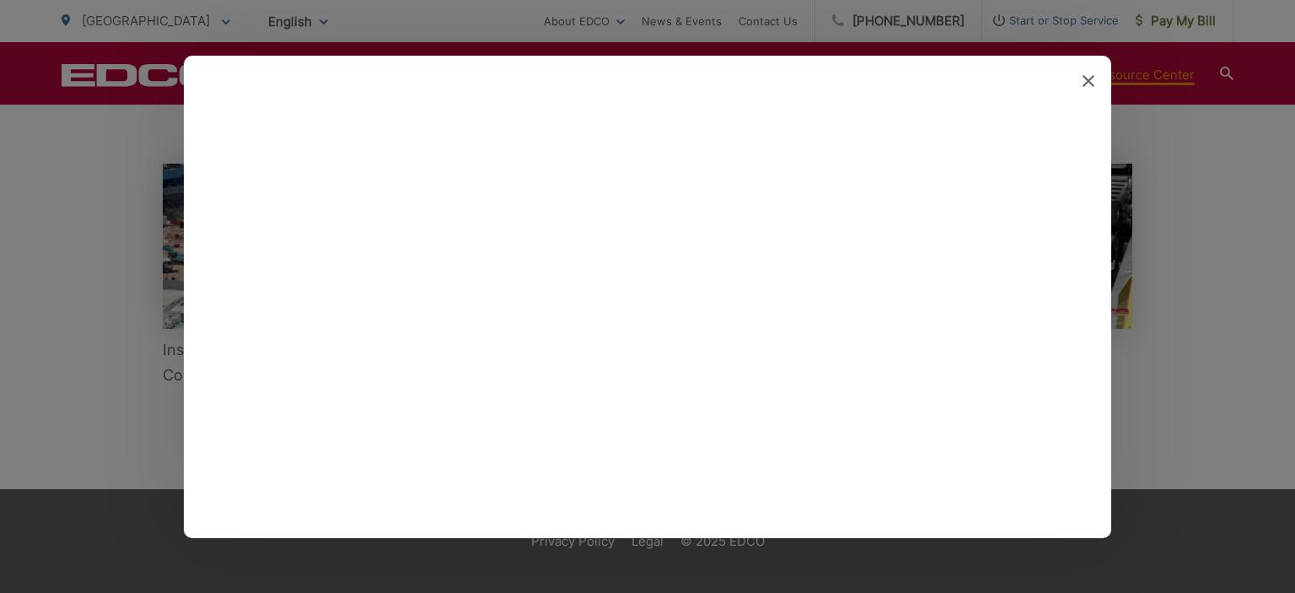
click at [1086, 90] on div at bounding box center [647, 297] width 927 height 482
click at [1088, 83] on icon at bounding box center [1088, 81] width 12 height 12
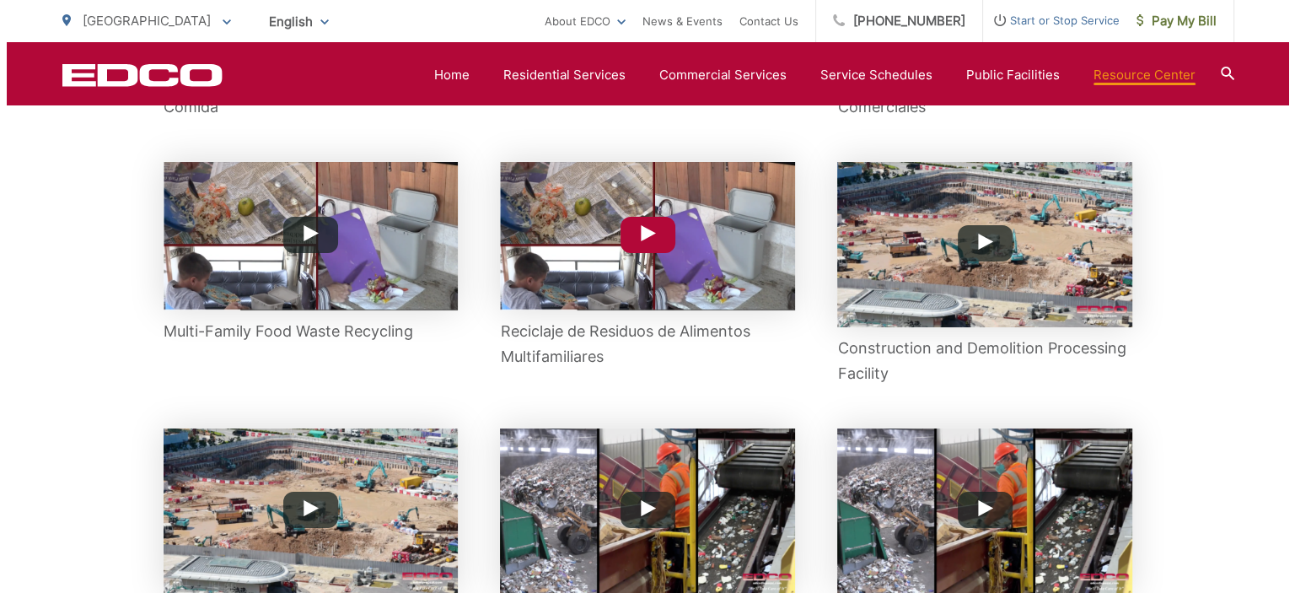
scroll to position [807, 0]
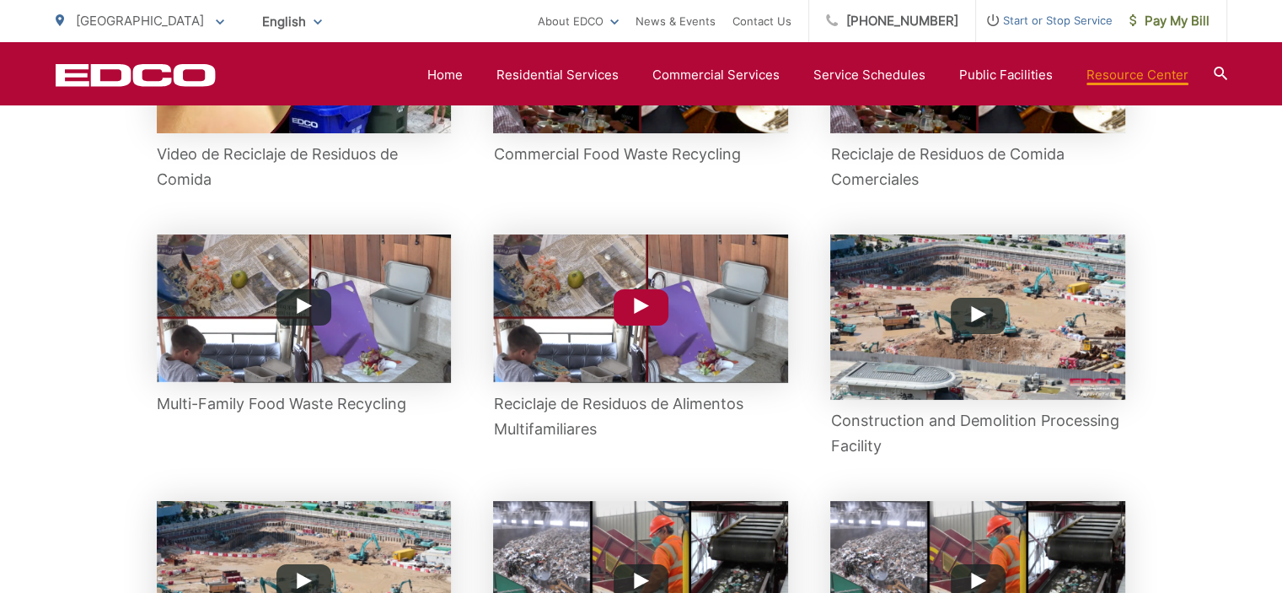
click at [718, 282] on img at bounding box center [640, 308] width 295 height 148
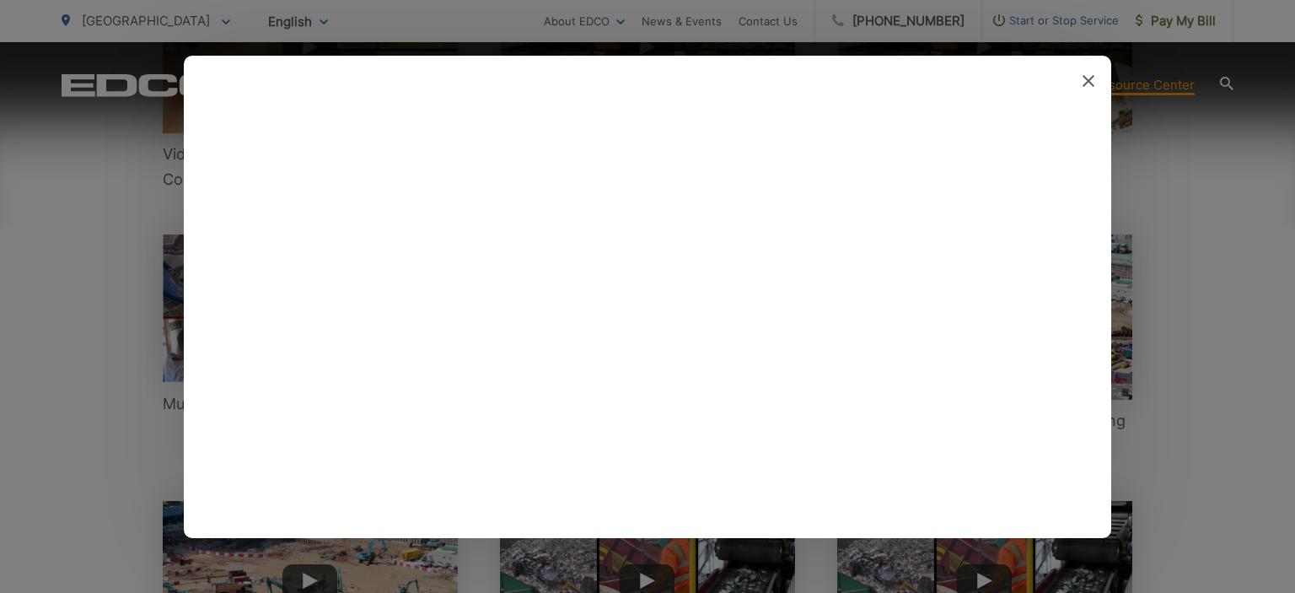
scroll to position [0, 0]
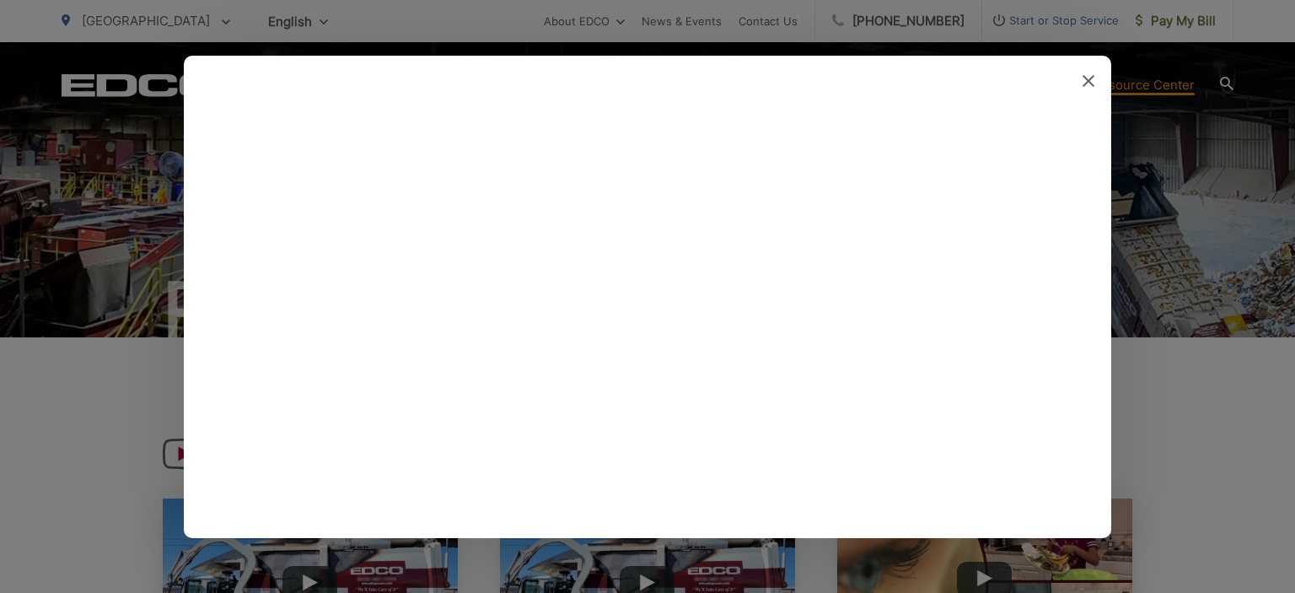
click at [1087, 80] on icon at bounding box center [1088, 81] width 12 height 12
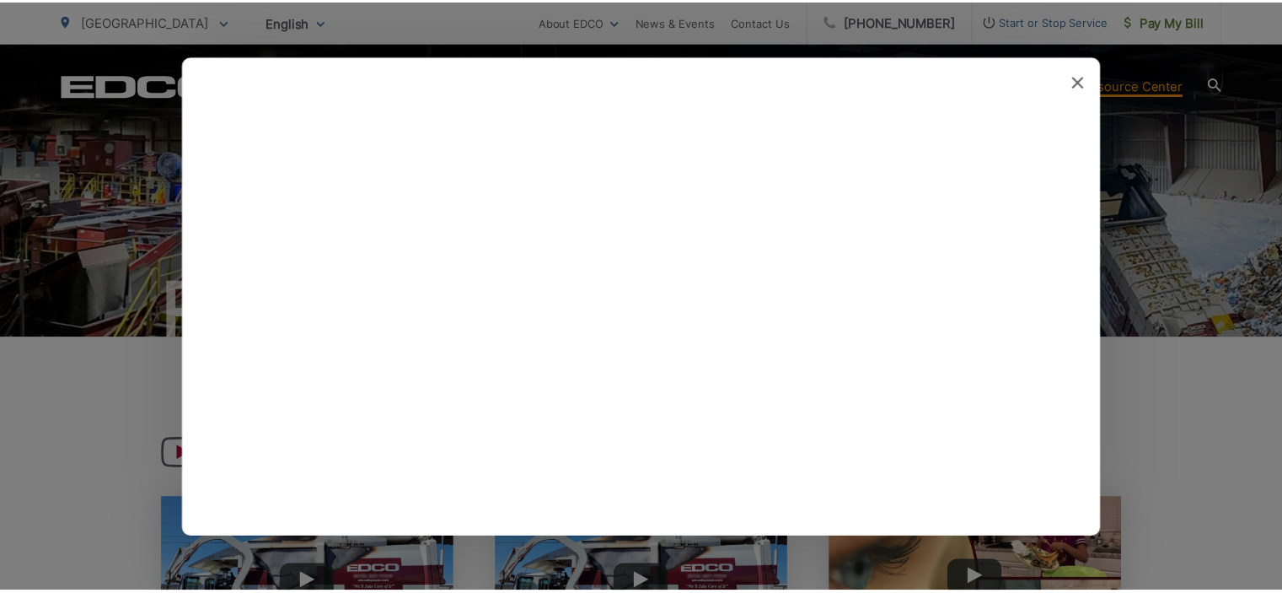
scroll to position [807, 0]
